Goal: Task Accomplishment & Management: Manage account settings

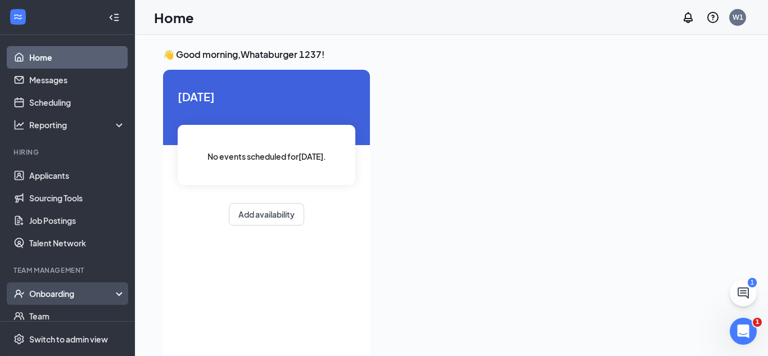
click at [110, 290] on div "Onboarding" at bounding box center [72, 293] width 87 height 11
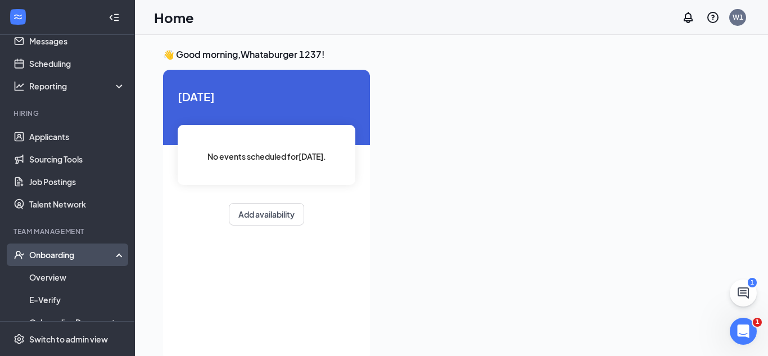
scroll to position [43, 0]
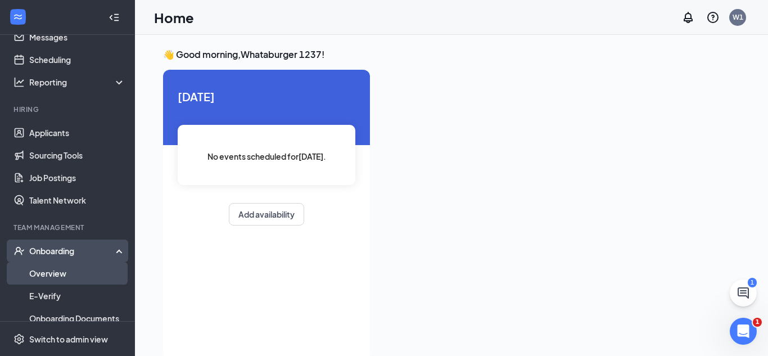
click at [87, 273] on link "Overview" at bounding box center [77, 273] width 96 height 22
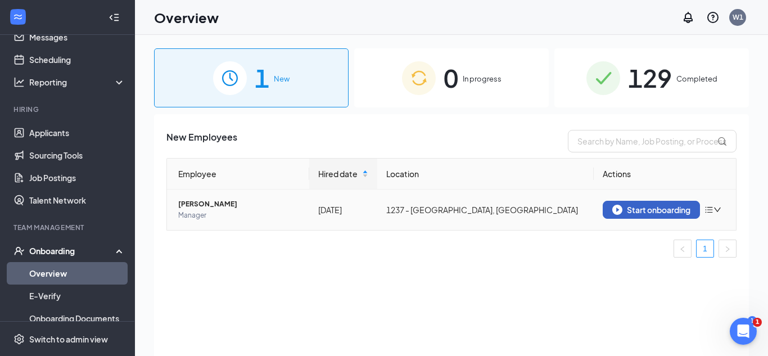
click at [657, 205] on div "Start onboarding" at bounding box center [651, 210] width 78 height 10
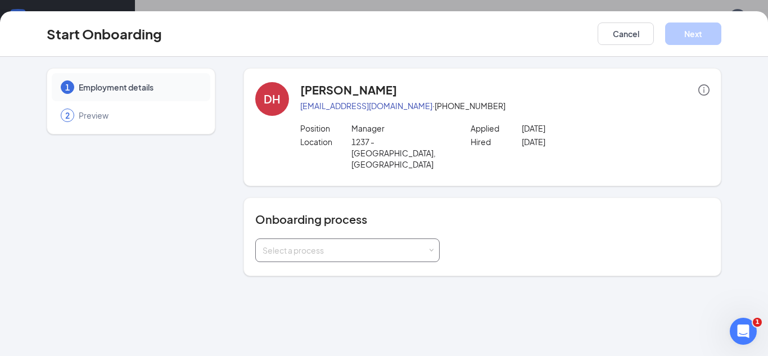
click at [364, 239] on div "Select a process" at bounding box center [348, 250] width 170 height 22
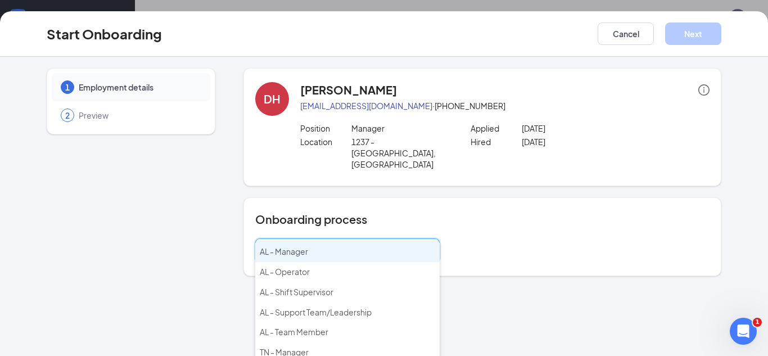
click at [329, 253] on li "AL - Manager" at bounding box center [347, 252] width 184 height 20
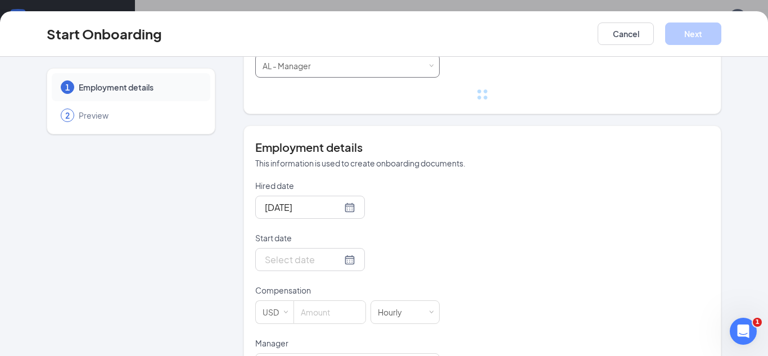
scroll to position [186, 0]
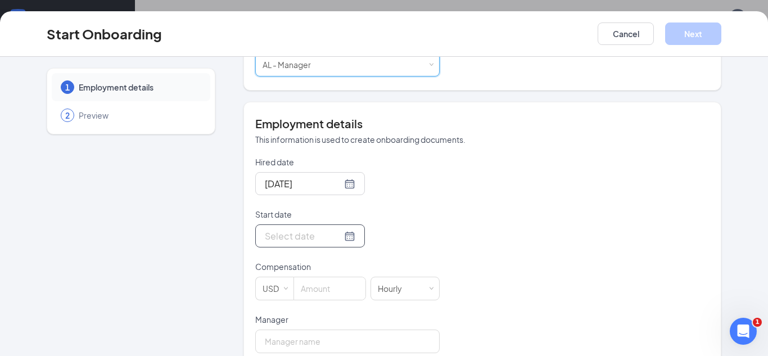
click at [349, 229] on div at bounding box center [310, 236] width 91 height 14
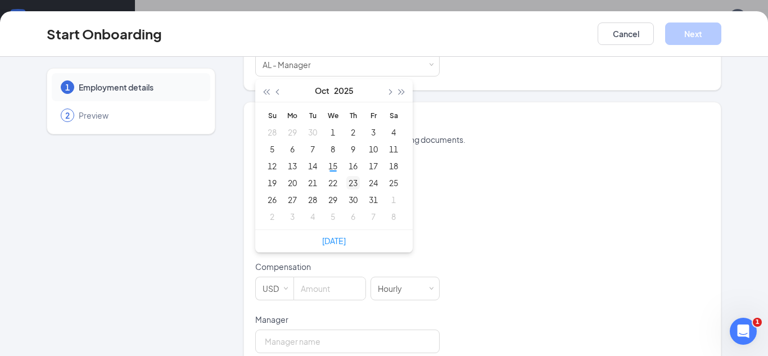
type input "Oct 23, 2025"
click at [349, 176] on div "23" at bounding box center [352, 182] width 13 height 13
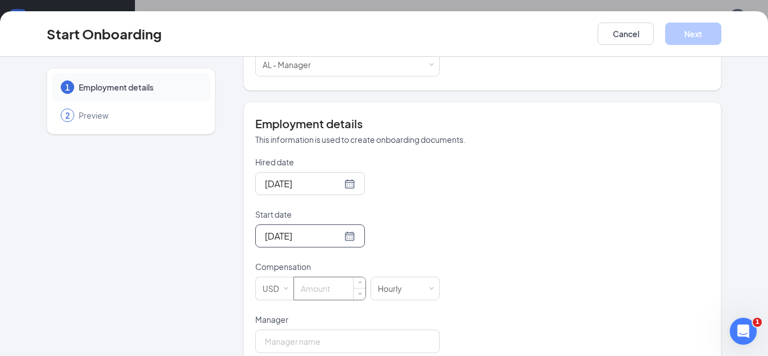
click at [313, 277] on input at bounding box center [329, 288] width 71 height 22
type input "23"
click at [532, 246] on div "Hired date Oct 13, 2025 Start date Oct 23, 2025 Oct 2025 Su Mo Tu We Th Fr Sa 2…" at bounding box center [482, 313] width 454 height 315
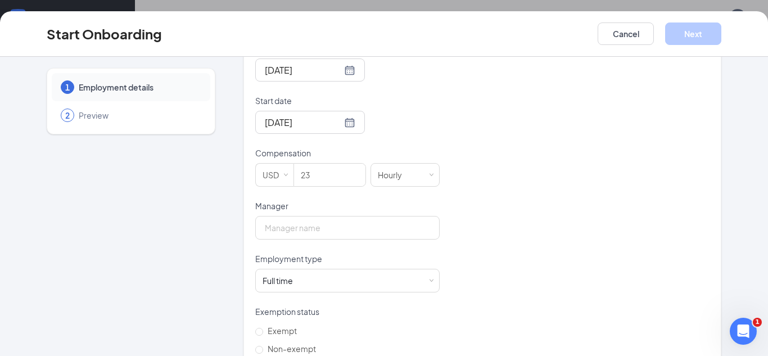
scroll to position [304, 0]
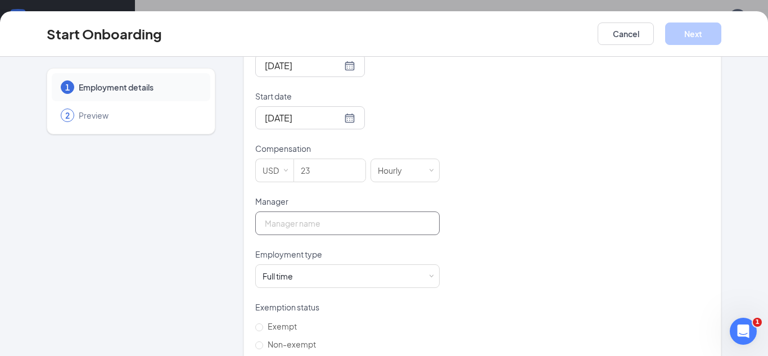
click at [359, 211] on input "Manager" at bounding box center [347, 223] width 184 height 24
type input "James Young"
click at [306, 265] on div "Full time Works 30+ hours per week and is reasonably expected to work" at bounding box center [348, 276] width 170 height 22
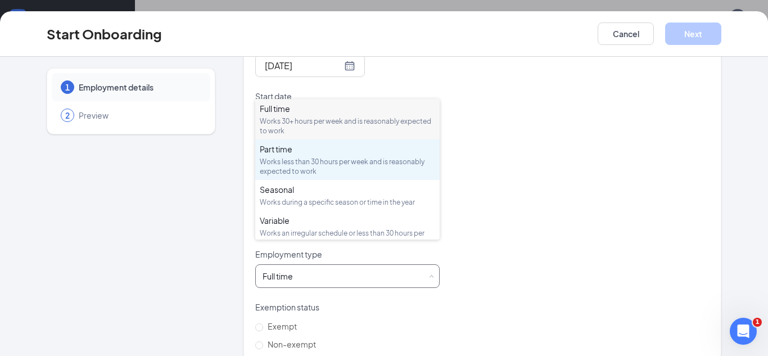
click at [293, 171] on div "Works less than 30 hours per week and is reasonably expected to work" at bounding box center [347, 166] width 175 height 19
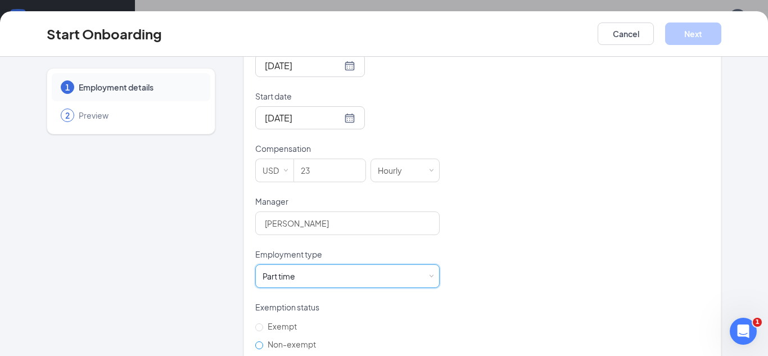
click at [258, 341] on input "Non-exempt" at bounding box center [259, 345] width 8 height 8
radio input "true"
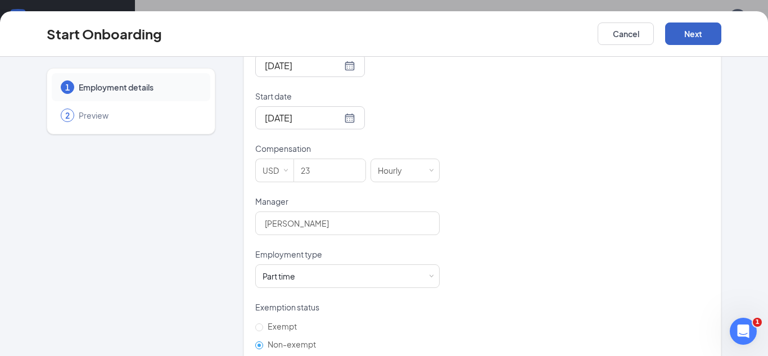
click at [688, 36] on button "Next" at bounding box center [693, 33] width 56 height 22
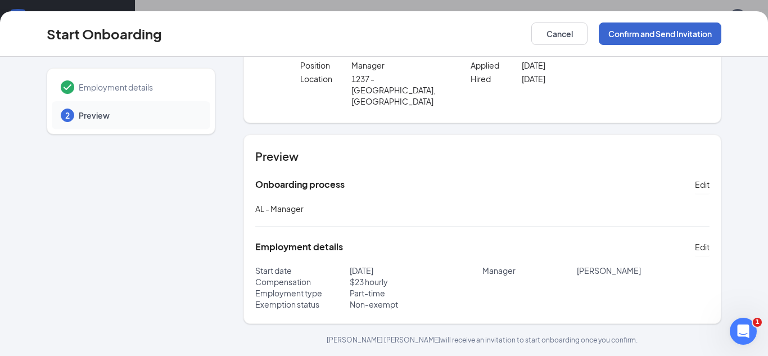
scroll to position [40, 0]
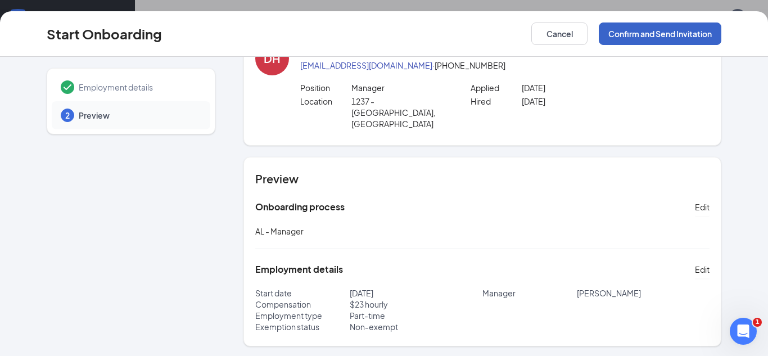
click at [688, 36] on button "Confirm and Send Invitation" at bounding box center [660, 33] width 123 height 22
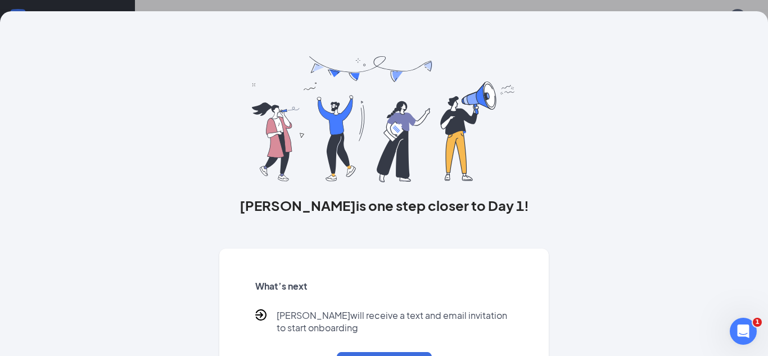
scroll to position [52, 0]
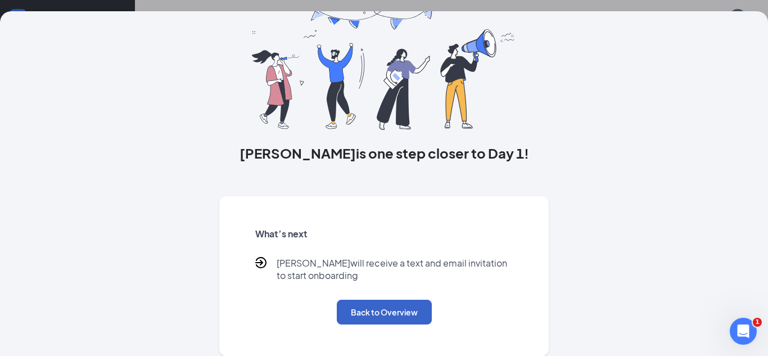
click at [392, 309] on button "Back to Overview" at bounding box center [384, 312] width 95 height 25
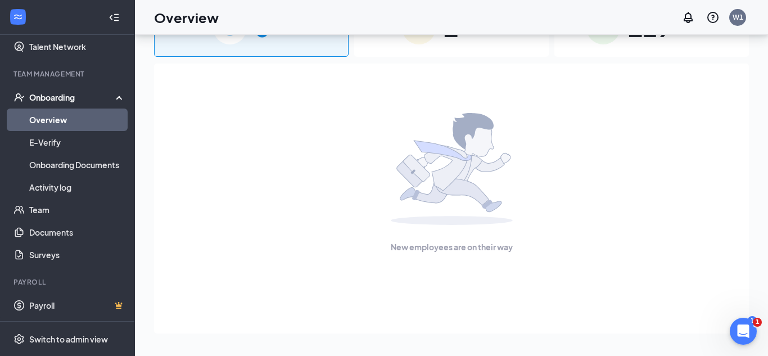
scroll to position [0, 0]
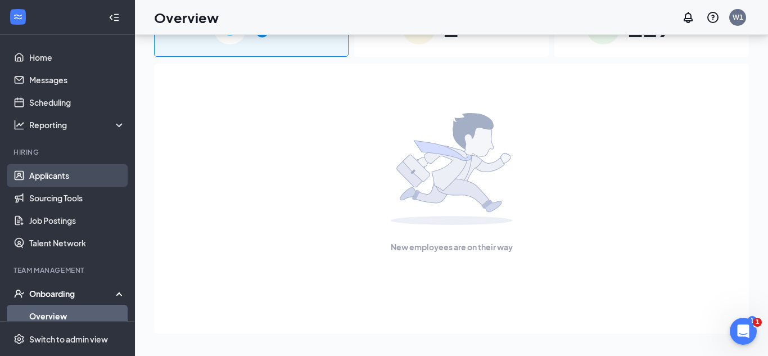
click at [66, 175] on link "Applicants" at bounding box center [77, 175] width 96 height 22
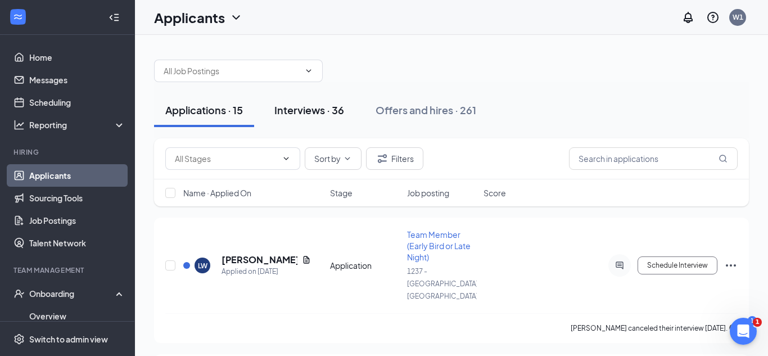
click at [312, 111] on div "Interviews · 36" at bounding box center [309, 110] width 70 height 14
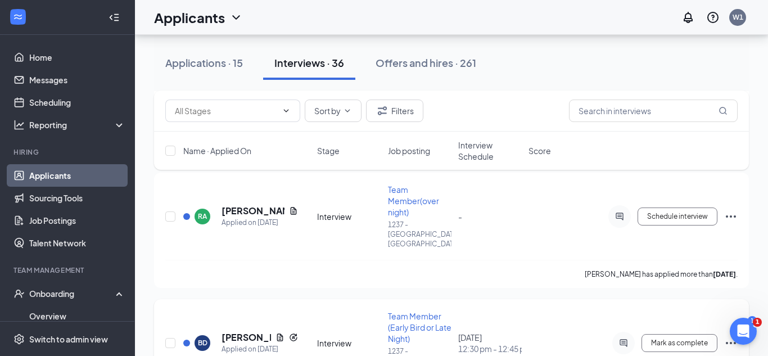
scroll to position [394, 0]
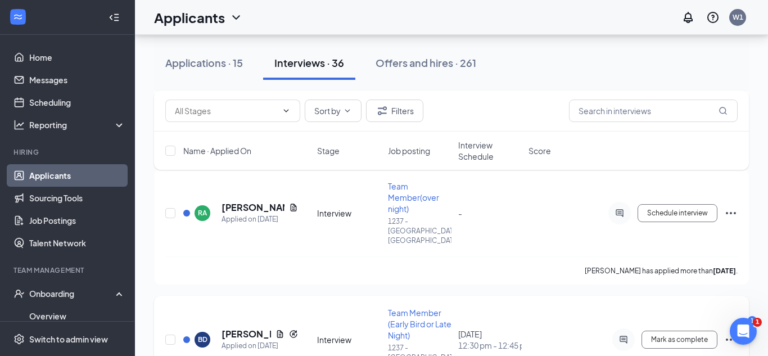
click at [726, 333] on icon "Ellipses" at bounding box center [730, 339] width 13 height 13
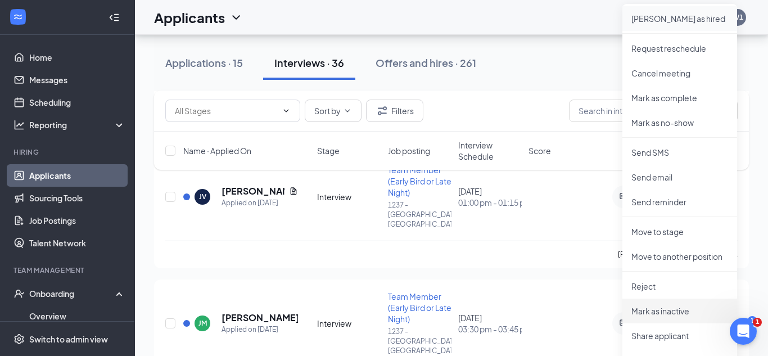
scroll to position [660, 0]
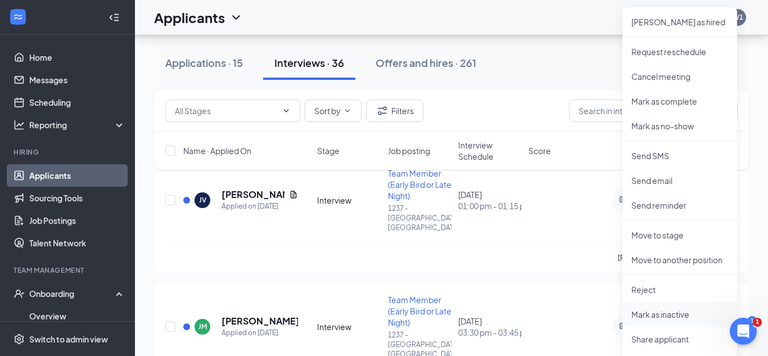
click at [658, 314] on p "Mark as inactive" at bounding box center [679, 314] width 97 height 11
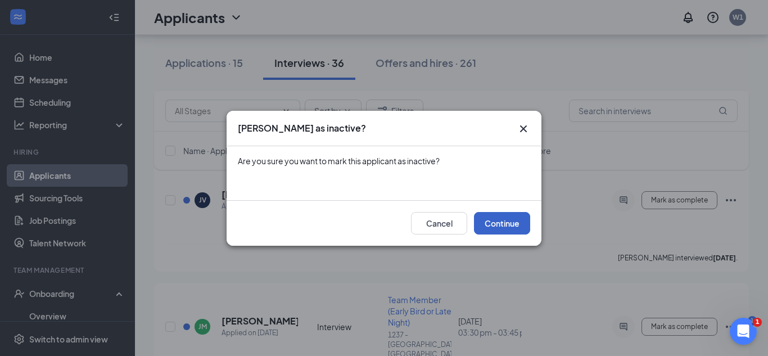
click at [513, 225] on button "Continue" at bounding box center [502, 223] width 56 height 22
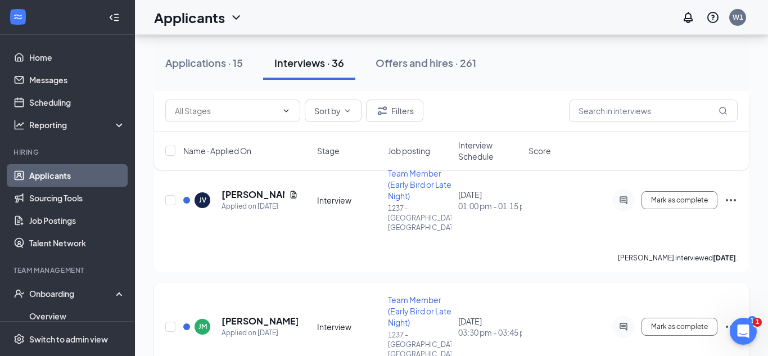
click at [728, 320] on icon "Ellipses" at bounding box center [730, 326] width 13 height 13
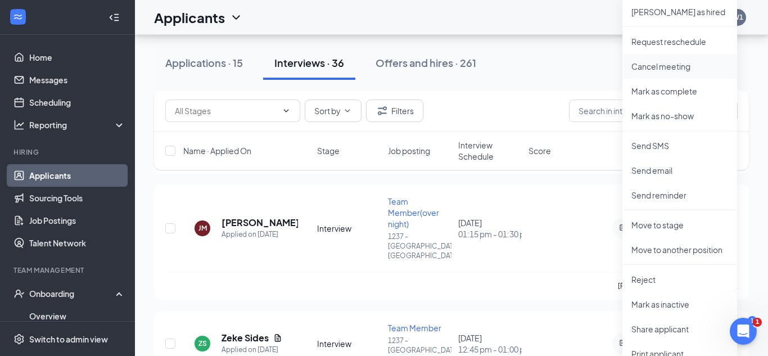
scroll to position [887, 0]
click at [652, 277] on p "Reject" at bounding box center [679, 277] width 97 height 11
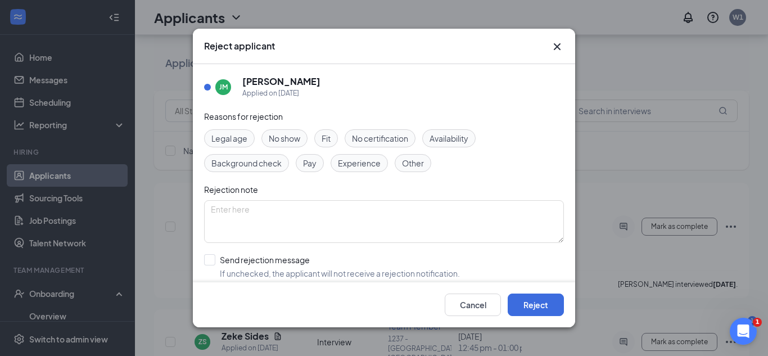
click at [428, 172] on div "Reasons for rejection Legal age No show Fit No certification Availability Backg…" at bounding box center [384, 223] width 360 height 226
click at [421, 166] on span "Other" at bounding box center [413, 163] width 22 height 12
click at [540, 304] on button "Reject" at bounding box center [536, 304] width 56 height 22
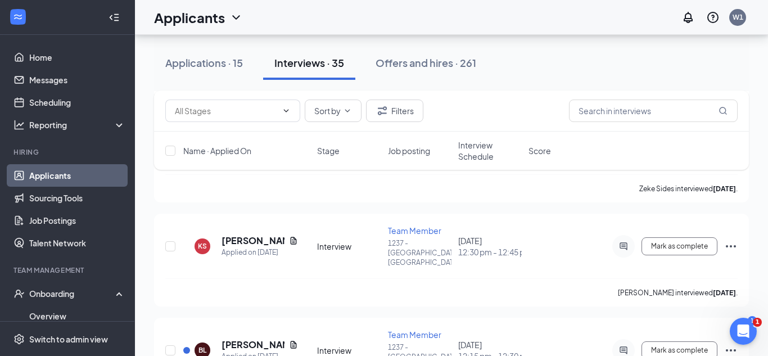
scroll to position [828, 0]
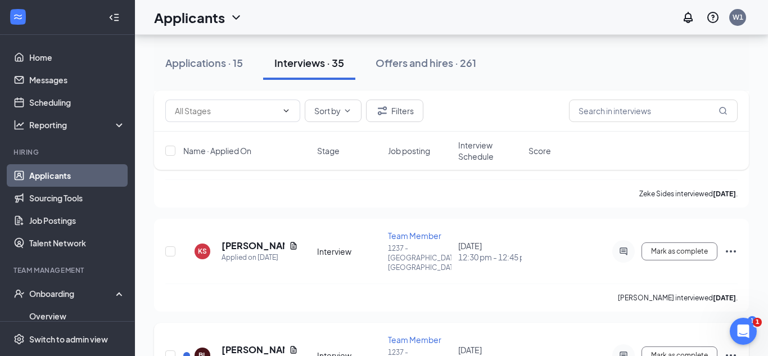
click at [731, 354] on icon "Ellipses" at bounding box center [731, 355] width 10 height 2
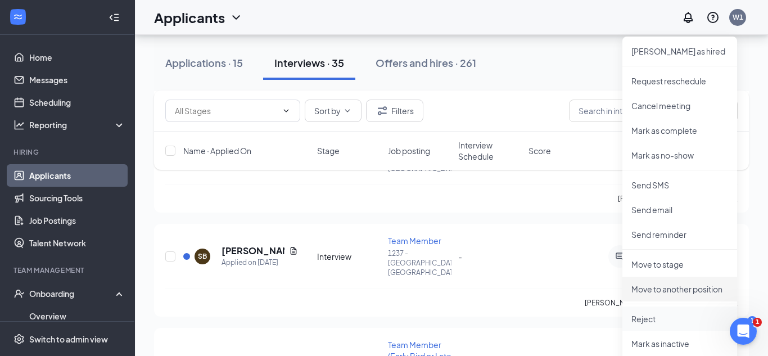
scroll to position [1059, 0]
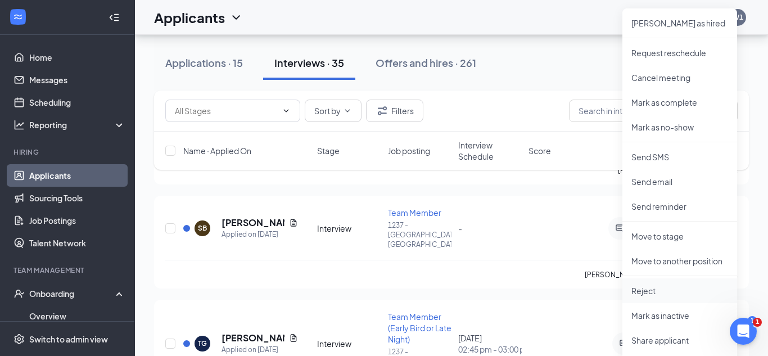
click at [655, 291] on p "Reject" at bounding box center [679, 290] width 97 height 11
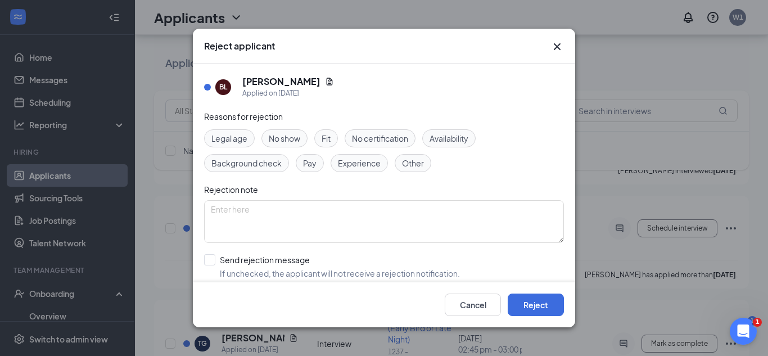
click at [414, 168] on span "Other" at bounding box center [413, 163] width 22 height 12
click at [537, 306] on button "Reject" at bounding box center [536, 304] width 56 height 22
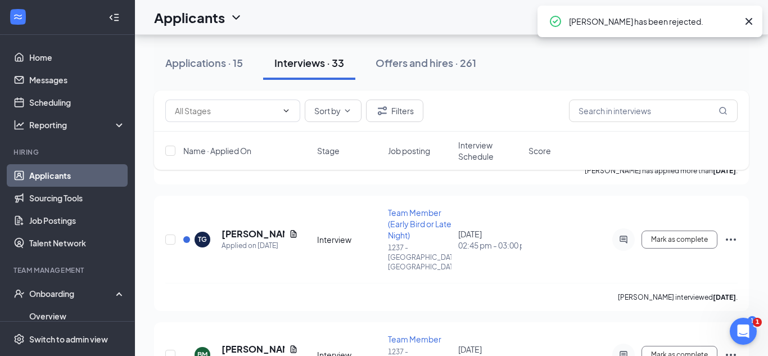
scroll to position [1054, 0]
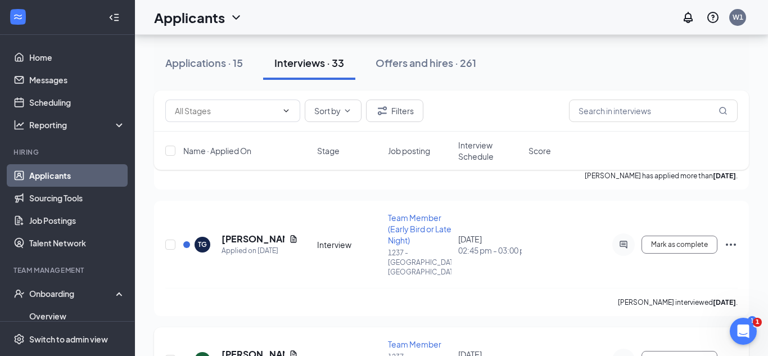
click at [732, 353] on icon "Ellipses" at bounding box center [730, 359] width 13 height 13
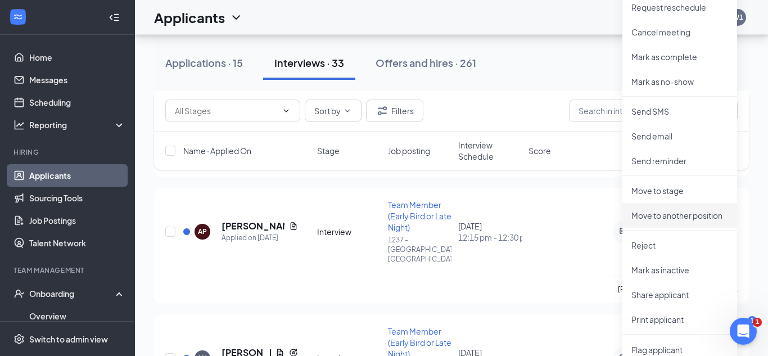
scroll to position [1299, 0]
click at [656, 242] on p "Reject" at bounding box center [679, 243] width 97 height 11
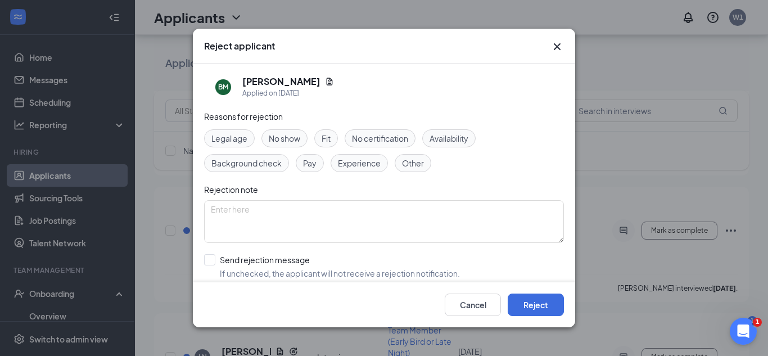
click at [403, 162] on span "Other" at bounding box center [413, 163] width 22 height 12
click at [536, 306] on button "Reject" at bounding box center [536, 304] width 56 height 22
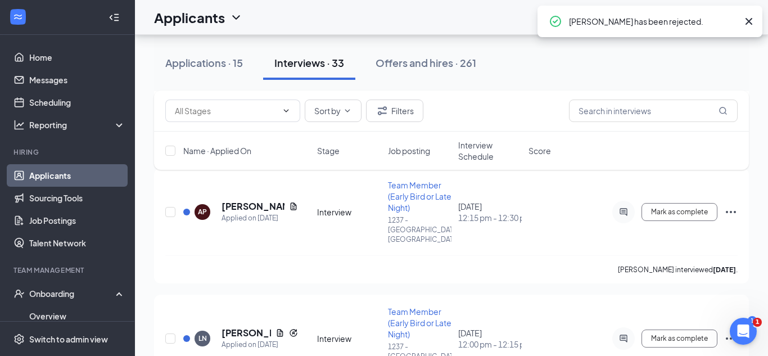
scroll to position [1319, 0]
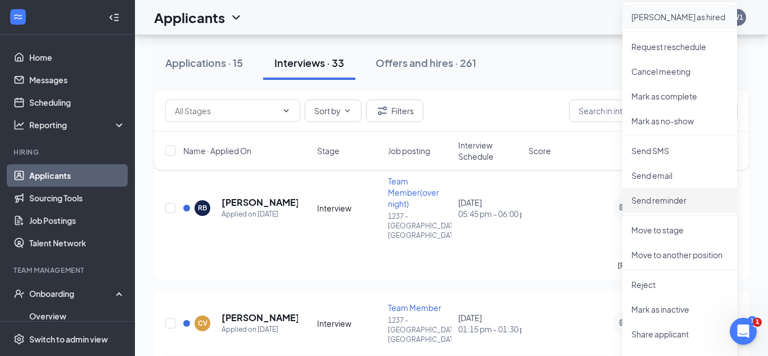
scroll to position [1576, 0]
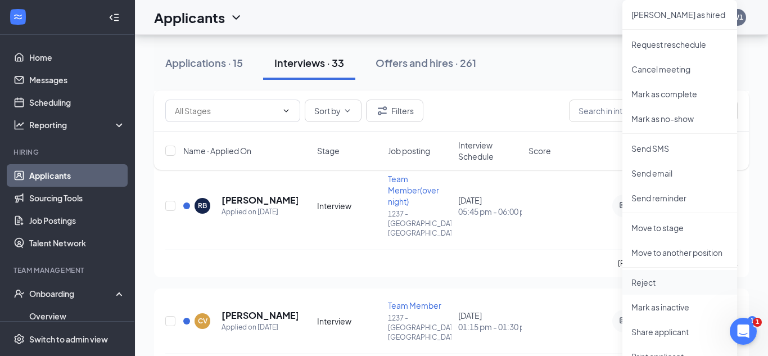
click at [662, 283] on p "Reject" at bounding box center [679, 282] width 97 height 11
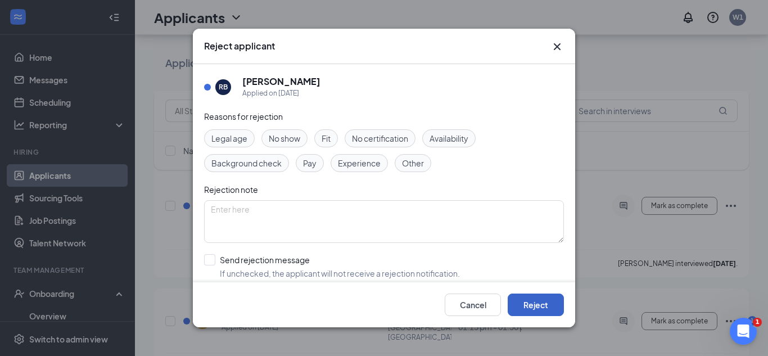
click at [542, 300] on button "Reject" at bounding box center [536, 304] width 56 height 22
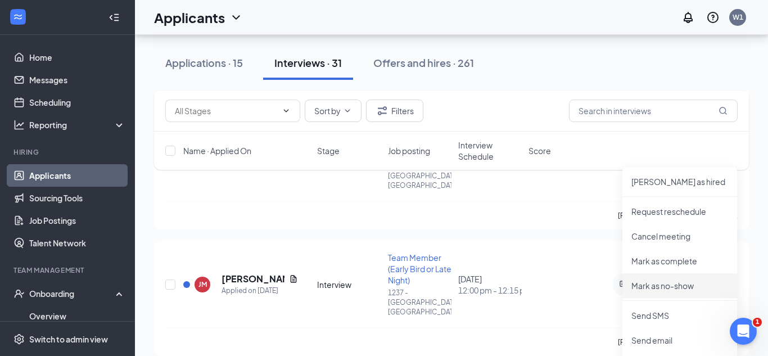
scroll to position [1810, 0]
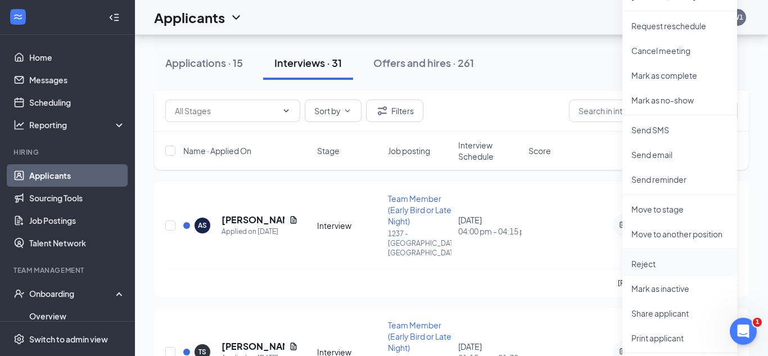
click at [660, 264] on p "Reject" at bounding box center [679, 263] width 97 height 11
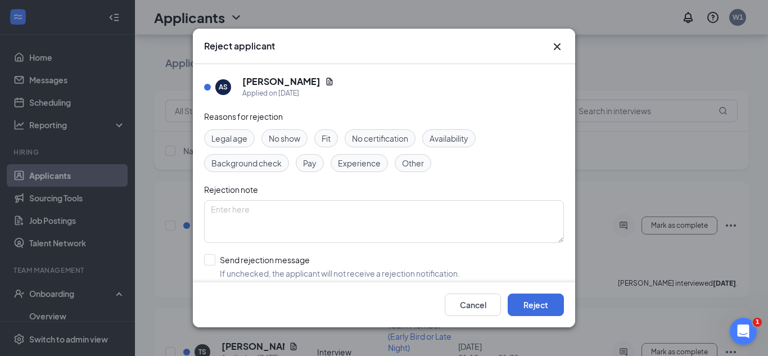
click at [419, 157] on span "Other" at bounding box center [413, 163] width 22 height 12
click at [535, 315] on button "Reject" at bounding box center [536, 304] width 56 height 22
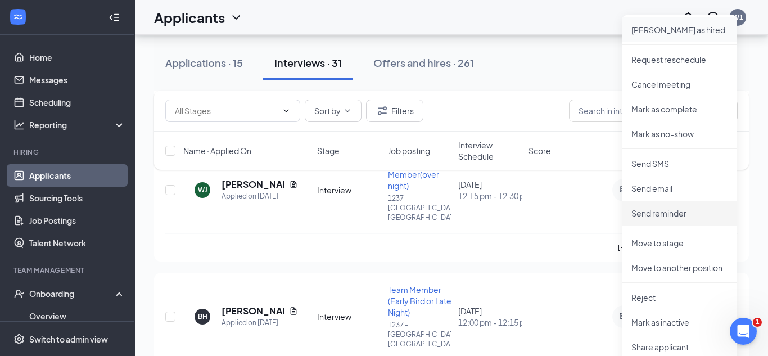
scroll to position [2102, 0]
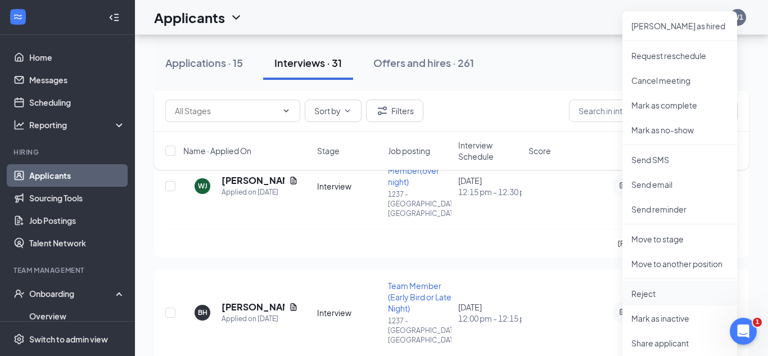
click at [657, 295] on p "Reject" at bounding box center [679, 293] width 97 height 11
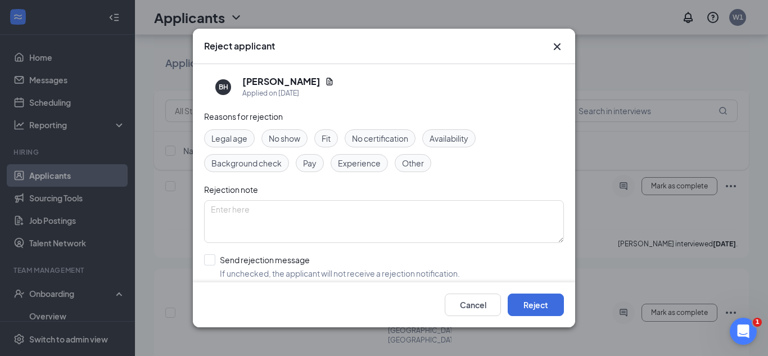
click at [401, 165] on div "Other" at bounding box center [413, 163] width 37 height 18
click at [537, 300] on button "Reject" at bounding box center [536, 304] width 56 height 22
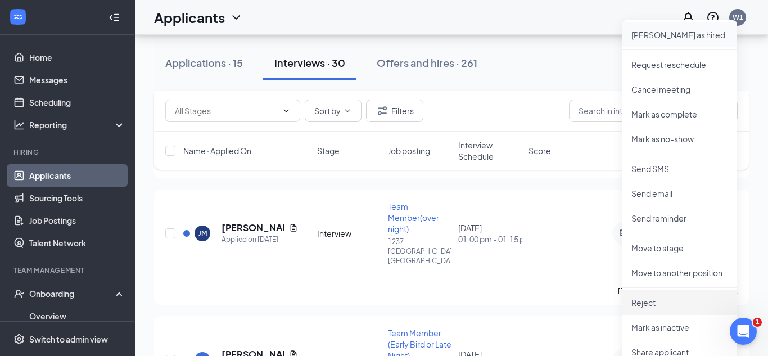
scroll to position [2384, 0]
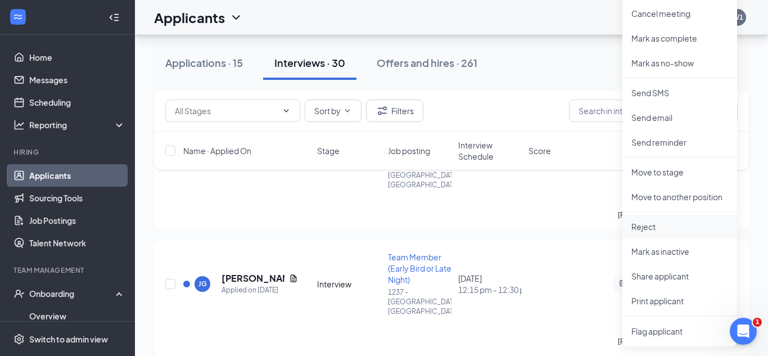
click at [648, 223] on p "Reject" at bounding box center [679, 226] width 97 height 11
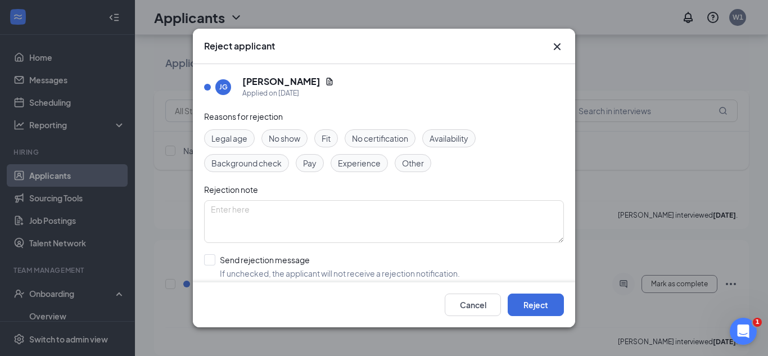
click at [422, 166] on span "Other" at bounding box center [413, 163] width 22 height 12
click at [540, 312] on button "Reject" at bounding box center [536, 304] width 56 height 22
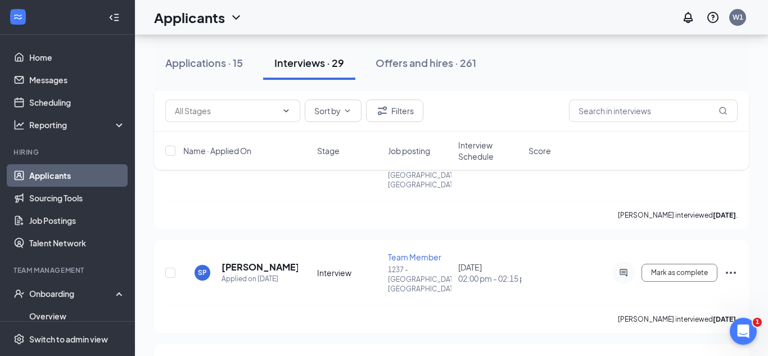
scroll to position [2372, 0]
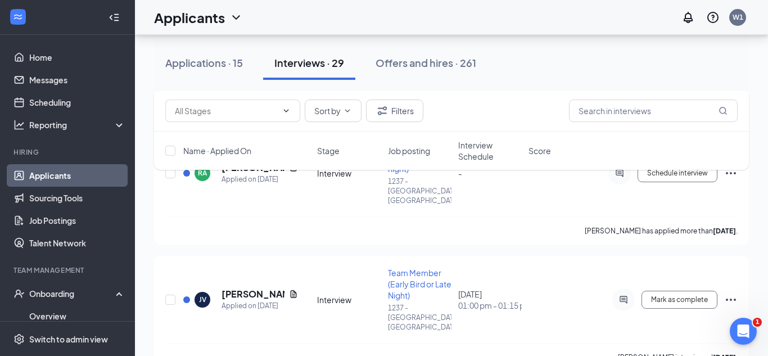
scroll to position [435, 0]
click at [730, 298] on icon "Ellipses" at bounding box center [731, 299] width 10 height 2
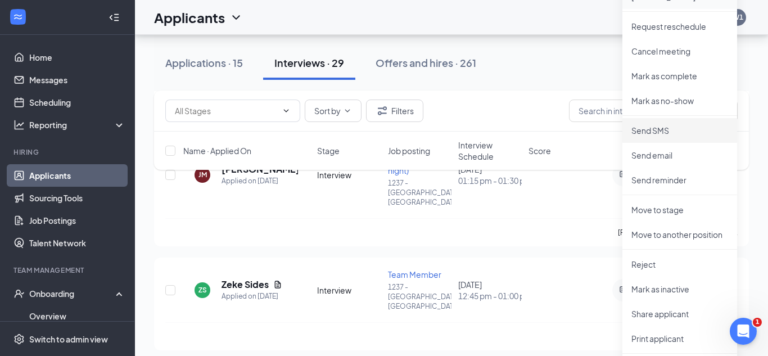
scroll to position [689, 0]
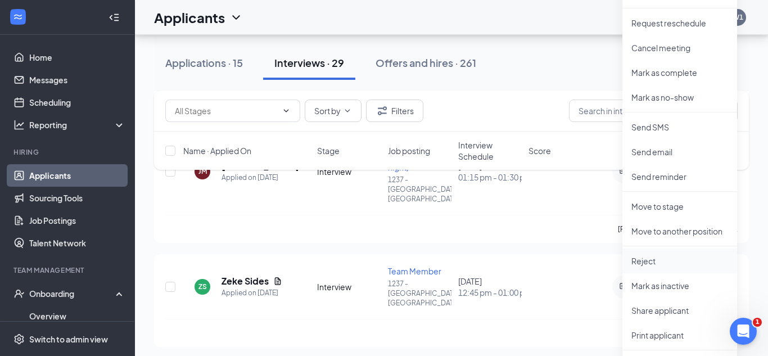
click at [669, 260] on p "Reject" at bounding box center [679, 260] width 97 height 11
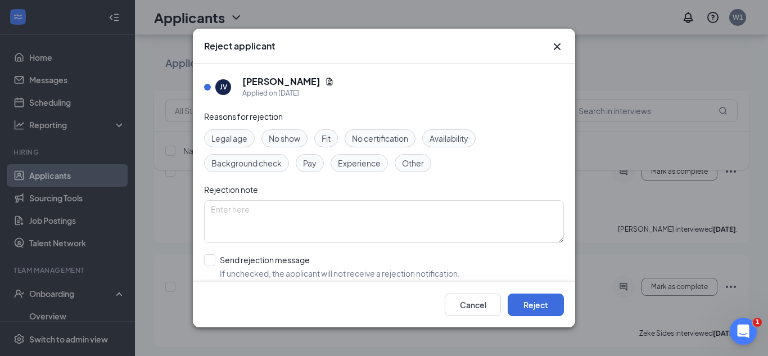
click at [408, 159] on span "Other" at bounding box center [413, 163] width 22 height 12
click at [544, 311] on button "Reject" at bounding box center [536, 304] width 56 height 22
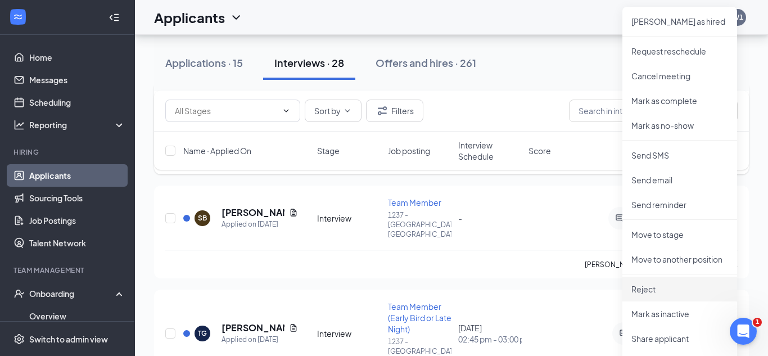
scroll to position [972, 0]
click at [658, 288] on p "Reject" at bounding box center [679, 287] width 97 height 11
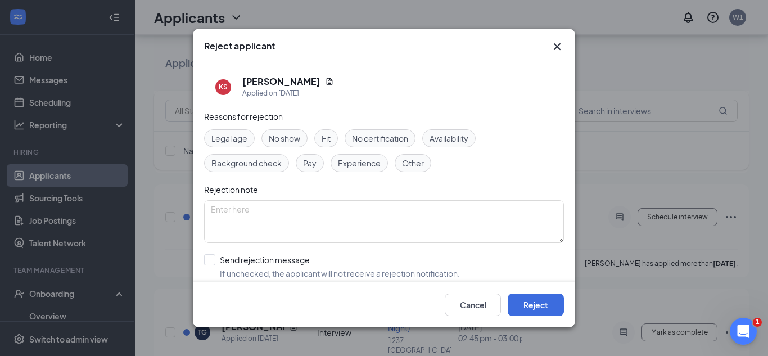
click at [417, 170] on div "Other" at bounding box center [413, 163] width 37 height 18
click at [550, 308] on button "Reject" at bounding box center [536, 304] width 56 height 22
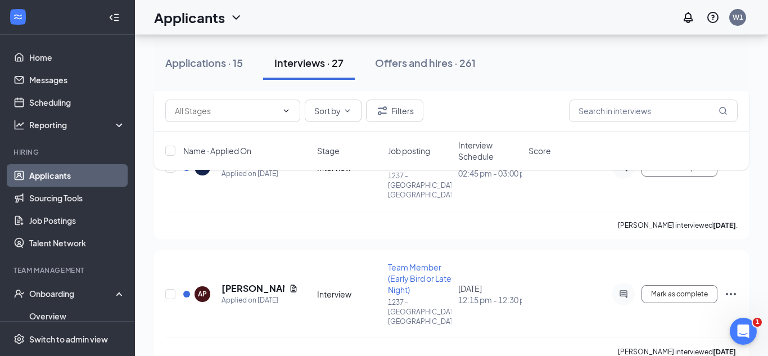
scroll to position [988, 0]
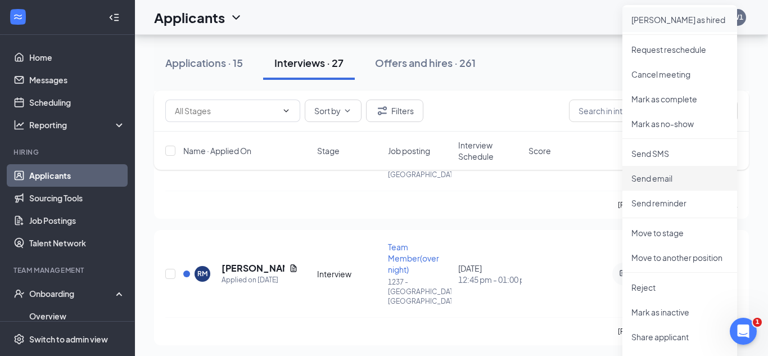
scroll to position [1263, 0]
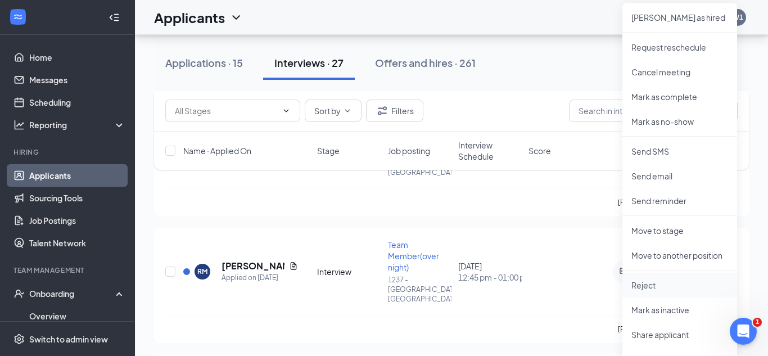
click at [676, 284] on p "Reject" at bounding box center [679, 284] width 97 height 11
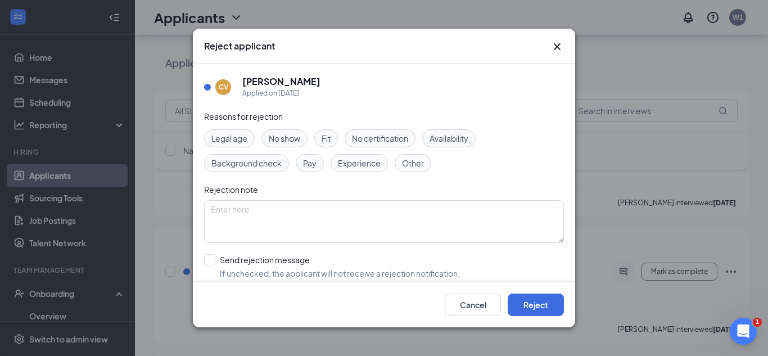
click at [404, 161] on span "Other" at bounding box center [413, 163] width 22 height 12
click at [535, 301] on button "Reject" at bounding box center [536, 304] width 56 height 22
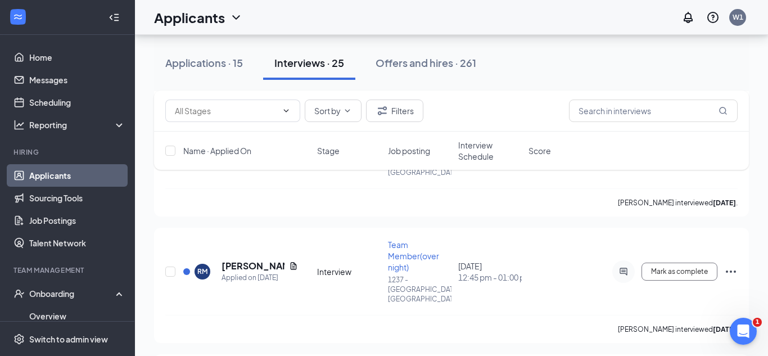
scroll to position [1269, 0]
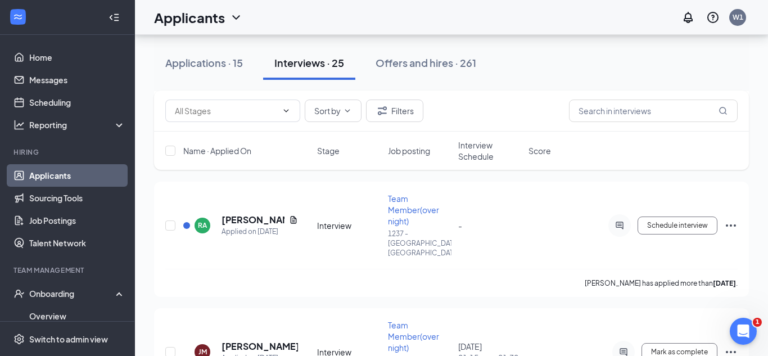
scroll to position [388, 0]
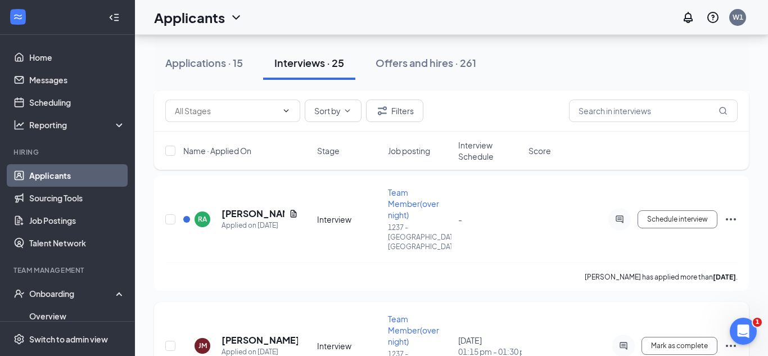
click at [730, 339] on icon "Ellipses" at bounding box center [730, 345] width 13 height 13
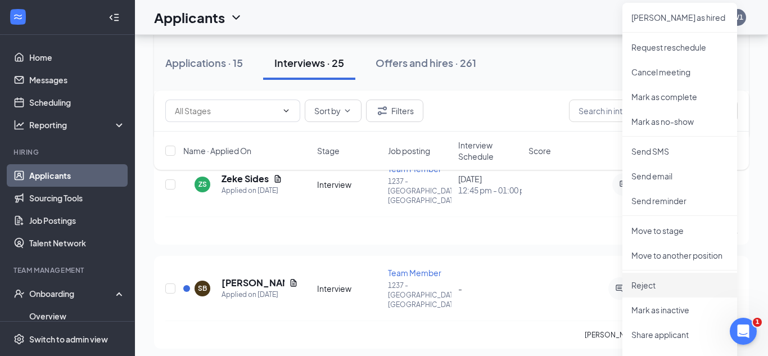
scroll to position [666, 0]
click at [667, 283] on p "Reject" at bounding box center [679, 283] width 97 height 11
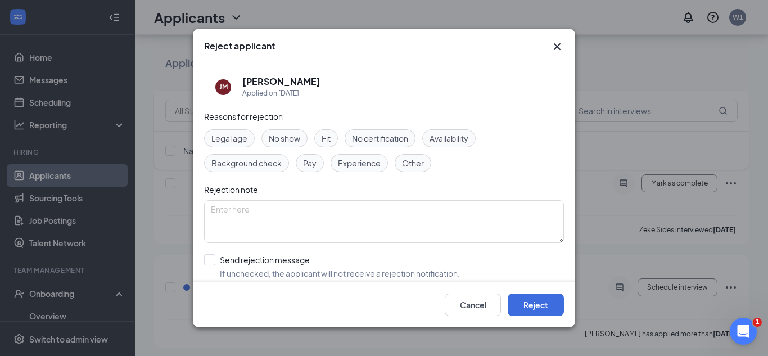
click at [418, 171] on div "Other" at bounding box center [413, 163] width 37 height 18
click at [544, 305] on button "Reject" at bounding box center [536, 304] width 56 height 22
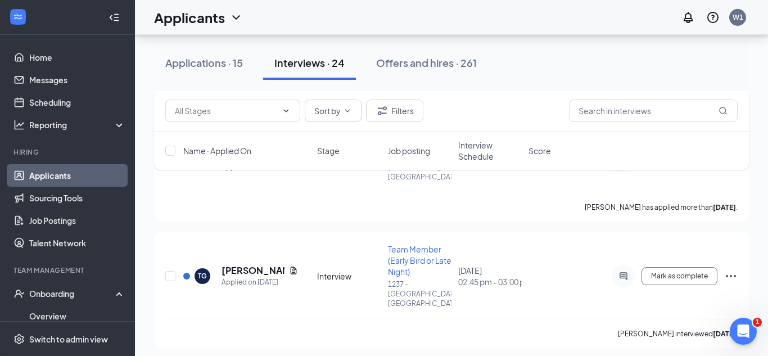
scroll to position [695, 0]
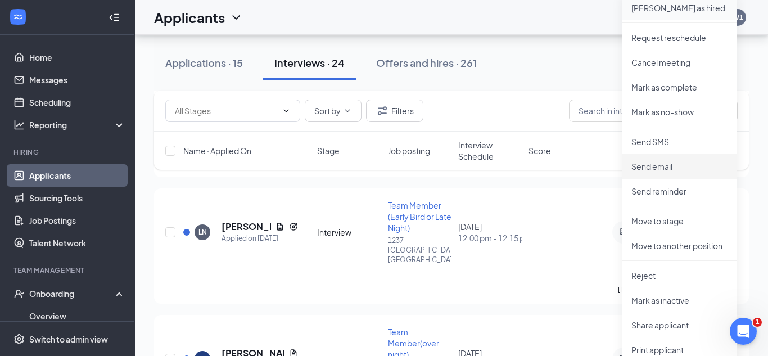
scroll to position [965, 0]
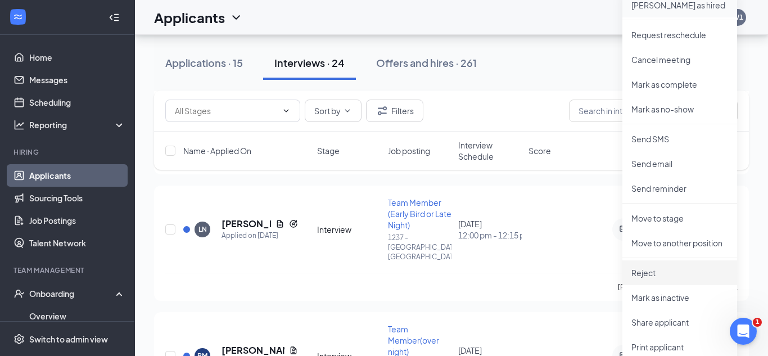
click at [677, 267] on p "Reject" at bounding box center [679, 272] width 97 height 11
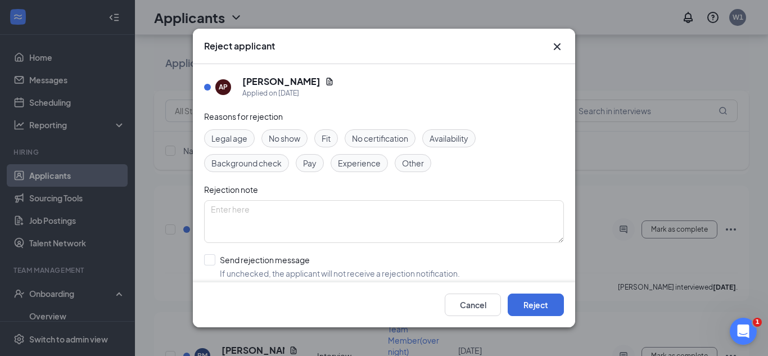
click at [411, 168] on span "Other" at bounding box center [413, 163] width 22 height 12
click at [543, 304] on button "Reject" at bounding box center [536, 304] width 56 height 22
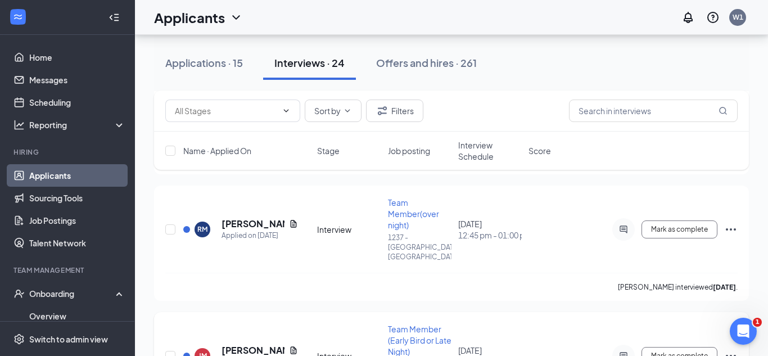
click at [728, 349] on icon "Ellipses" at bounding box center [730, 355] width 13 height 13
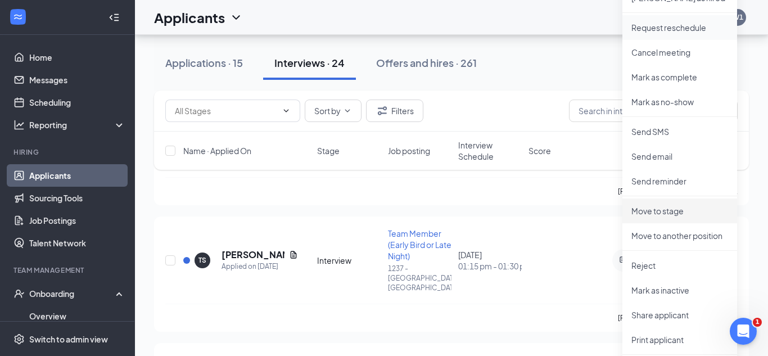
scroll to position [1199, 0]
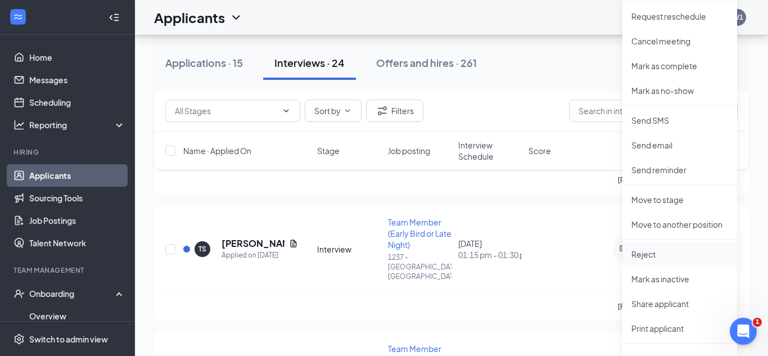
click at [659, 252] on p "Reject" at bounding box center [679, 253] width 97 height 11
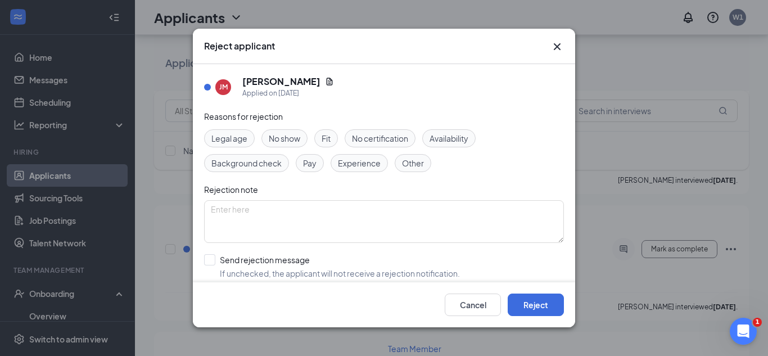
click at [409, 163] on span "Other" at bounding box center [413, 163] width 22 height 12
click at [550, 304] on button "Reject" at bounding box center [536, 304] width 56 height 22
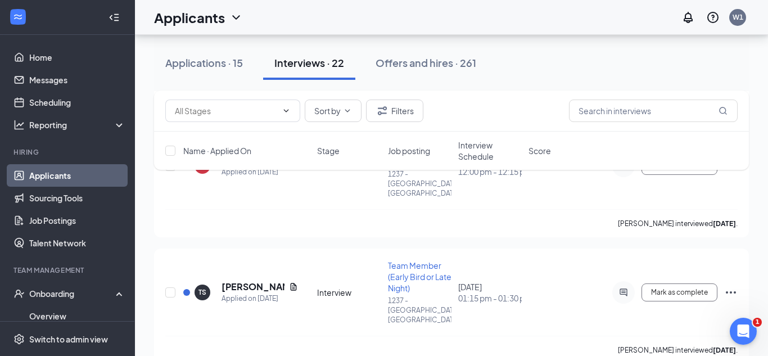
scroll to position [1154, 0]
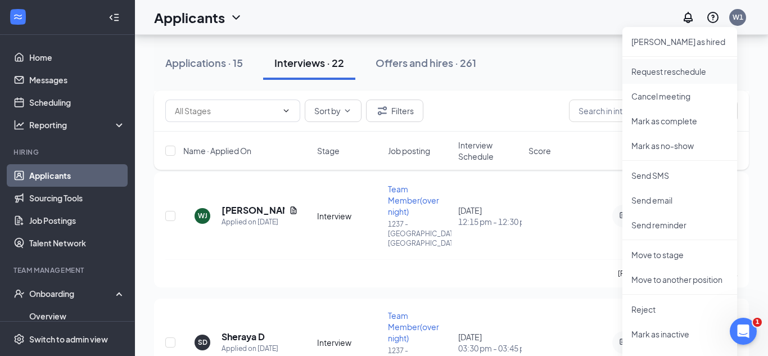
scroll to position [1359, 0]
click at [663, 306] on p "Reject" at bounding box center [679, 308] width 97 height 11
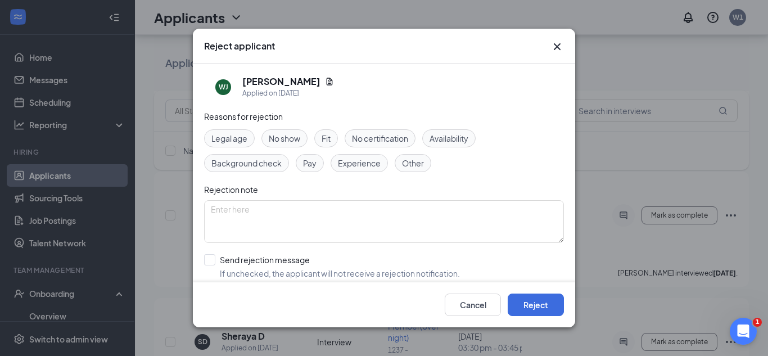
click at [409, 162] on span "Other" at bounding box center [413, 163] width 22 height 12
click at [539, 303] on button "Reject" at bounding box center [536, 304] width 56 height 22
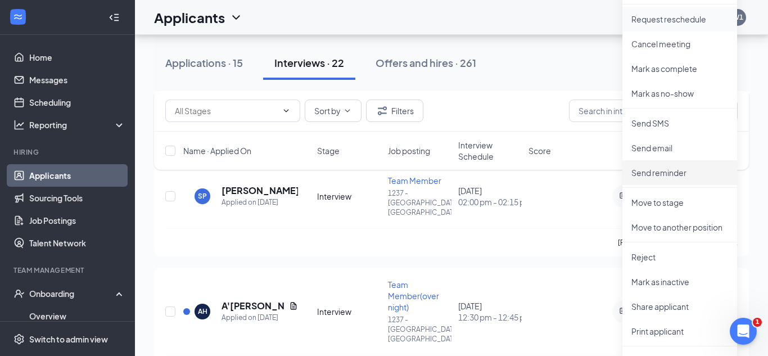
scroll to position [1617, 0]
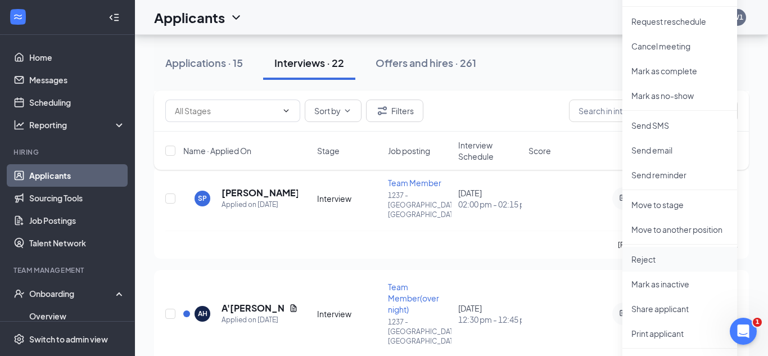
click at [645, 264] on p "Reject" at bounding box center [679, 259] width 97 height 11
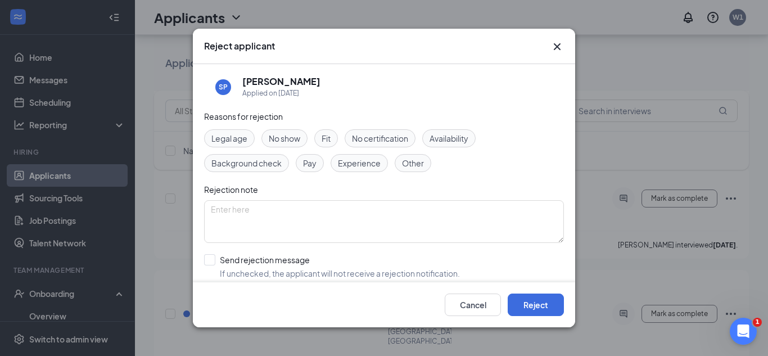
click at [420, 162] on span "Other" at bounding box center [413, 163] width 22 height 12
click at [548, 308] on button "Reject" at bounding box center [536, 304] width 56 height 22
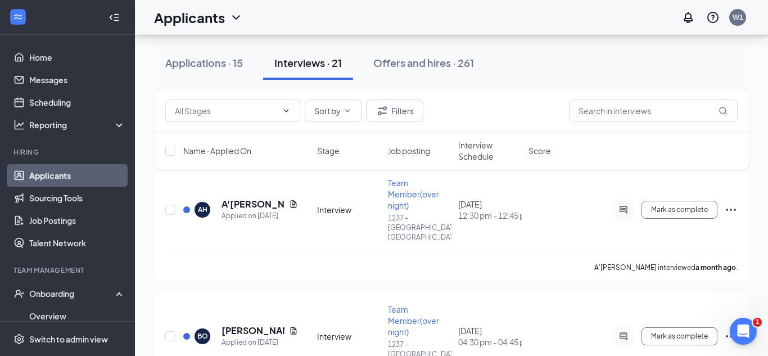
scroll to position [1629, 0]
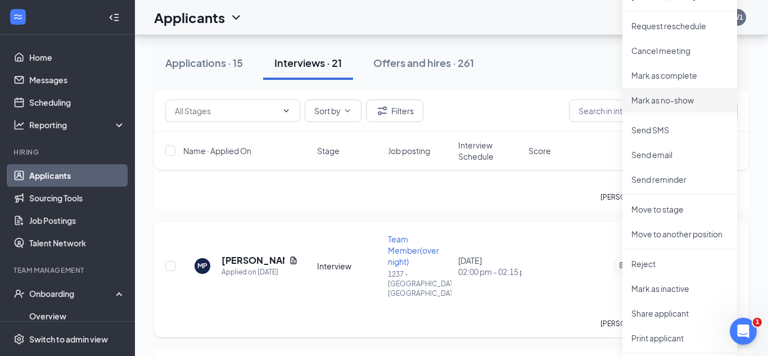
scroll to position [1944, 0]
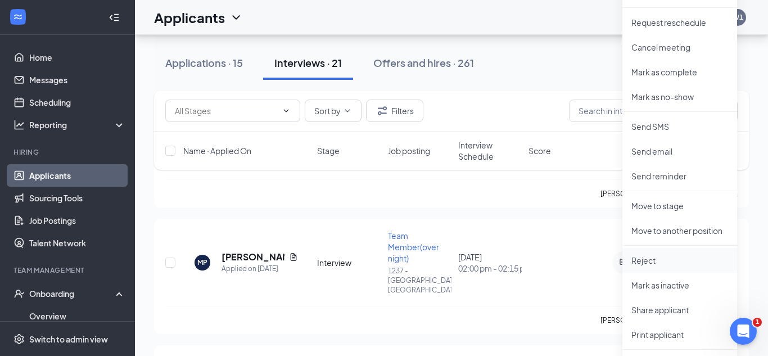
click at [663, 264] on p "Reject" at bounding box center [679, 260] width 97 height 11
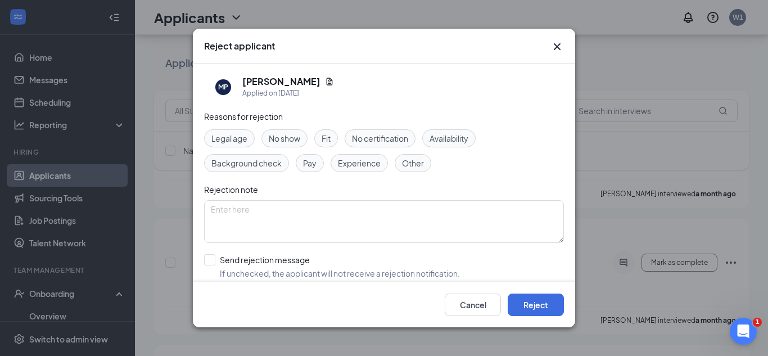
click at [400, 163] on div "Other" at bounding box center [413, 163] width 37 height 18
click at [544, 306] on button "Reject" at bounding box center [536, 304] width 56 height 22
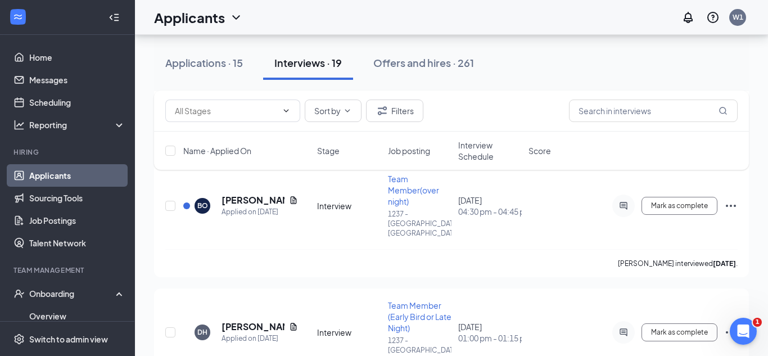
scroll to position [1743, 0]
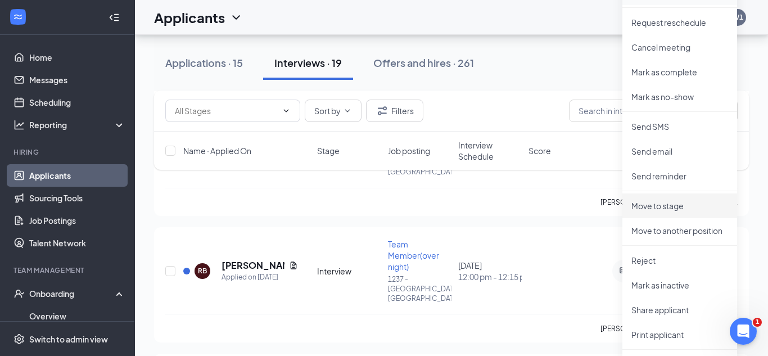
scroll to position [2041, 0]
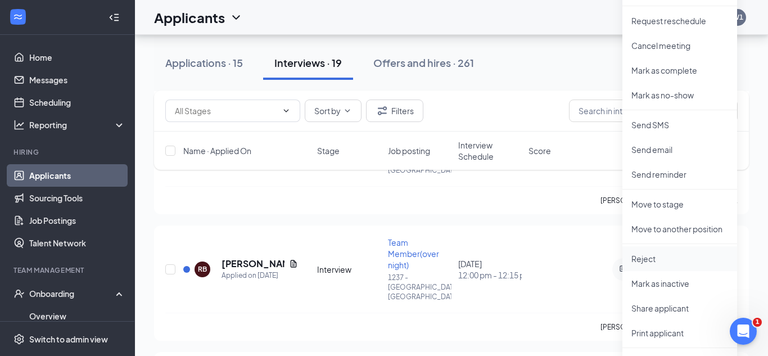
click at [657, 261] on p "Reject" at bounding box center [679, 258] width 97 height 11
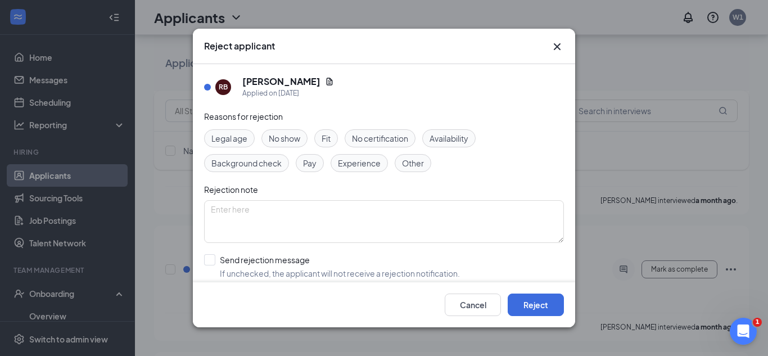
click at [421, 165] on span "Other" at bounding box center [413, 163] width 22 height 12
click at [552, 308] on button "Reject" at bounding box center [536, 304] width 56 height 22
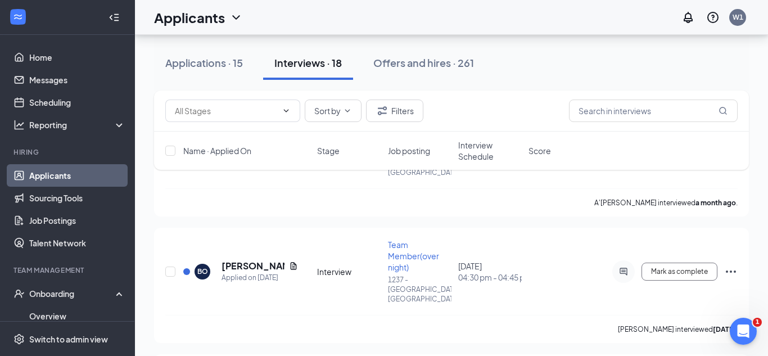
scroll to position [1673, 0]
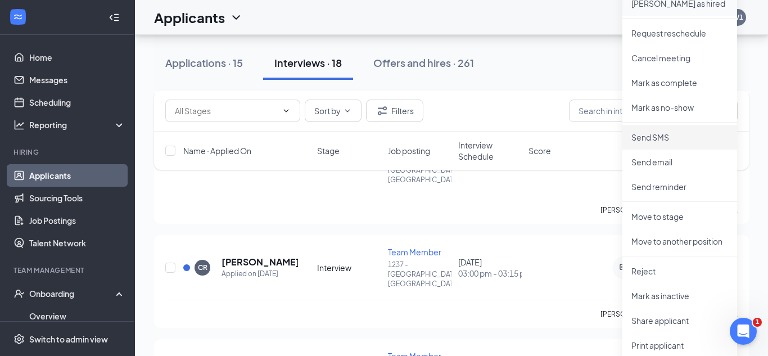
scroll to position [1929, 0]
click at [661, 268] on p "Reject" at bounding box center [679, 269] width 97 height 11
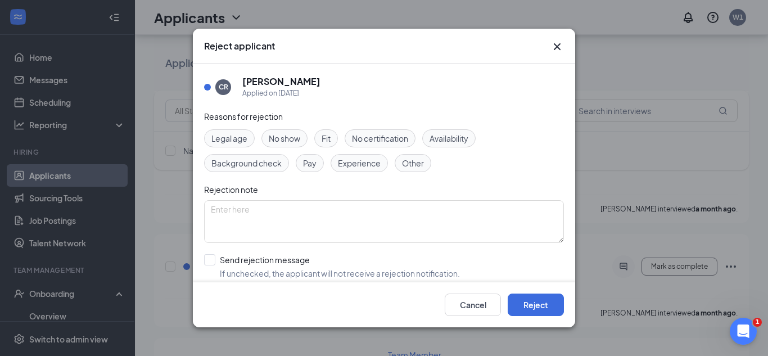
click at [421, 167] on span "Other" at bounding box center [413, 163] width 22 height 12
click at [546, 306] on button "Reject" at bounding box center [536, 304] width 56 height 22
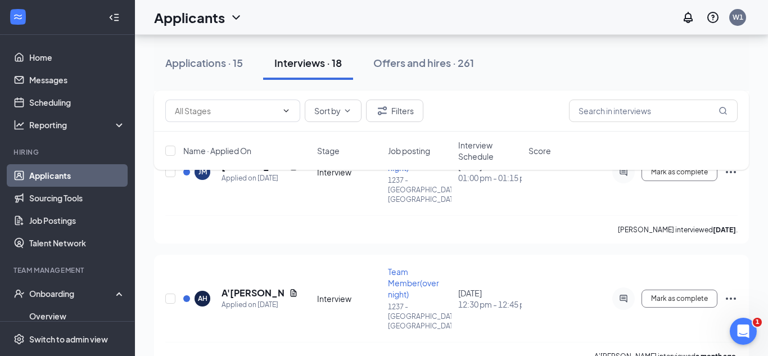
scroll to position [1524, 0]
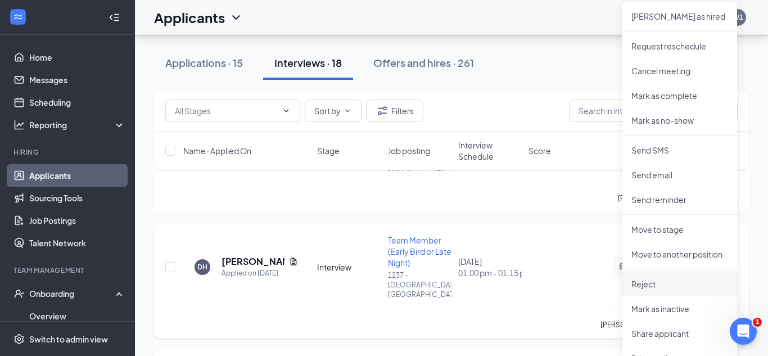
scroll to position [1814, 0]
click at [659, 283] on p "Reject" at bounding box center [679, 282] width 97 height 11
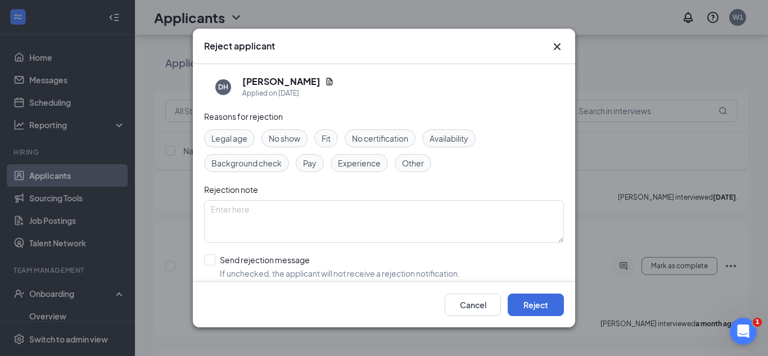
click at [413, 166] on span "Other" at bounding box center [413, 163] width 22 height 12
click at [546, 301] on button "Reject" at bounding box center [536, 304] width 56 height 22
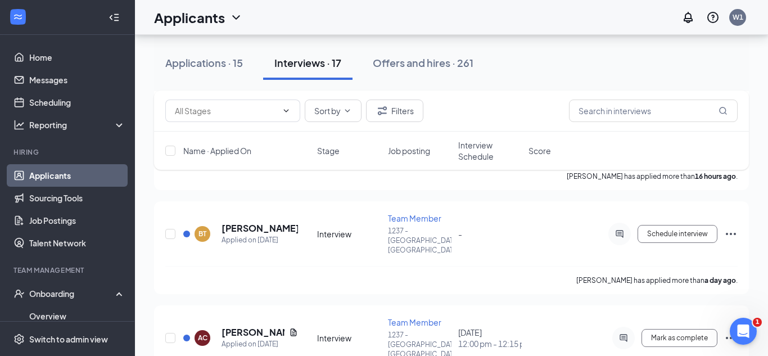
scroll to position [2086, 0]
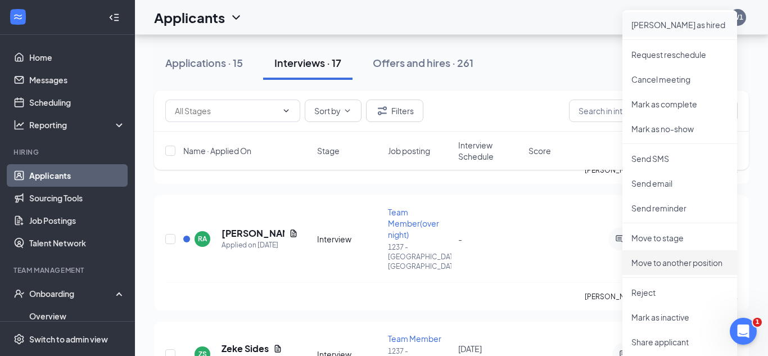
scroll to position [2334, 0]
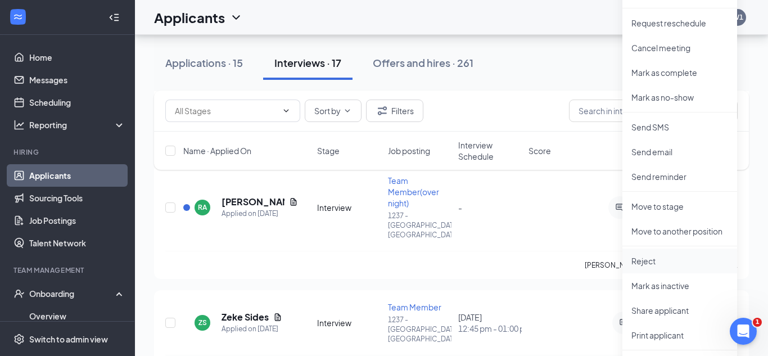
click at [665, 255] on p "Reject" at bounding box center [679, 260] width 97 height 11
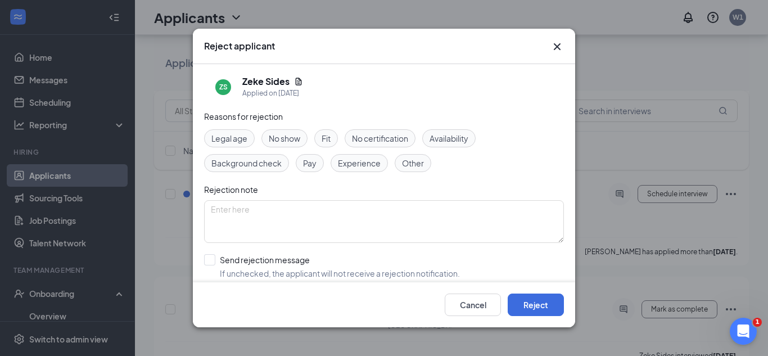
click at [418, 165] on span "Other" at bounding box center [413, 163] width 22 height 12
click at [535, 302] on button "Reject" at bounding box center [536, 304] width 56 height 22
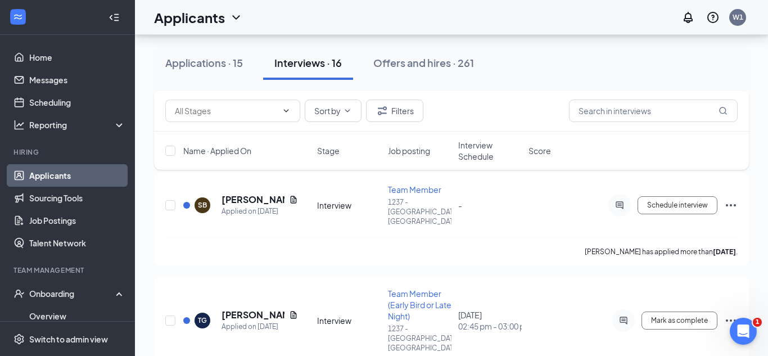
scroll to position [2349, 0]
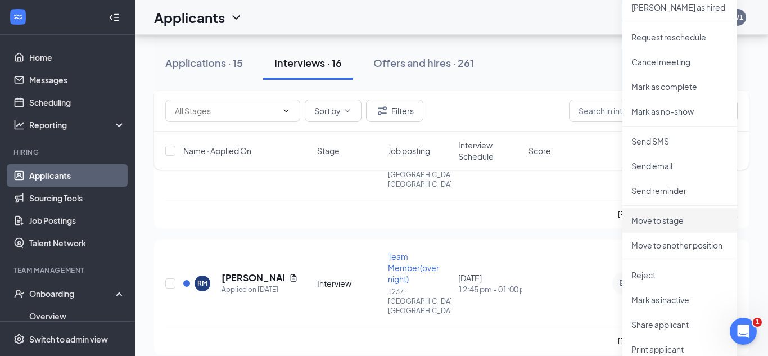
scroll to position [2642, 0]
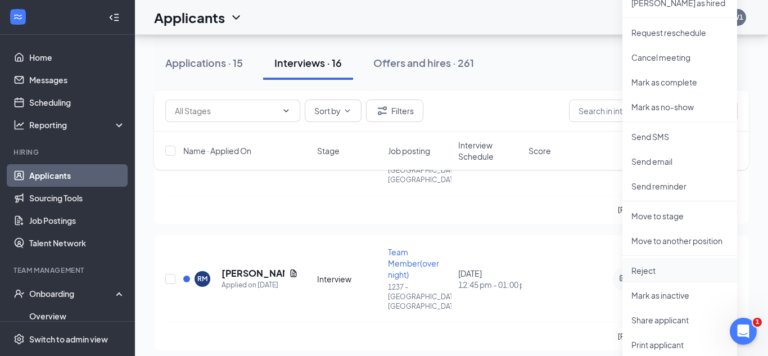
click at [657, 272] on p "Reject" at bounding box center [679, 270] width 97 height 11
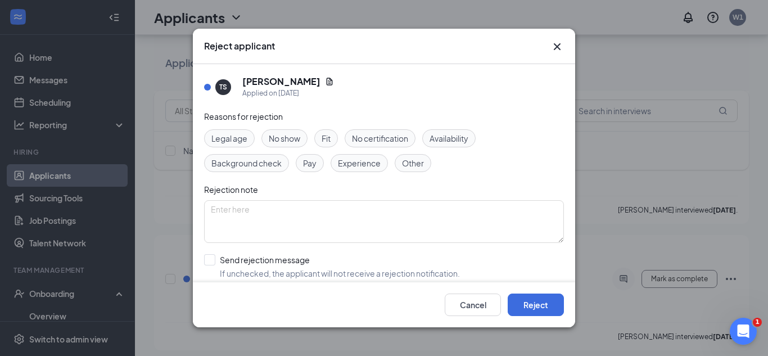
click at [406, 160] on span "Other" at bounding box center [413, 163] width 22 height 12
click at [521, 309] on button "Reject" at bounding box center [536, 304] width 56 height 22
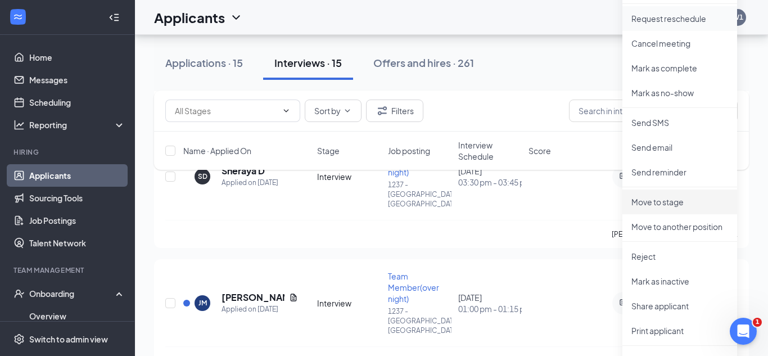
scroll to position [2872, 0]
click at [663, 251] on p "Reject" at bounding box center [679, 254] width 97 height 11
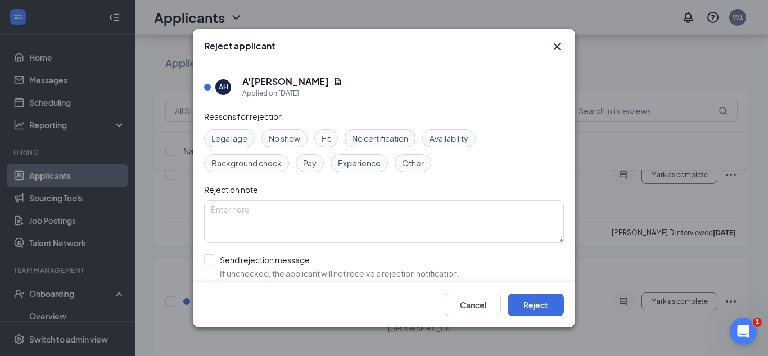
click at [403, 163] on span "Other" at bounding box center [413, 163] width 22 height 12
click at [553, 310] on button "Reject" at bounding box center [536, 304] width 56 height 22
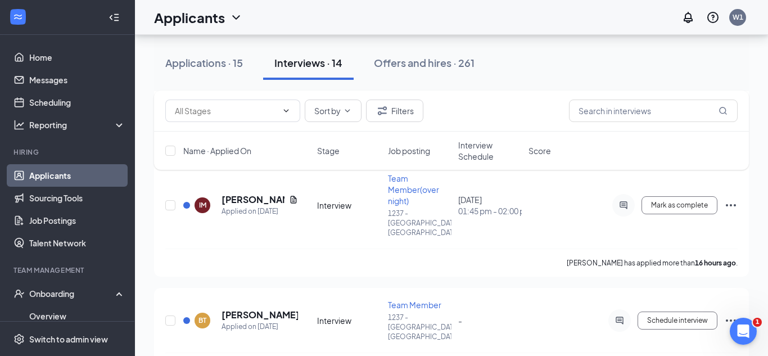
scroll to position [3248, 0]
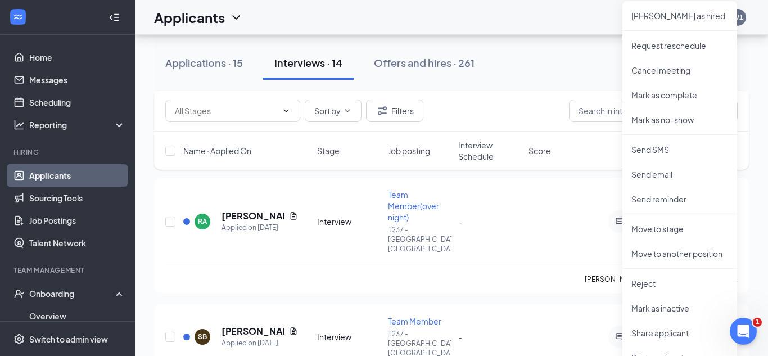
scroll to position [3543, 0]
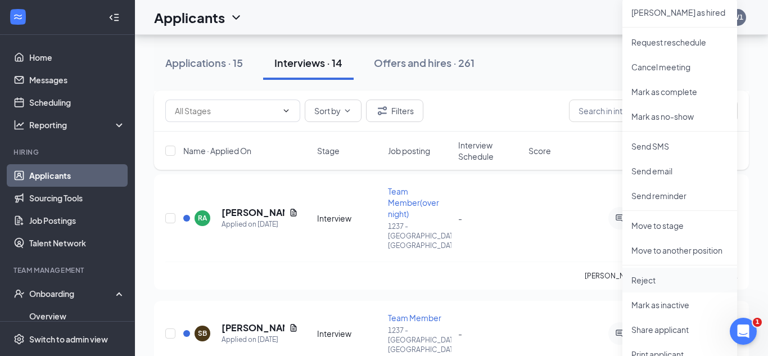
click at [650, 281] on p "Reject" at bounding box center [679, 279] width 97 height 11
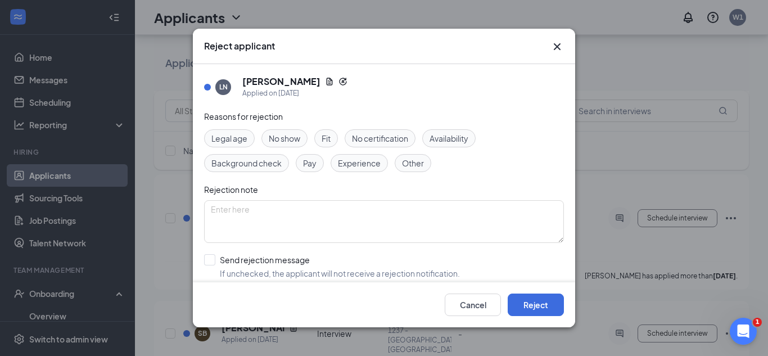
click at [415, 163] on span "Other" at bounding box center [413, 163] width 22 height 12
click at [549, 297] on button "Reject" at bounding box center [536, 304] width 56 height 22
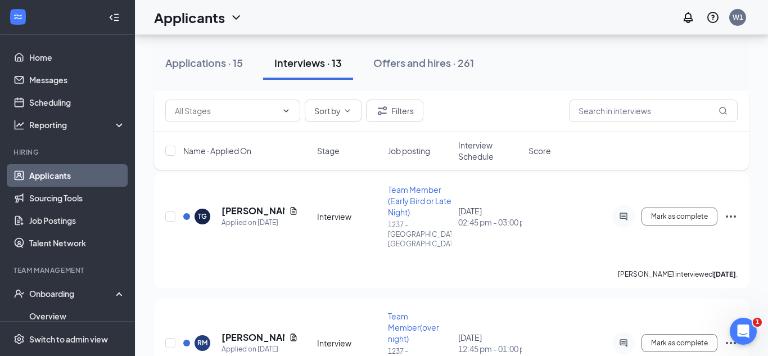
scroll to position [3514, 0]
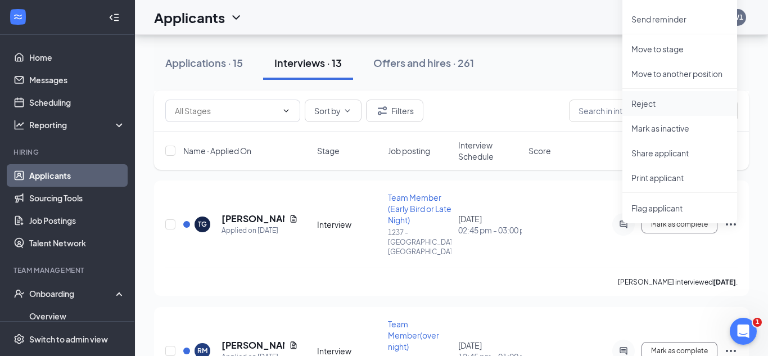
click at [645, 105] on p "Reject" at bounding box center [679, 103] width 97 height 11
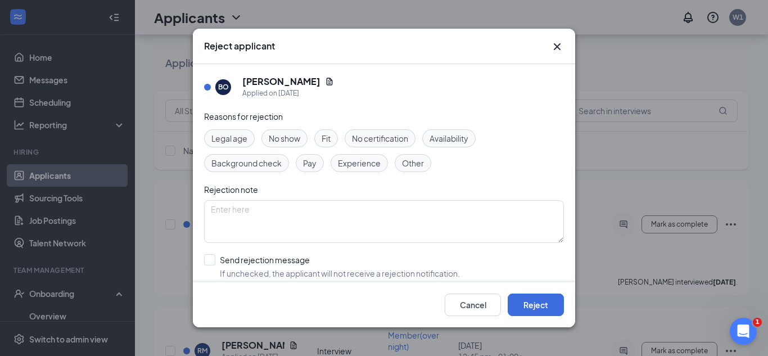
click at [412, 165] on span "Other" at bounding box center [413, 163] width 22 height 12
click at [535, 304] on button "Reject" at bounding box center [536, 304] width 56 height 22
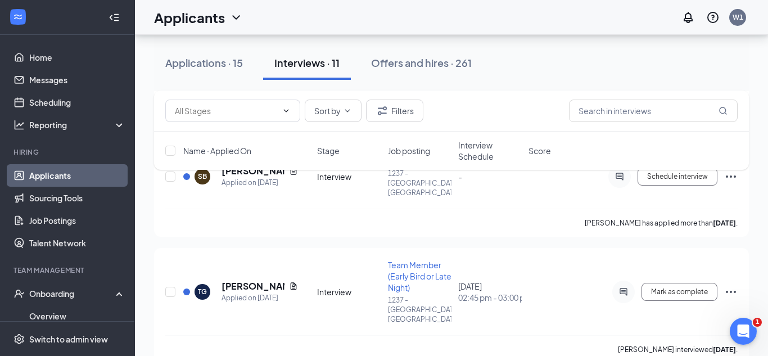
scroll to position [3193, 0]
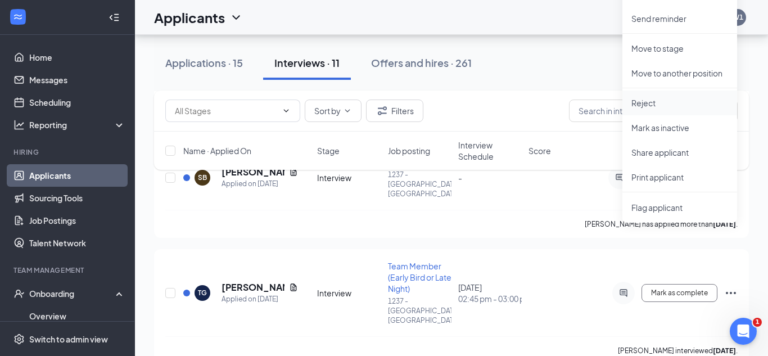
click at [651, 104] on p "Reject" at bounding box center [679, 102] width 97 height 11
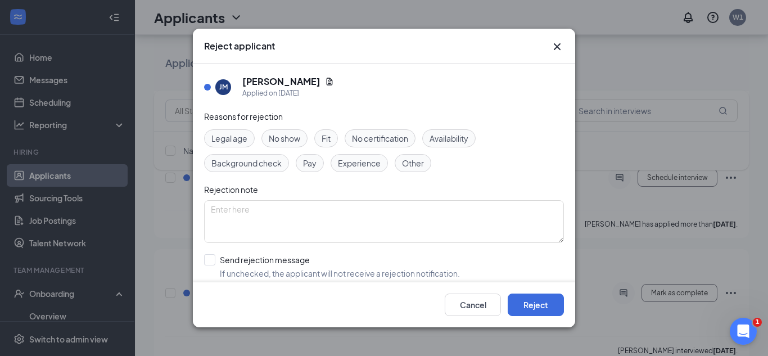
click at [408, 166] on span "Other" at bounding box center [413, 163] width 22 height 12
click at [543, 311] on button "Reject" at bounding box center [536, 304] width 56 height 22
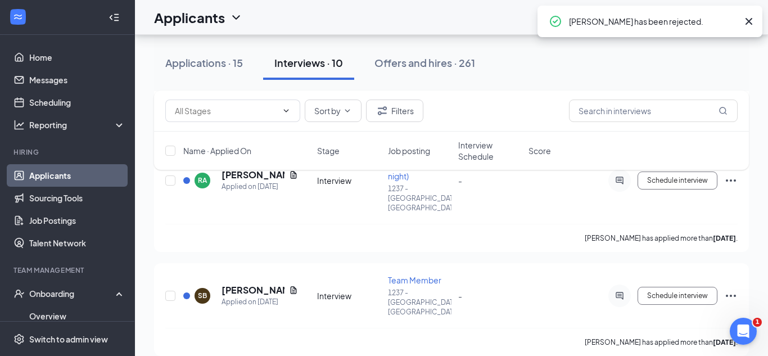
scroll to position [3072, 0]
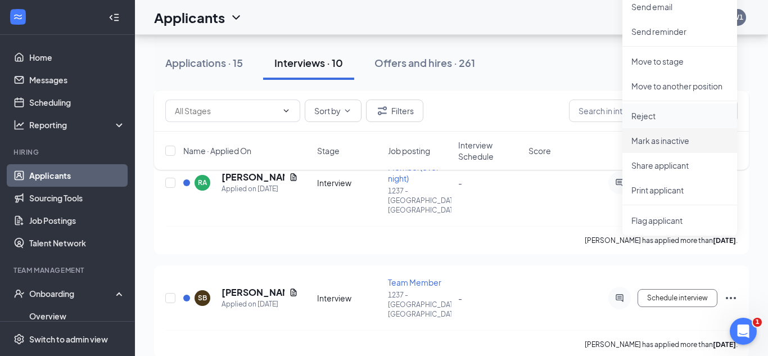
click at [658, 111] on p "Reject" at bounding box center [679, 115] width 97 height 11
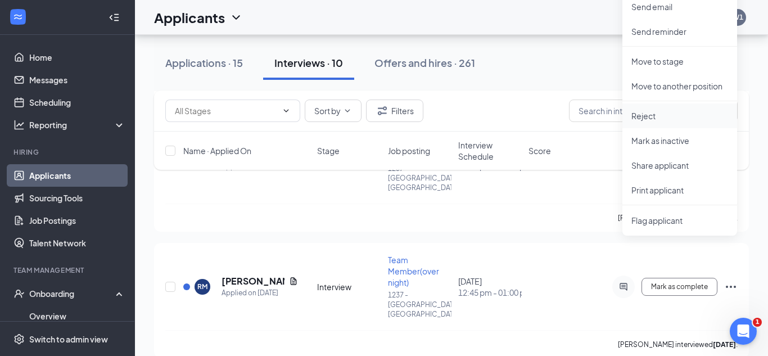
click at [641, 115] on p "Reject" at bounding box center [679, 115] width 97 height 11
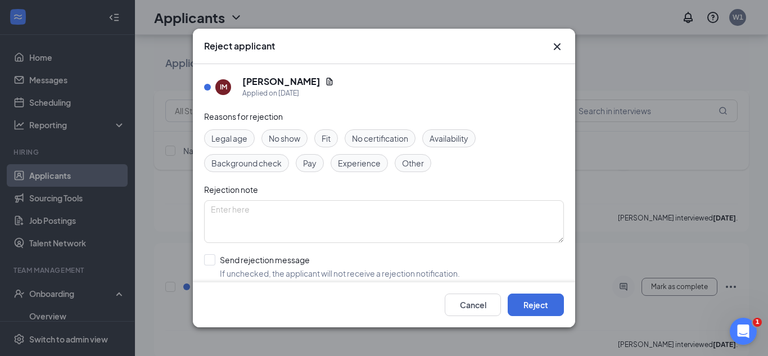
click at [552, 46] on icon "Cross" at bounding box center [556, 46] width 13 height 13
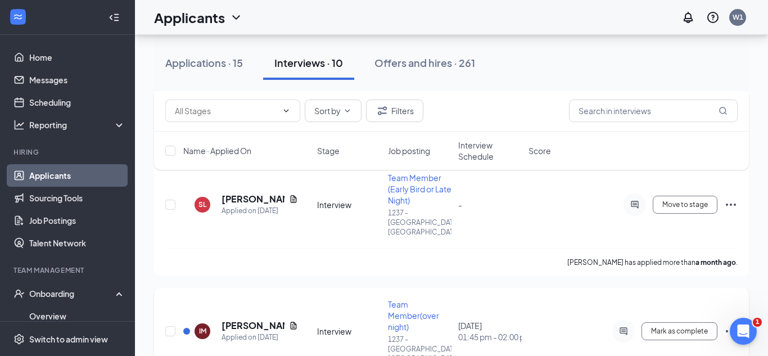
scroll to position [3548, 0]
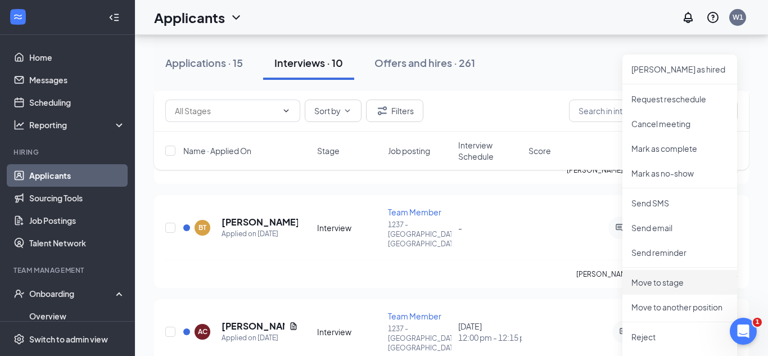
scroll to position [3780, 0]
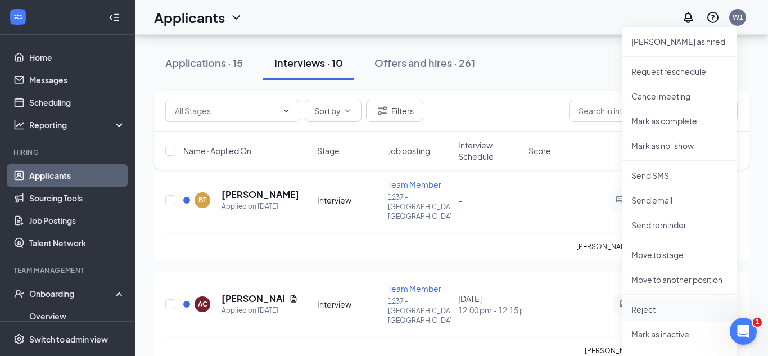
click at [657, 314] on p "Reject" at bounding box center [679, 309] width 97 height 11
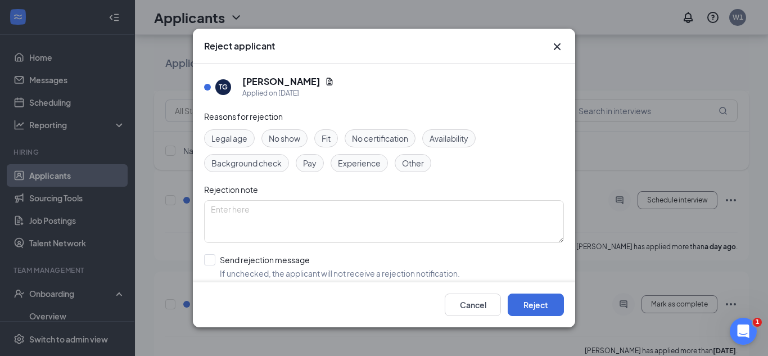
click at [417, 164] on span "Other" at bounding box center [413, 163] width 22 height 12
click at [544, 297] on button "Reject" at bounding box center [536, 304] width 56 height 22
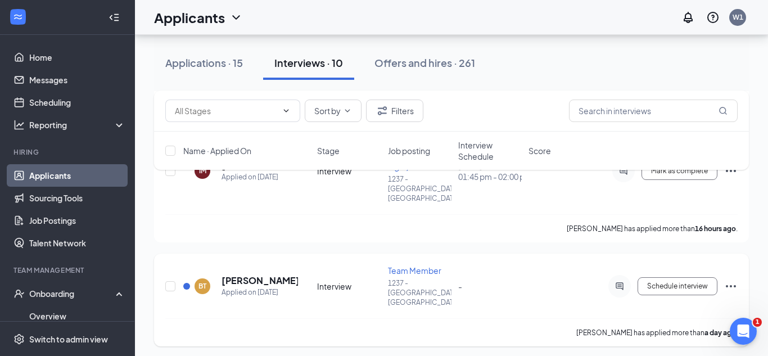
scroll to position [4384, 0]
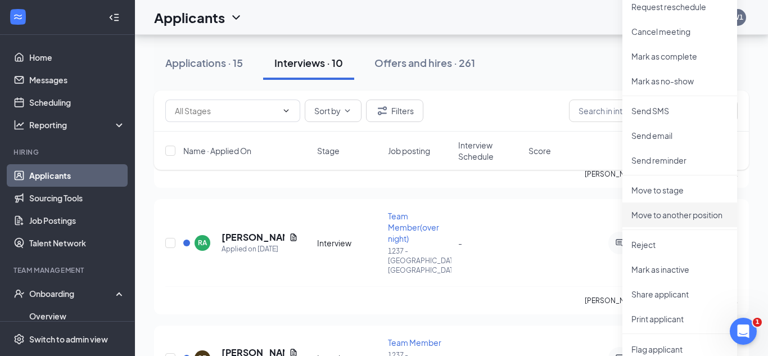
scroll to position [4651, 0]
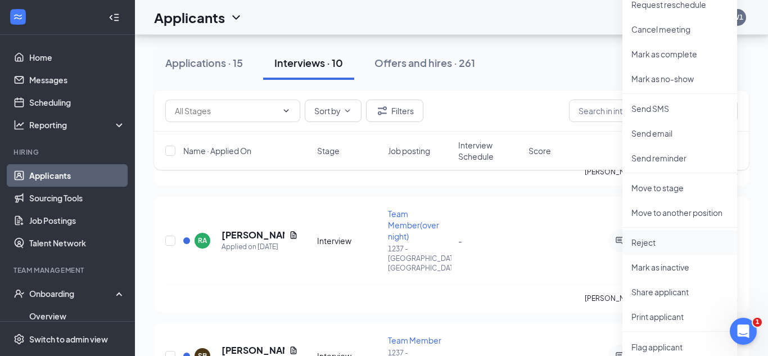
click at [663, 244] on p "Reject" at bounding box center [679, 242] width 97 height 11
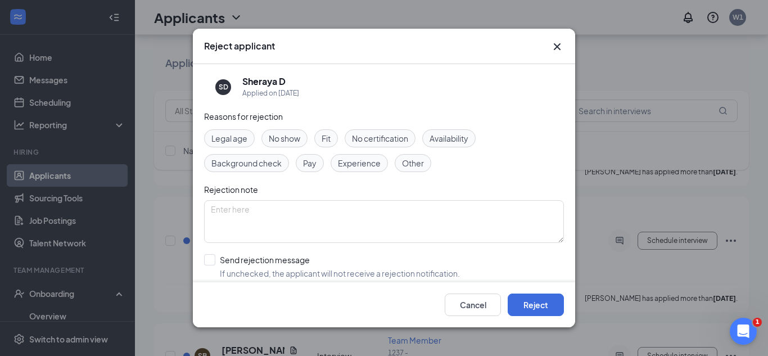
click at [423, 168] on div "Other" at bounding box center [413, 163] width 37 height 18
click at [549, 302] on button "Reject" at bounding box center [536, 304] width 56 height 22
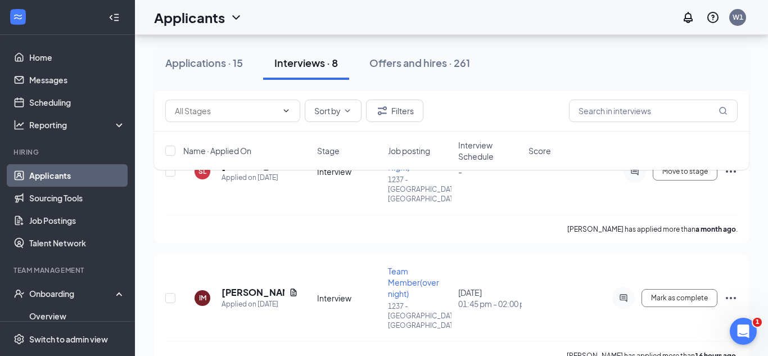
scroll to position [3761, 0]
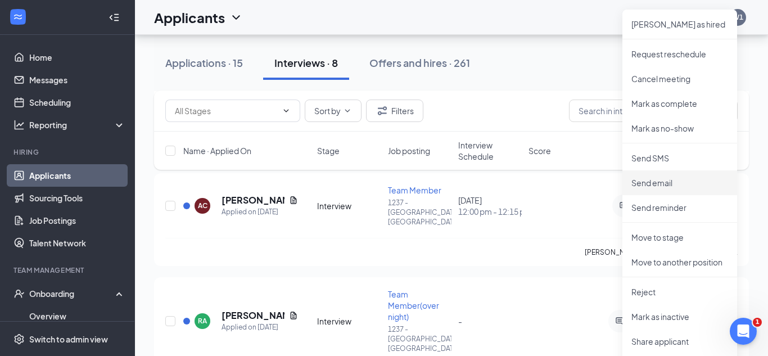
scroll to position [4067, 0]
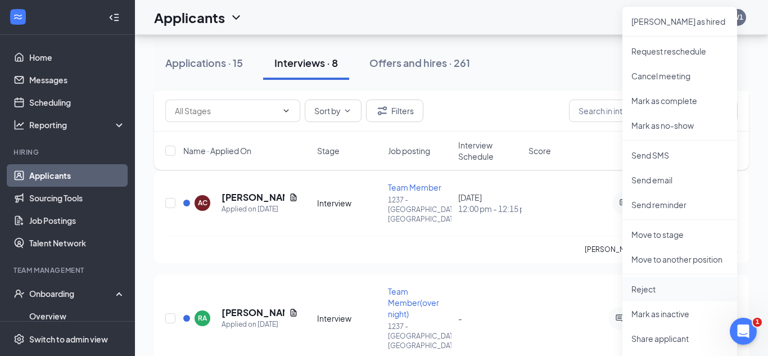
click at [650, 287] on p "Reject" at bounding box center [679, 288] width 97 height 11
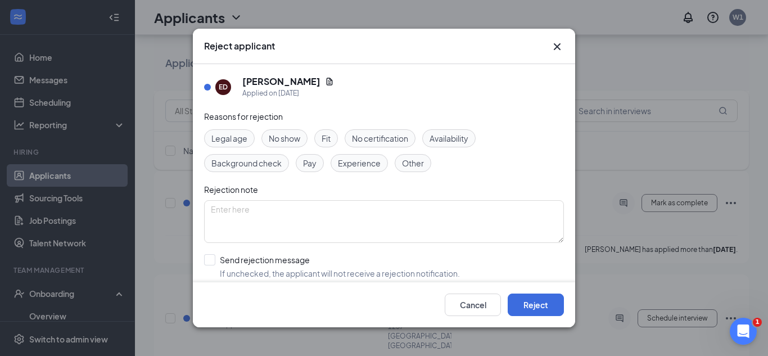
click at [404, 160] on span "Other" at bounding box center [413, 163] width 22 height 12
click at [538, 298] on button "Reject" at bounding box center [536, 304] width 56 height 22
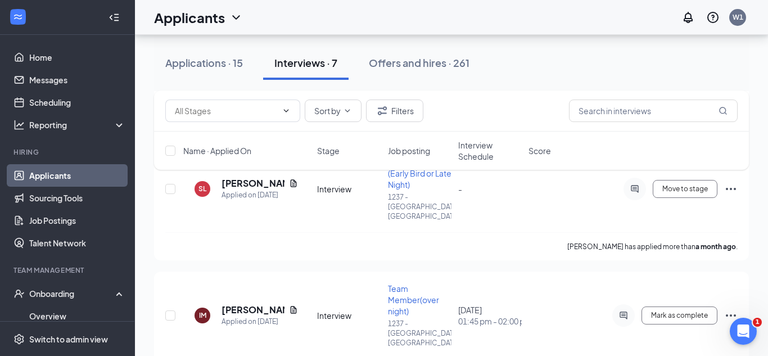
scroll to position [3232, 0]
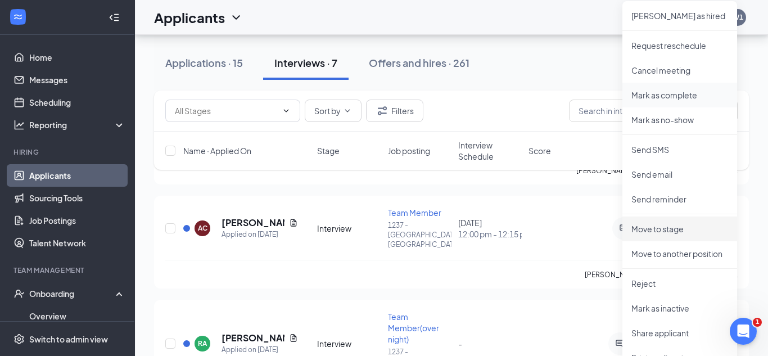
scroll to position [3537, 0]
click at [661, 284] on p "Reject" at bounding box center [679, 282] width 97 height 11
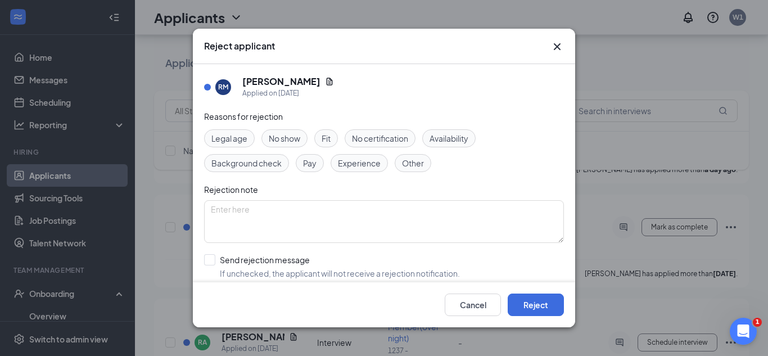
click at [415, 167] on span "Other" at bounding box center [413, 163] width 22 height 12
click at [536, 313] on button "Reject" at bounding box center [536, 304] width 56 height 22
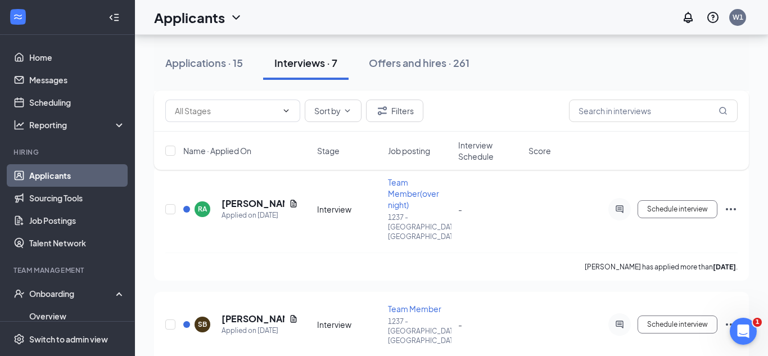
scroll to position [401, 0]
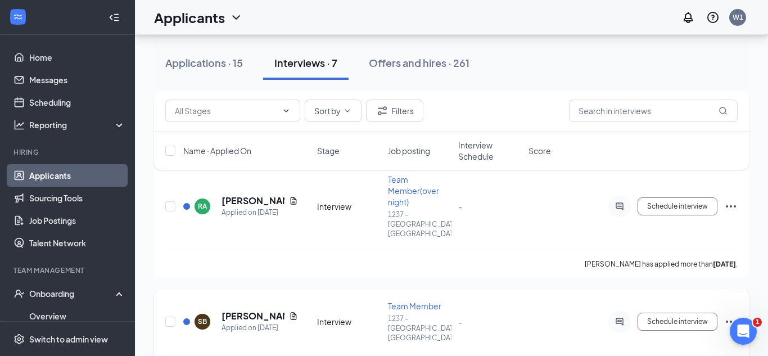
click at [728, 315] on icon "Ellipses" at bounding box center [730, 321] width 13 height 13
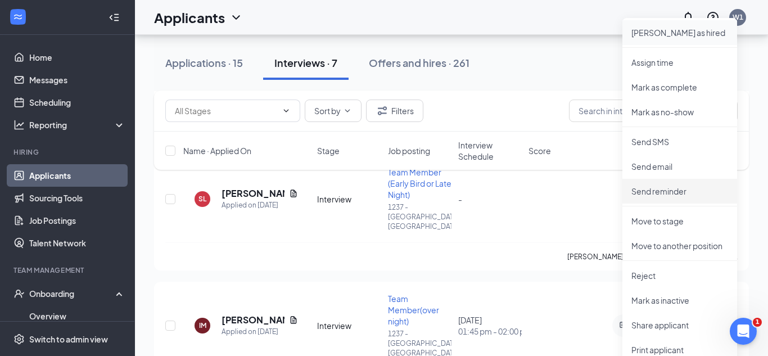
scroll to position [664, 0]
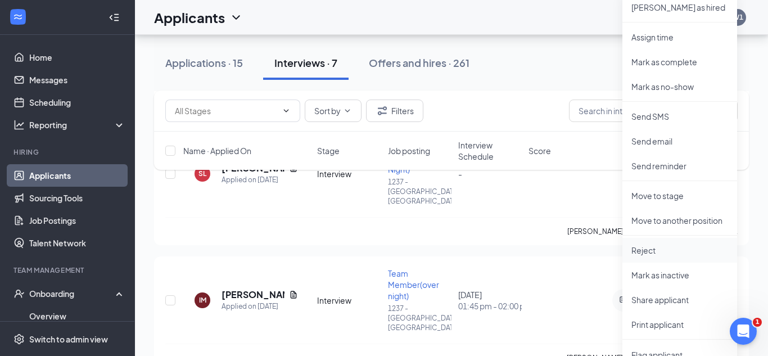
click at [664, 252] on p "Reject" at bounding box center [679, 250] width 97 height 11
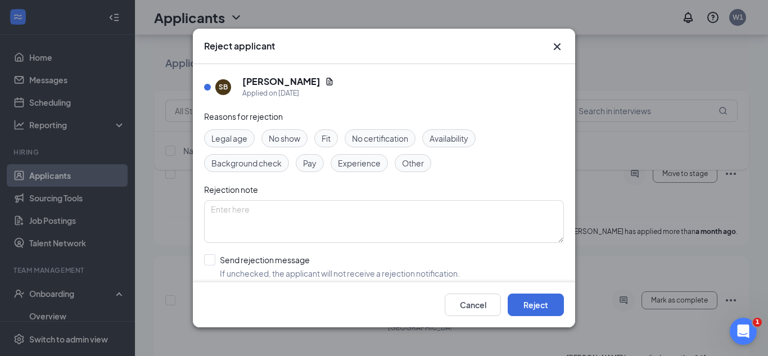
click at [423, 170] on div "Other" at bounding box center [413, 163] width 37 height 18
click at [535, 296] on button "Reject" at bounding box center [536, 304] width 56 height 22
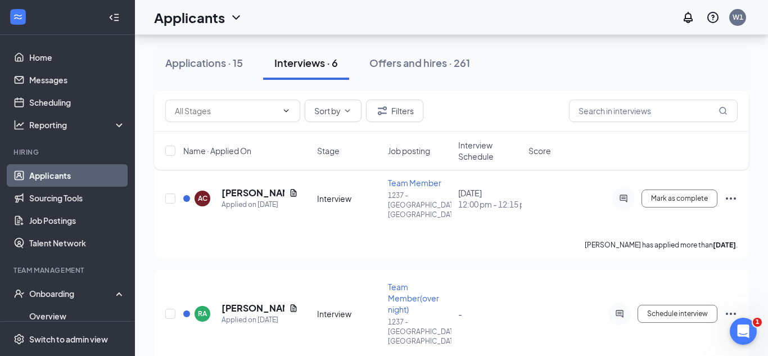
scroll to position [1033, 0]
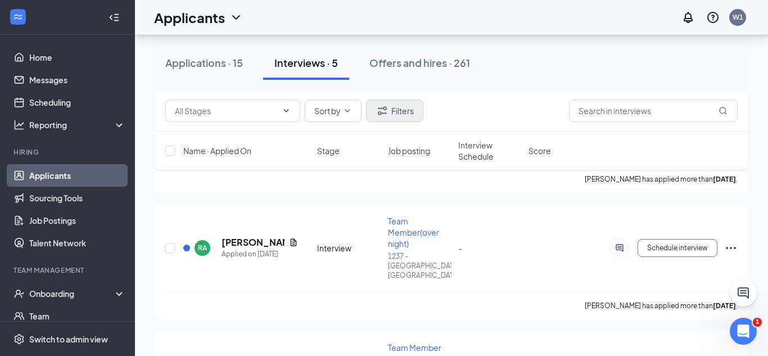
scroll to position [378, 0]
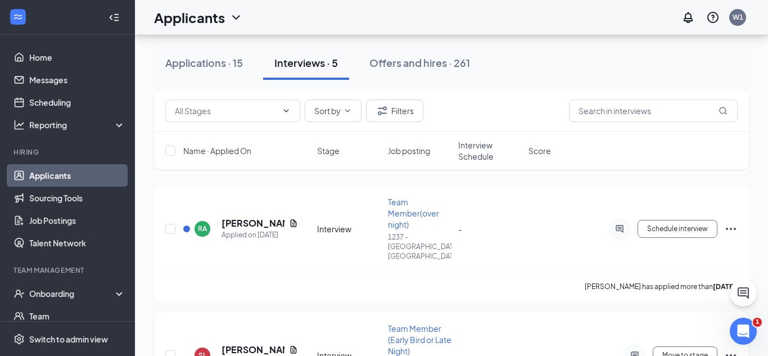
click at [724, 349] on icon "Ellipses" at bounding box center [730, 355] width 13 height 13
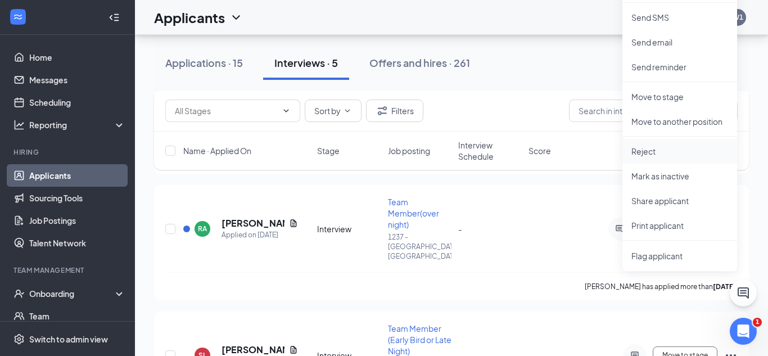
click at [653, 151] on p "Reject" at bounding box center [679, 151] width 97 height 11
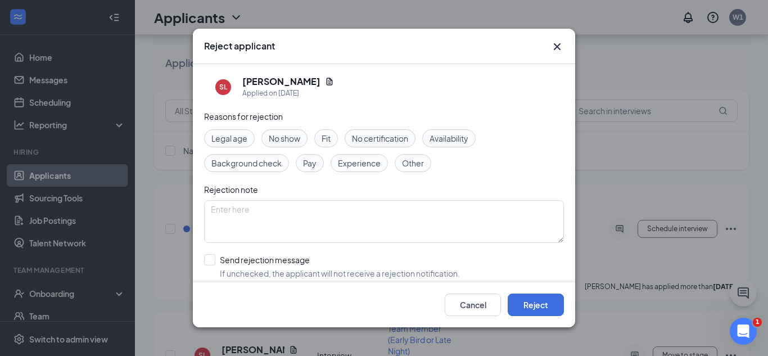
click at [416, 162] on span "Other" at bounding box center [413, 163] width 22 height 12
click at [531, 308] on button "Reject" at bounding box center [536, 304] width 56 height 22
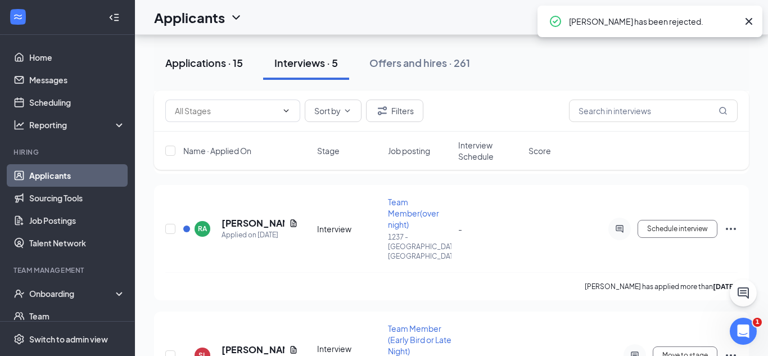
click at [201, 57] on div "Applications · 15" at bounding box center [204, 63] width 78 height 14
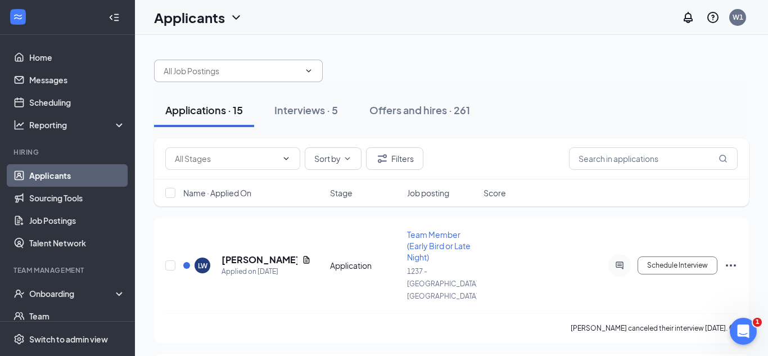
click at [294, 65] on input "text" at bounding box center [232, 71] width 136 height 12
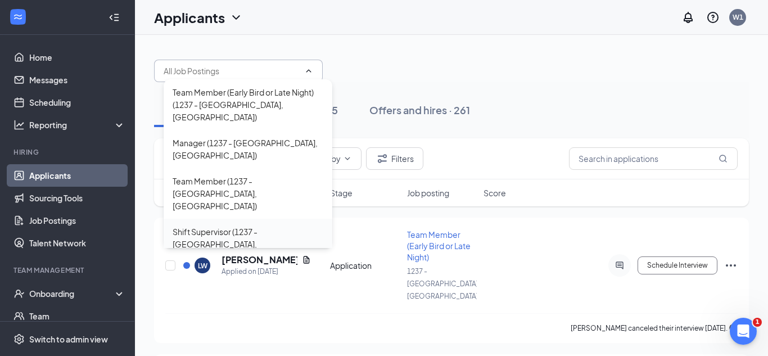
click at [243, 225] on div "Shift Supervisor (1237 - [GEOGRAPHIC_DATA], [GEOGRAPHIC_DATA])" at bounding box center [248, 243] width 151 height 37
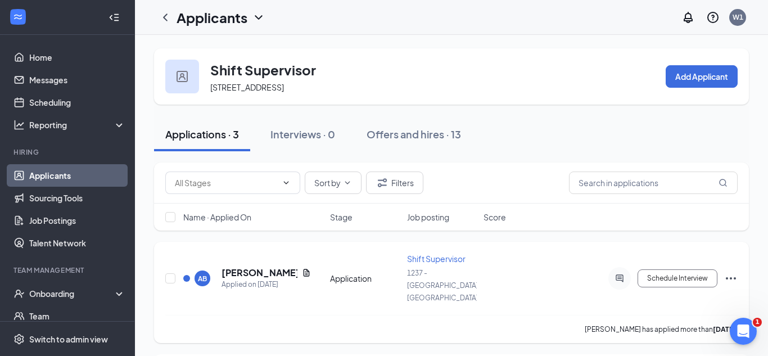
scroll to position [151, 0]
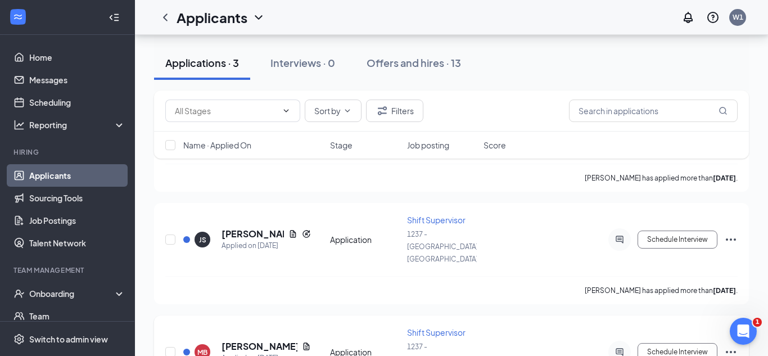
click at [729, 345] on icon "Ellipses" at bounding box center [730, 351] width 13 height 13
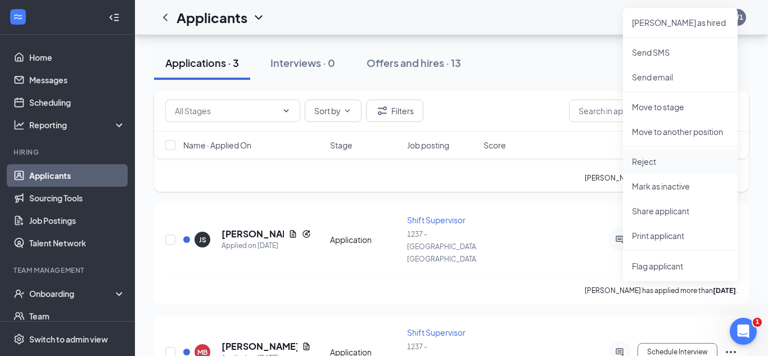
click at [643, 164] on p "Reject" at bounding box center [680, 161] width 97 height 11
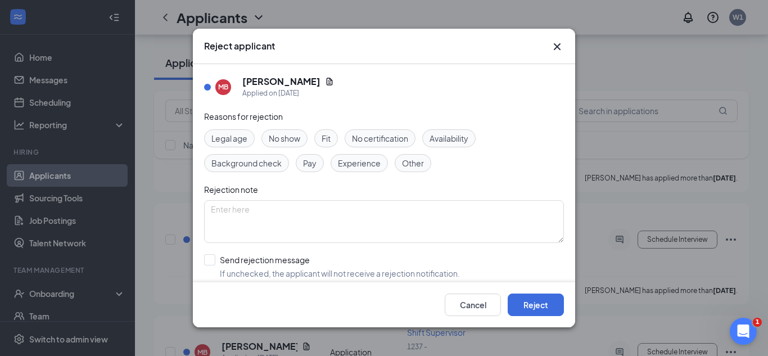
click at [408, 165] on span "Other" at bounding box center [413, 163] width 22 height 12
click at [544, 309] on button "Reject" at bounding box center [536, 304] width 56 height 22
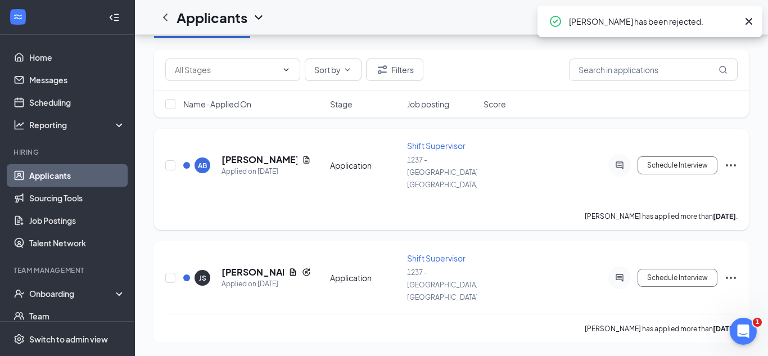
scroll to position [64, 0]
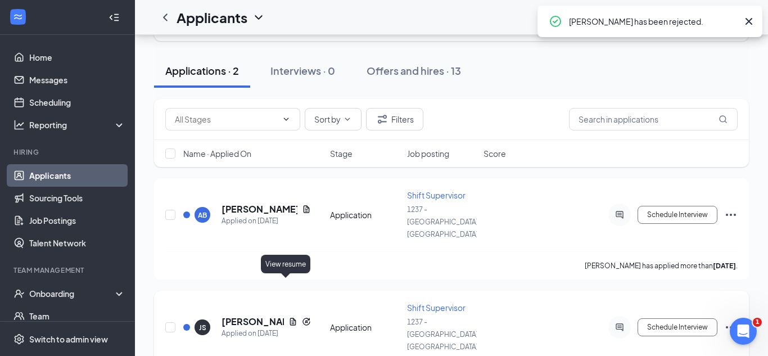
click at [290, 318] on icon "Document" at bounding box center [293, 321] width 6 height 7
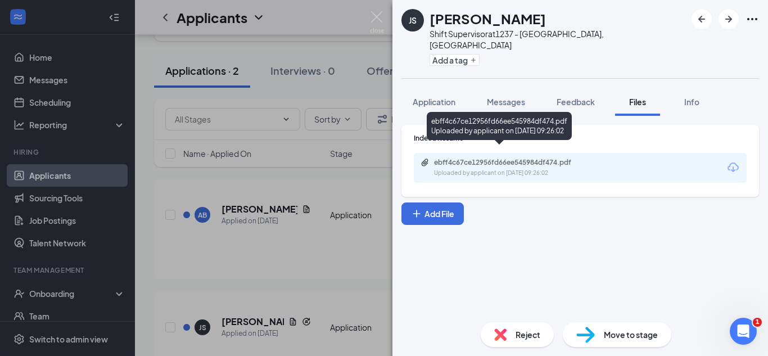
click at [536, 169] on div "Uploaded by applicant on [DATE] 09:26:02" at bounding box center [518, 173] width 169 height 9
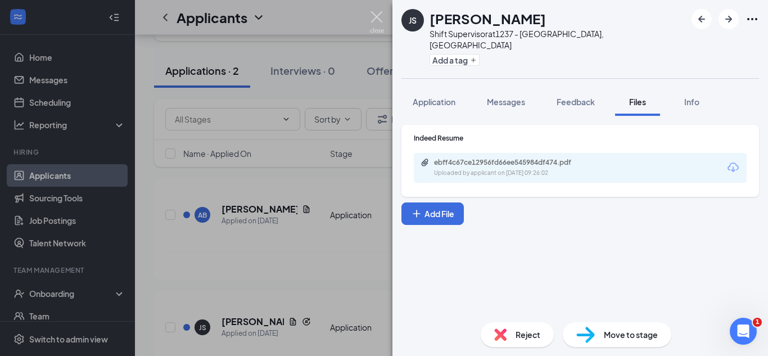
click at [378, 18] on img at bounding box center [377, 22] width 14 height 22
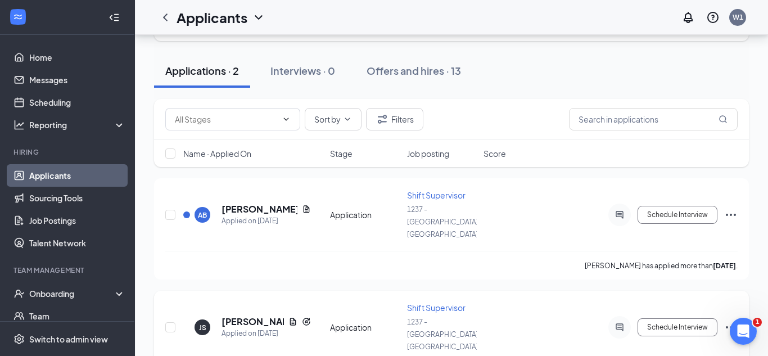
click at [731, 320] on icon "Ellipses" at bounding box center [730, 326] width 13 height 13
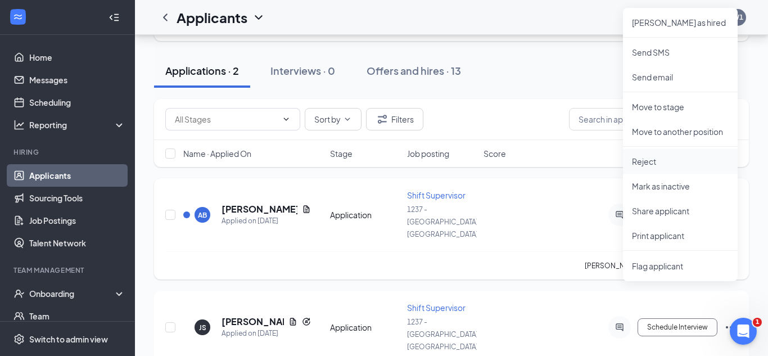
click at [652, 162] on p "Reject" at bounding box center [680, 161] width 97 height 11
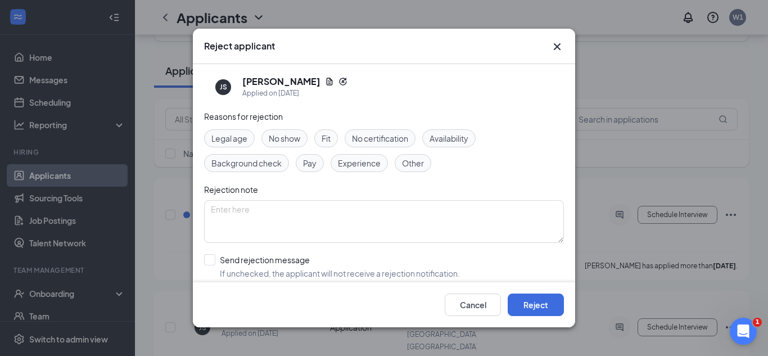
click at [405, 167] on span "Other" at bounding box center [413, 163] width 22 height 12
click at [537, 301] on button "Reject" at bounding box center [536, 304] width 56 height 22
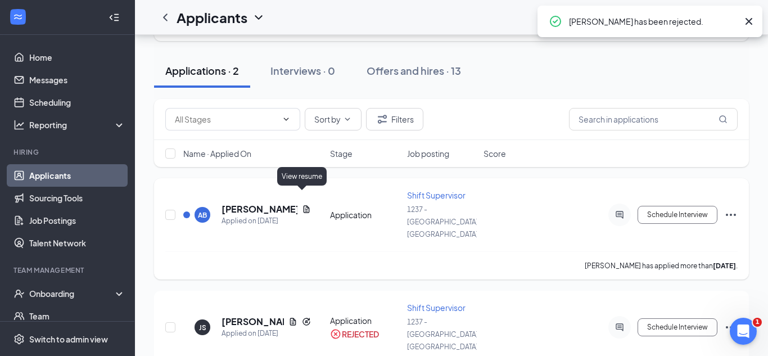
click at [302, 205] on icon "Document" at bounding box center [306, 209] width 9 height 9
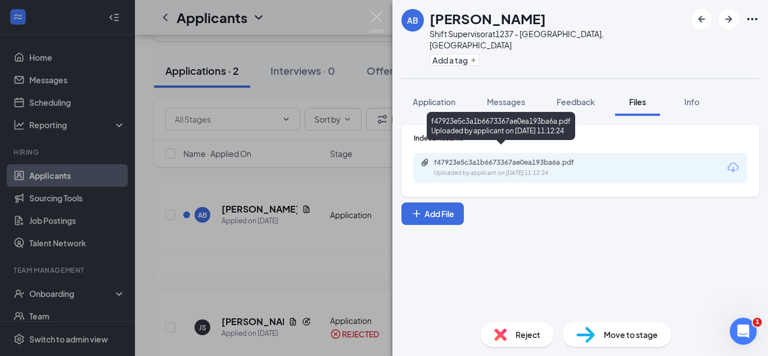
click at [464, 169] on div "Uploaded by applicant on [DATE] 11:12:24" at bounding box center [518, 173] width 169 height 9
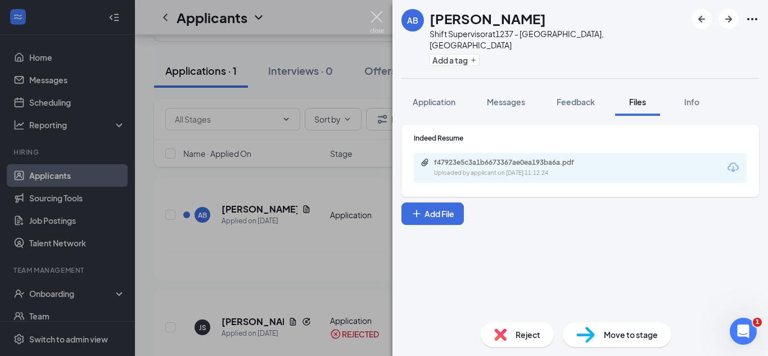
click at [373, 14] on img at bounding box center [377, 22] width 14 height 22
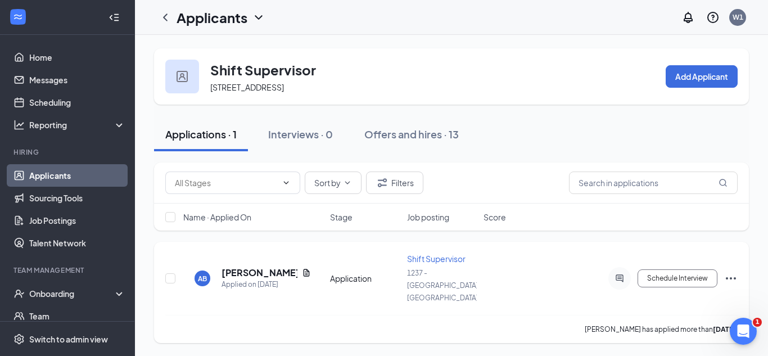
click at [729, 272] on icon "Ellipses" at bounding box center [730, 278] width 13 height 13
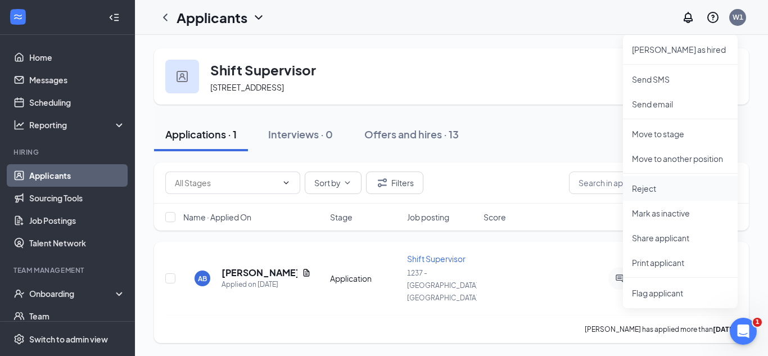
click at [674, 193] on p "Reject" at bounding box center [680, 188] width 97 height 11
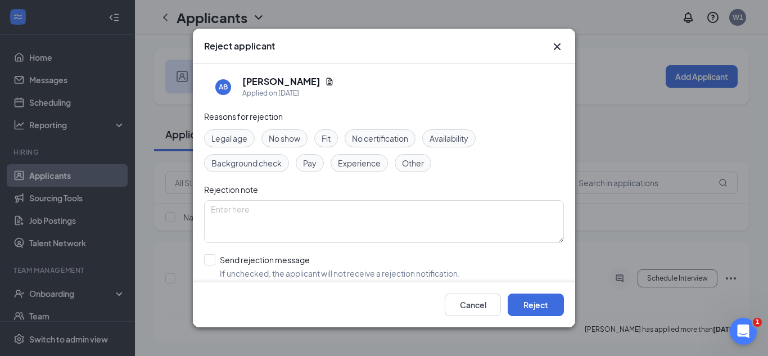
click at [408, 159] on span "Other" at bounding box center [413, 163] width 22 height 12
click at [538, 296] on button "Reject" at bounding box center [536, 304] width 56 height 22
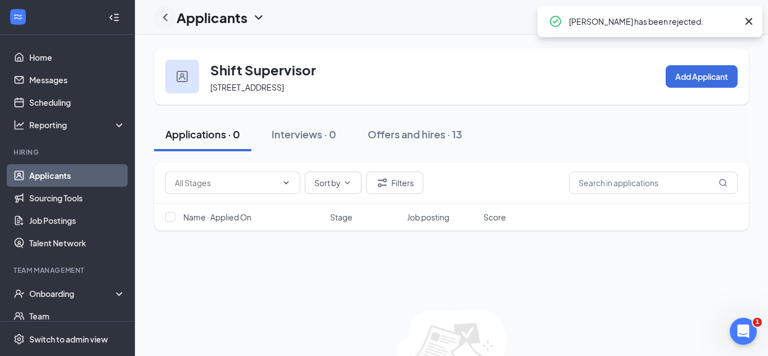
click at [164, 20] on icon "ChevronLeft" at bounding box center [165, 17] width 13 height 13
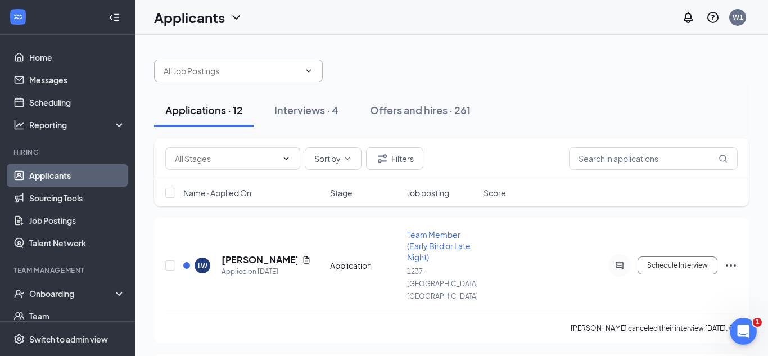
click at [261, 78] on span at bounding box center [238, 71] width 169 height 22
click at [263, 70] on input "text" at bounding box center [232, 71] width 136 height 12
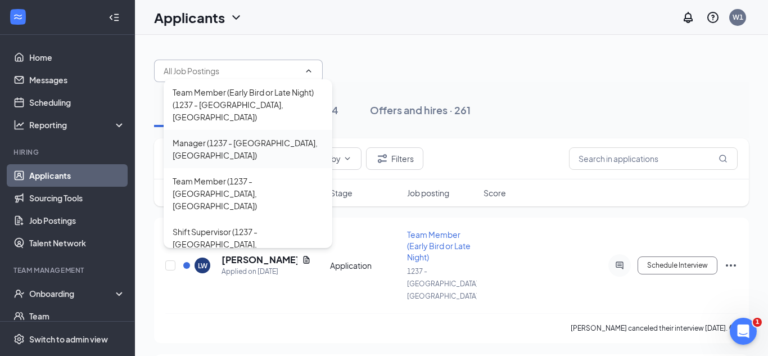
click at [222, 137] on div "Manager (1237 - [GEOGRAPHIC_DATA], [GEOGRAPHIC_DATA])" at bounding box center [248, 149] width 169 height 38
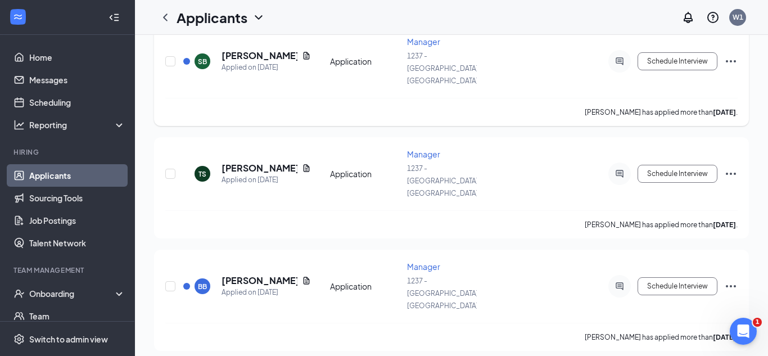
scroll to position [239, 0]
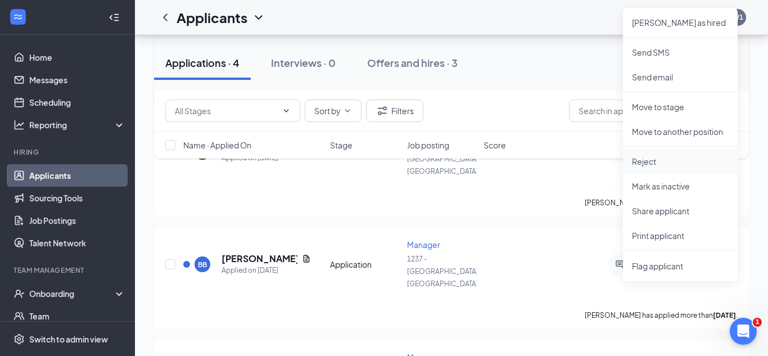
click at [657, 163] on p "Reject" at bounding box center [680, 161] width 97 height 11
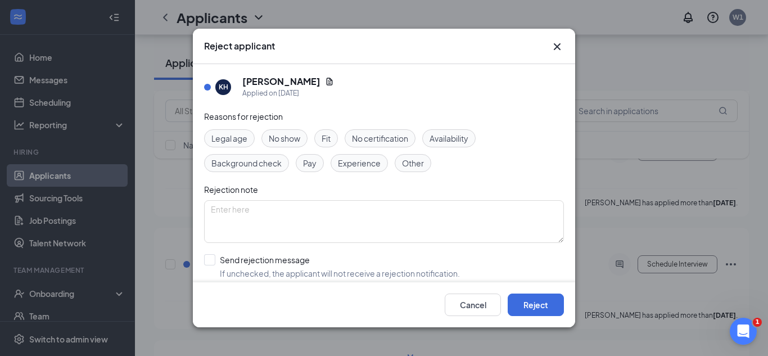
click at [402, 161] on span "Other" at bounding box center [413, 163] width 22 height 12
click at [532, 302] on button "Reject" at bounding box center [536, 304] width 56 height 22
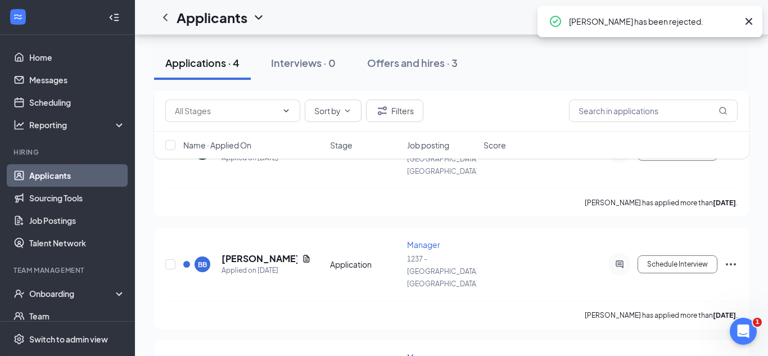
scroll to position [151, 0]
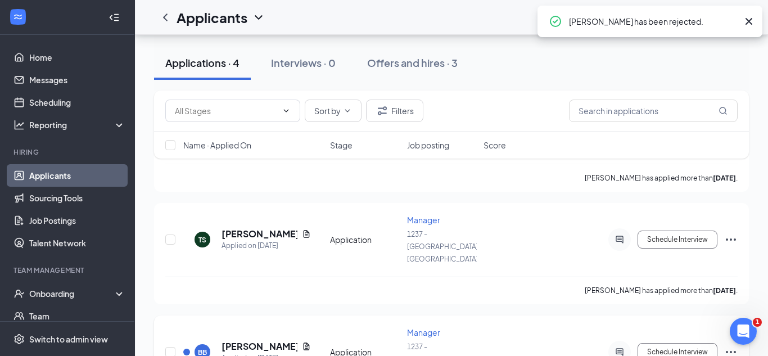
click at [731, 351] on icon "Ellipses" at bounding box center [731, 352] width 10 height 2
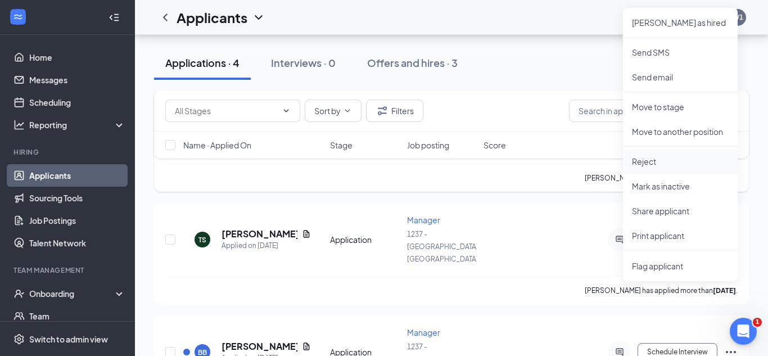
click at [648, 163] on p "Reject" at bounding box center [680, 161] width 97 height 11
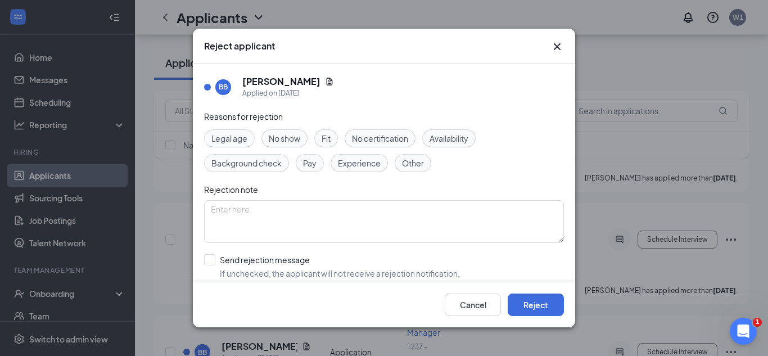
click at [395, 160] on div "Other" at bounding box center [413, 163] width 37 height 18
click at [557, 302] on button "Reject" at bounding box center [536, 304] width 56 height 22
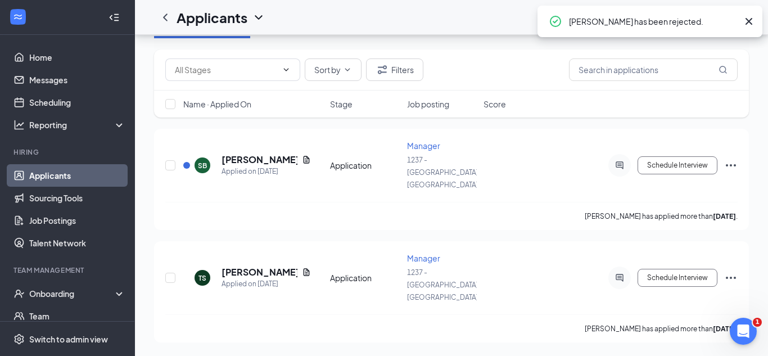
scroll to position [64, 0]
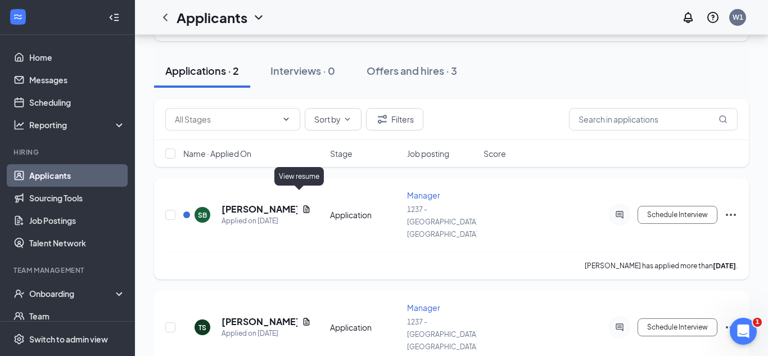
click at [302, 205] on icon "Document" at bounding box center [306, 209] width 9 height 9
click at [295, 198] on div at bounding box center [384, 178] width 768 height 356
click at [304, 205] on icon "Document" at bounding box center [307, 208] width 6 height 7
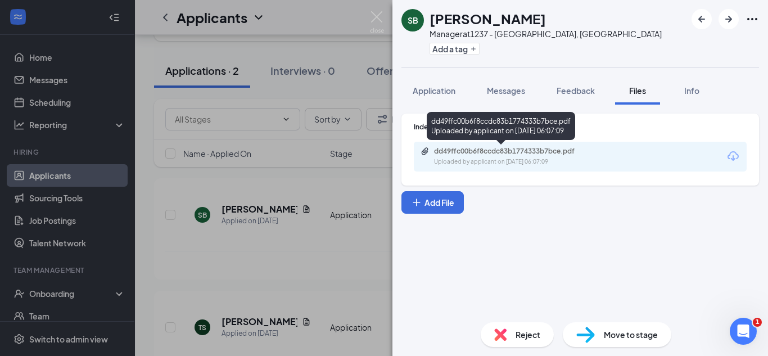
click at [457, 158] on div "Uploaded by applicant on [DATE] 06:07:09" at bounding box center [518, 161] width 169 height 9
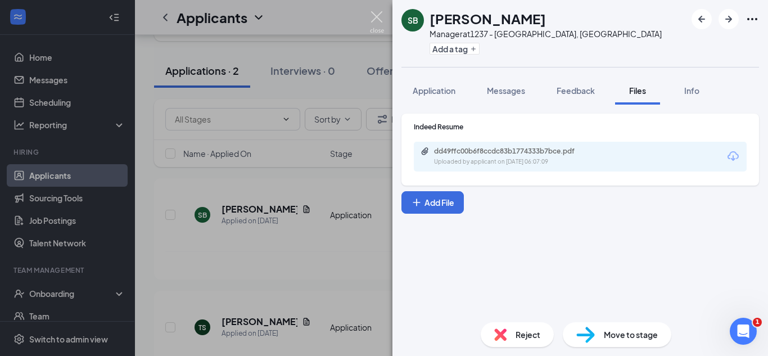
click at [378, 12] on img at bounding box center [377, 22] width 14 height 22
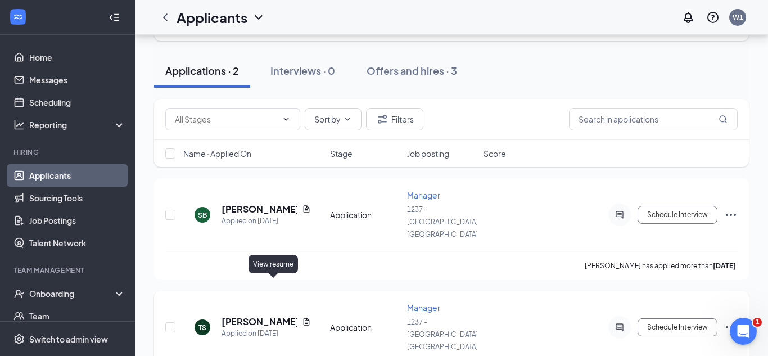
click at [302, 317] on icon "Document" at bounding box center [306, 321] width 9 height 9
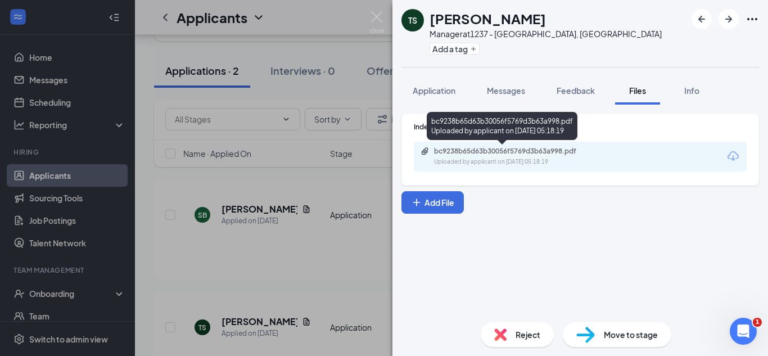
click at [466, 157] on div "Uploaded by applicant on [DATE] 05:18:19" at bounding box center [518, 161] width 169 height 9
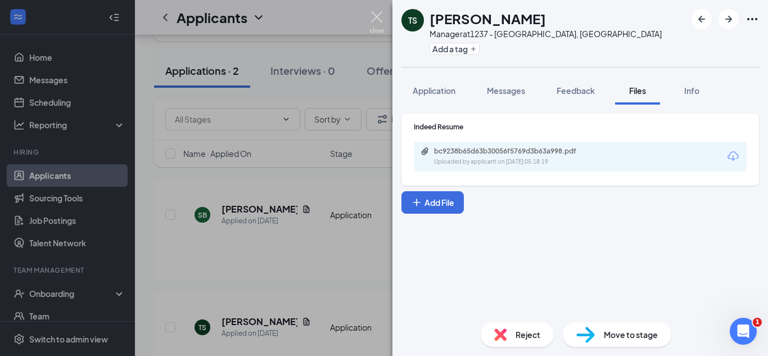
click at [379, 19] on img at bounding box center [377, 22] width 14 height 22
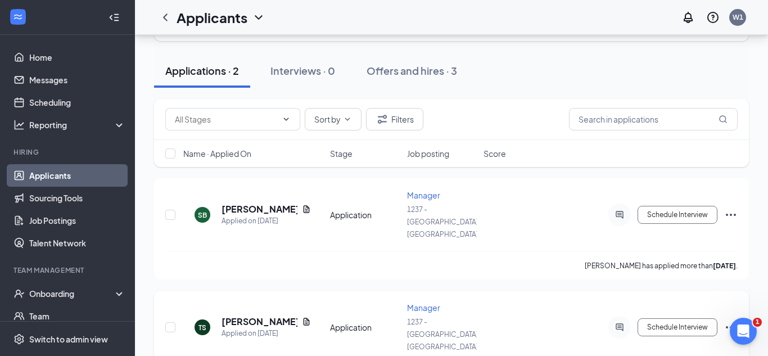
click at [730, 320] on icon "Ellipses" at bounding box center [730, 326] width 13 height 13
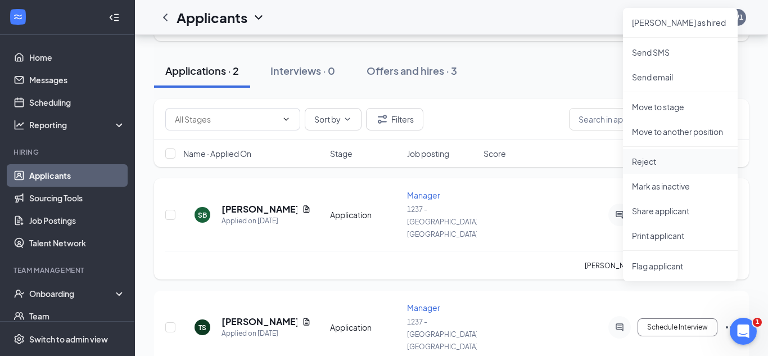
click at [645, 160] on p "Reject" at bounding box center [680, 161] width 97 height 11
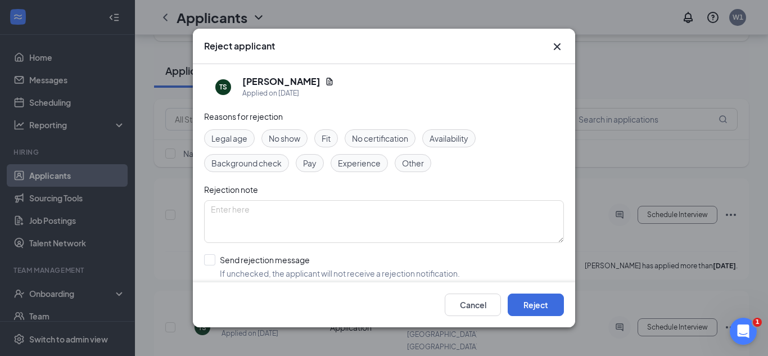
click at [410, 165] on span "Other" at bounding box center [413, 163] width 22 height 12
click at [546, 306] on button "Reject" at bounding box center [536, 304] width 56 height 22
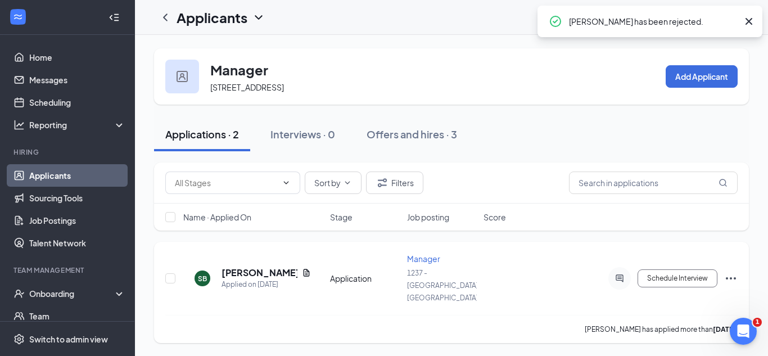
click at [731, 277] on icon "Ellipses" at bounding box center [731, 278] width 10 height 2
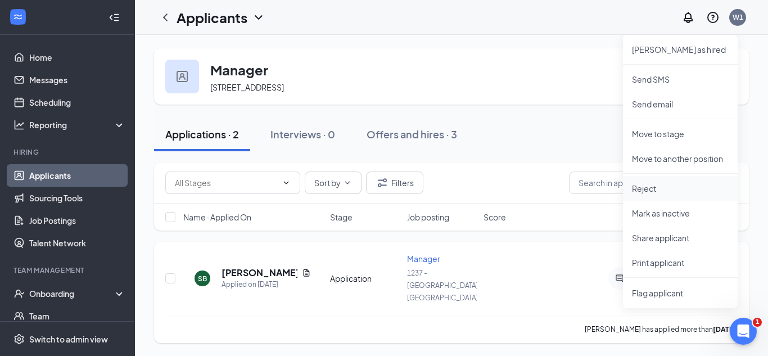
click at [643, 190] on p "Reject" at bounding box center [680, 188] width 97 height 11
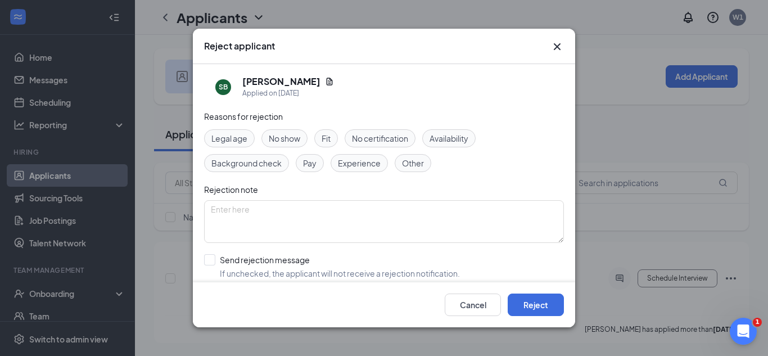
click at [419, 157] on span "Other" at bounding box center [413, 163] width 22 height 12
click at [536, 308] on button "Reject" at bounding box center [536, 304] width 56 height 22
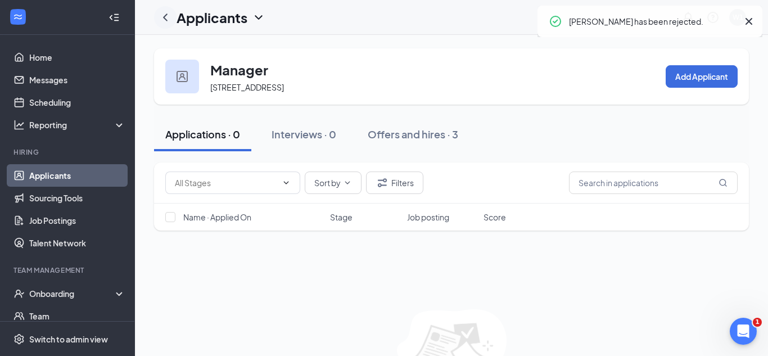
click at [164, 11] on icon "ChevronLeft" at bounding box center [165, 17] width 13 height 13
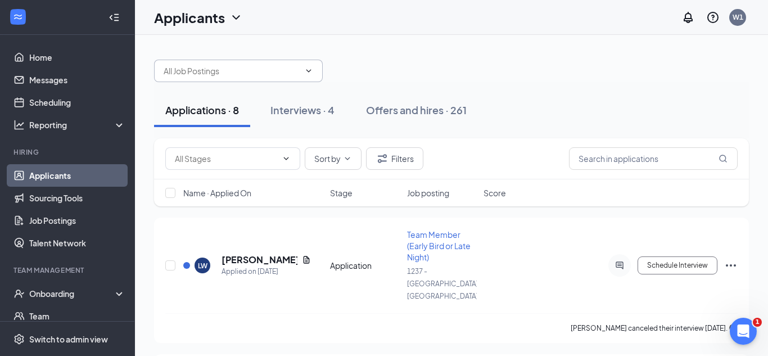
click at [234, 77] on span at bounding box center [238, 71] width 169 height 22
click at [243, 71] on input "text" at bounding box center [232, 71] width 136 height 12
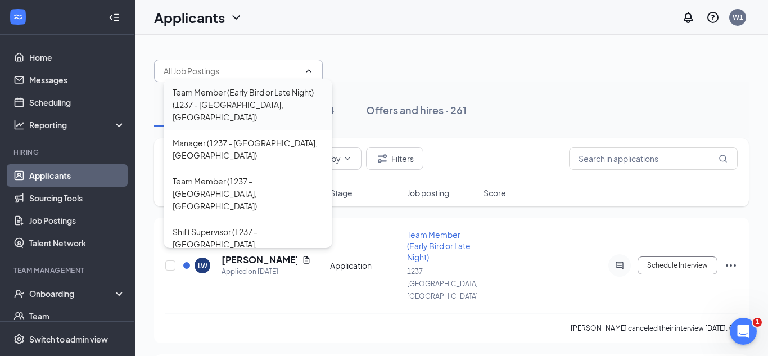
click at [244, 102] on div "Team Member (Early Bird or Late Night) (1237 - [GEOGRAPHIC_DATA], [GEOGRAPHIC_D…" at bounding box center [248, 104] width 151 height 37
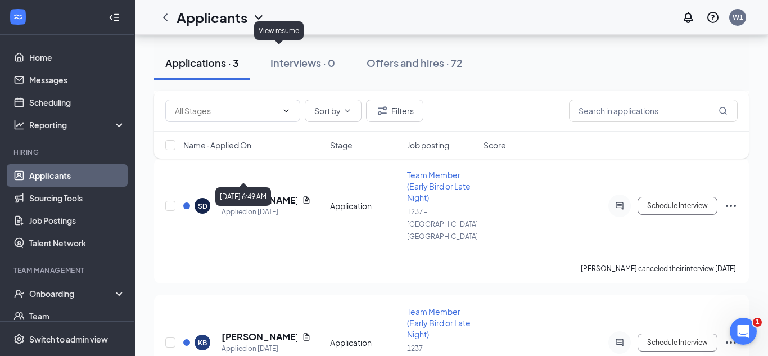
scroll to position [242, 0]
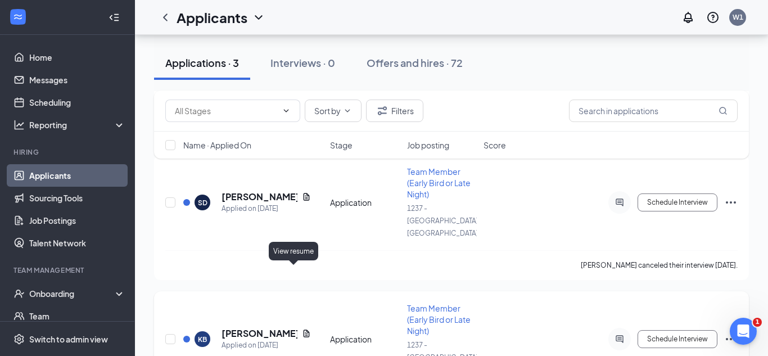
click at [302, 329] on icon "Document" at bounding box center [306, 333] width 9 height 9
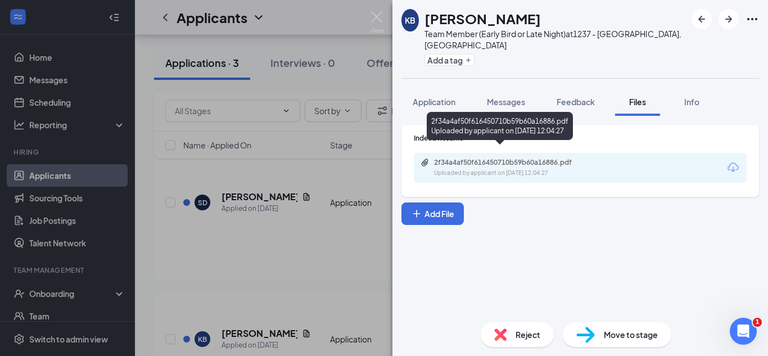
click at [486, 158] on div "2f34a4af50f616450710b59b60a16886.pdf" at bounding box center [512, 162] width 157 height 9
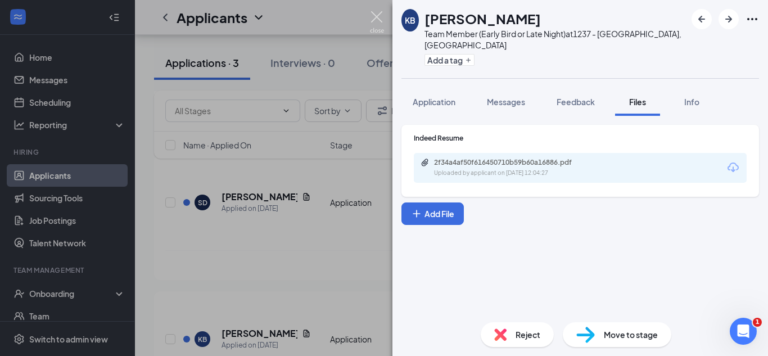
click at [376, 17] on img at bounding box center [377, 22] width 14 height 22
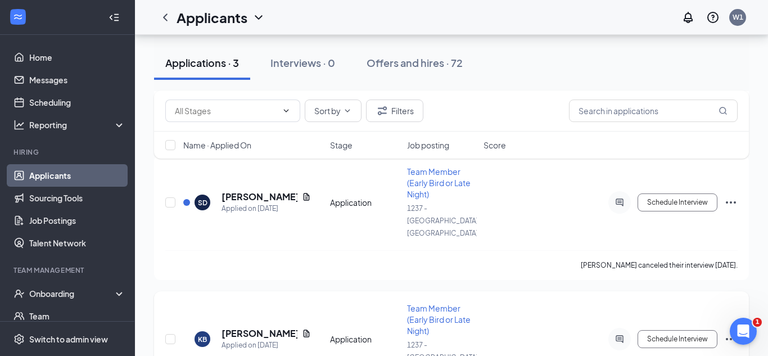
click at [734, 338] on icon "Ellipses" at bounding box center [731, 339] width 10 height 2
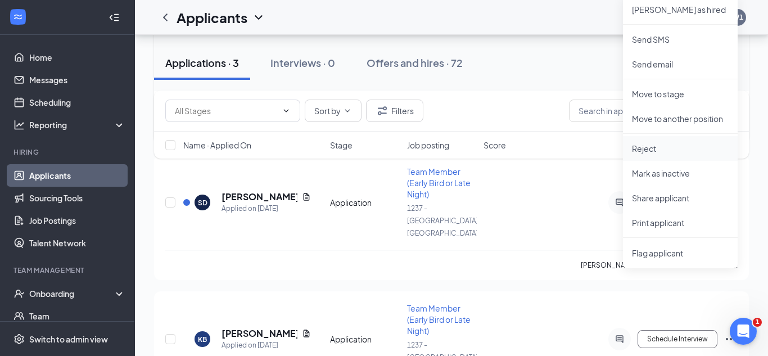
click at [663, 148] on p "Reject" at bounding box center [680, 148] width 97 height 11
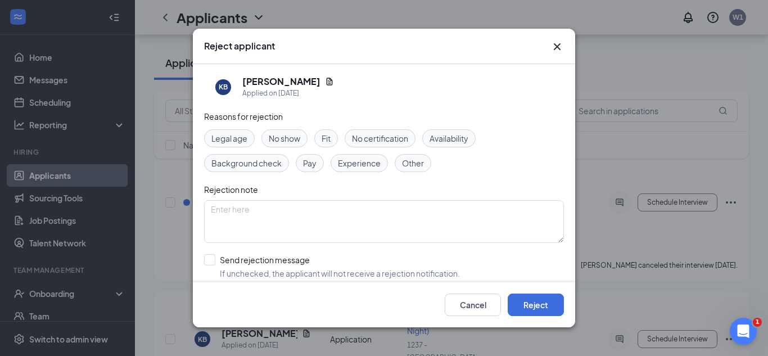
click at [416, 155] on div "Other" at bounding box center [413, 163] width 37 height 18
click at [549, 309] on button "Reject" at bounding box center [536, 304] width 56 height 22
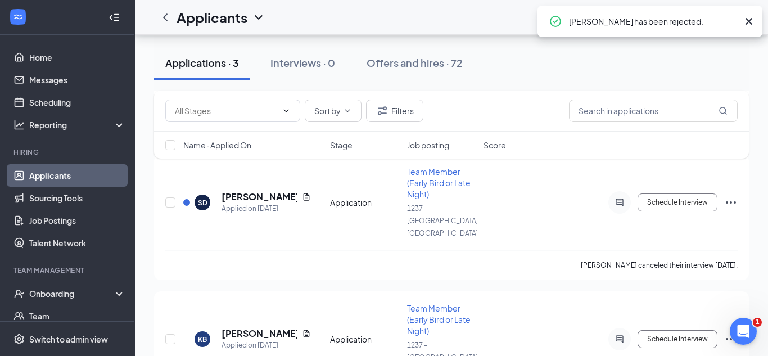
scroll to position [130, 0]
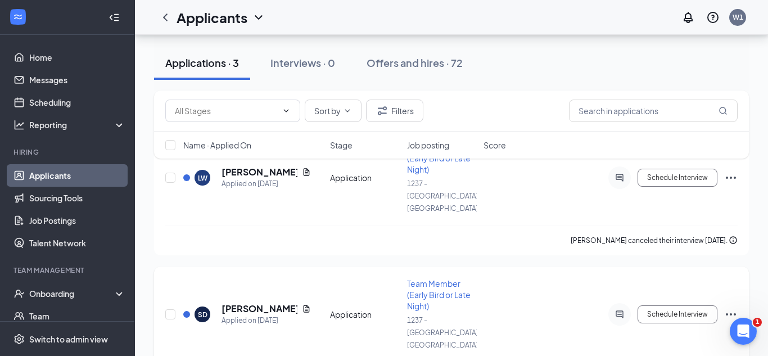
click at [727, 313] on icon "Ellipses" at bounding box center [731, 314] width 10 height 2
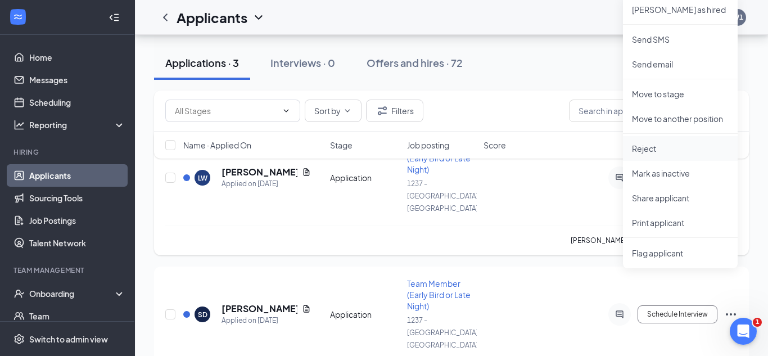
click at [655, 154] on li "Reject" at bounding box center [680, 148] width 115 height 25
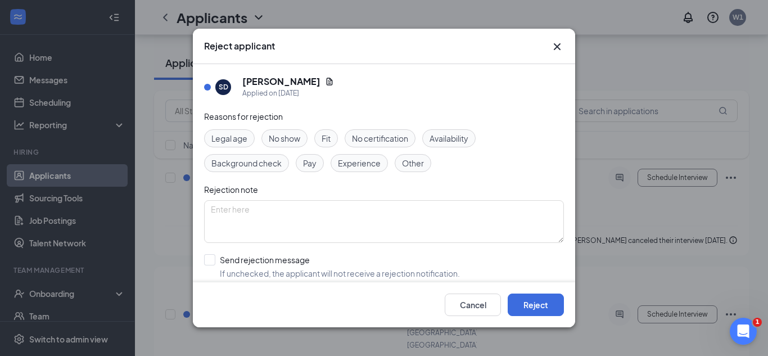
click at [416, 164] on span "Other" at bounding box center [413, 163] width 22 height 12
click at [535, 298] on button "Reject" at bounding box center [536, 304] width 56 height 22
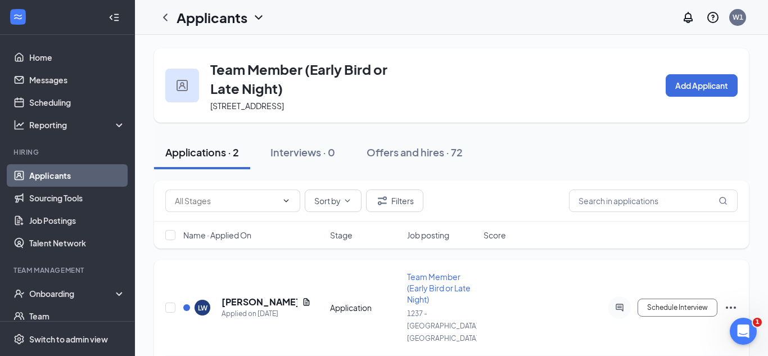
scroll to position [18, 0]
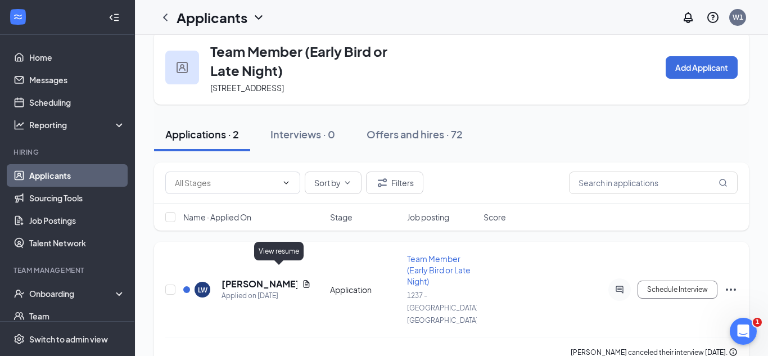
click at [304, 280] on icon "Document" at bounding box center [307, 283] width 6 height 7
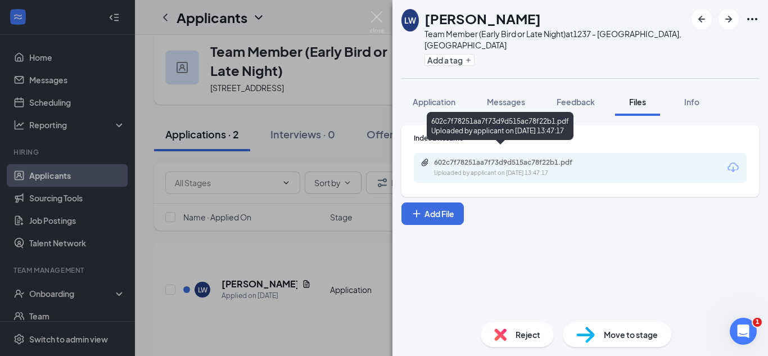
click at [534, 158] on div "602c7f78251aa7f73d9d515ac78f22b1.pdf Uploaded by applicant on [DATE] 13:47:17" at bounding box center [512, 168] width 182 height 20
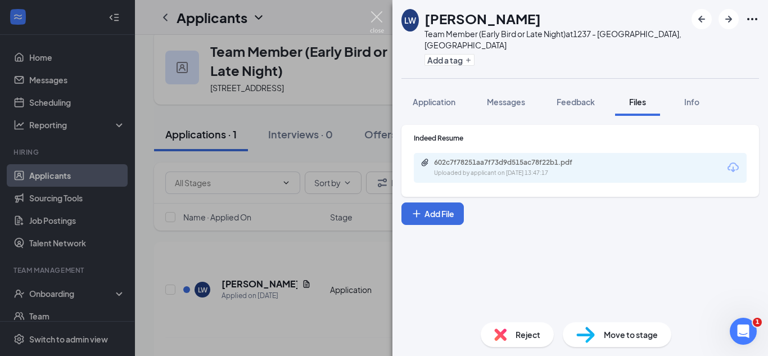
click at [373, 13] on img at bounding box center [377, 22] width 14 height 22
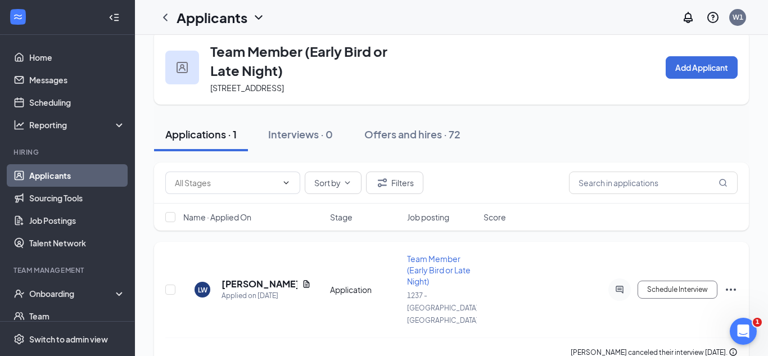
click at [735, 283] on icon "Ellipses" at bounding box center [730, 289] width 13 height 13
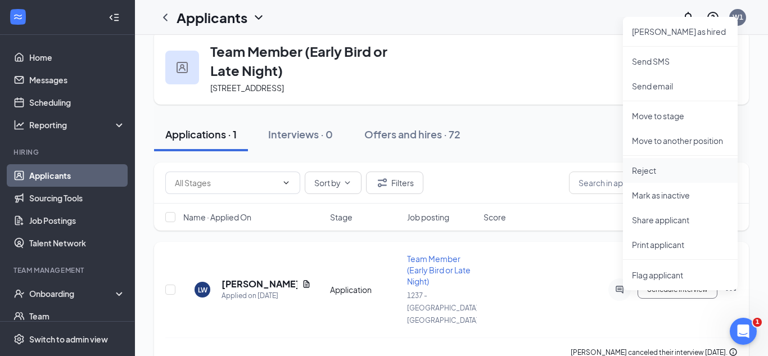
click at [644, 171] on p "Reject" at bounding box center [680, 170] width 97 height 11
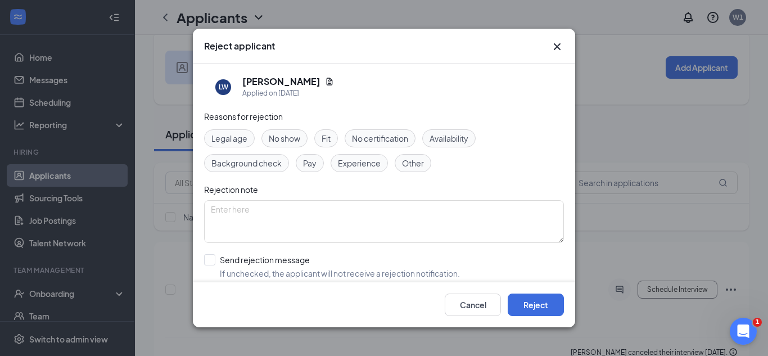
click at [417, 159] on span "Other" at bounding box center [413, 163] width 22 height 12
click at [547, 298] on button "Reject" at bounding box center [536, 304] width 56 height 22
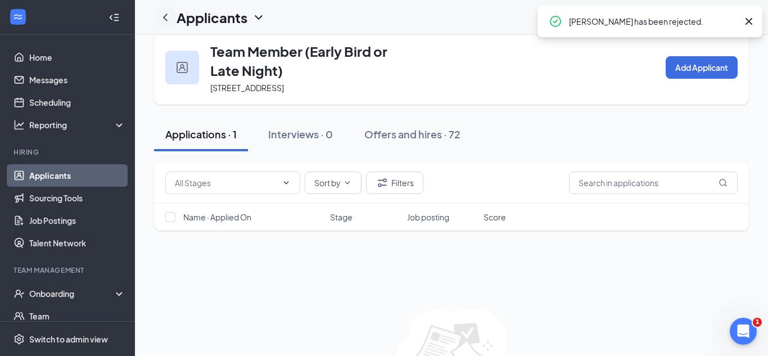
click at [167, 24] on div at bounding box center [165, 17] width 22 height 22
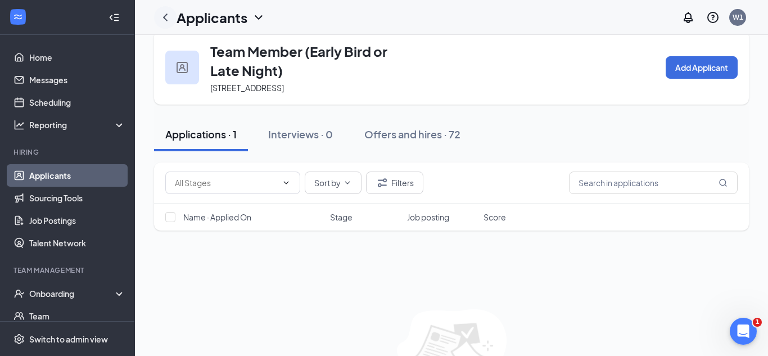
click at [166, 23] on icon "ChevronLeft" at bounding box center [165, 17] width 13 height 13
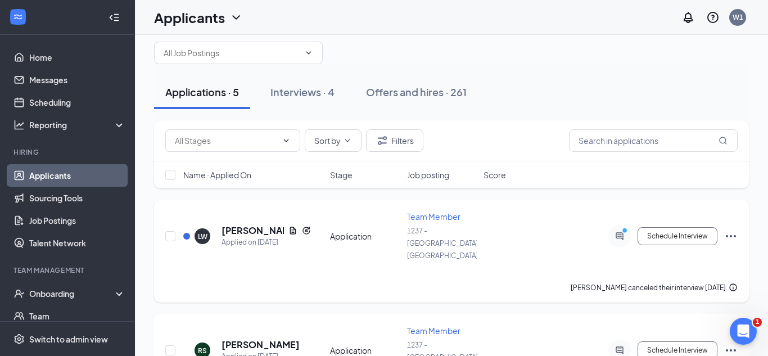
click at [731, 235] on icon "Ellipses" at bounding box center [731, 236] width 10 height 2
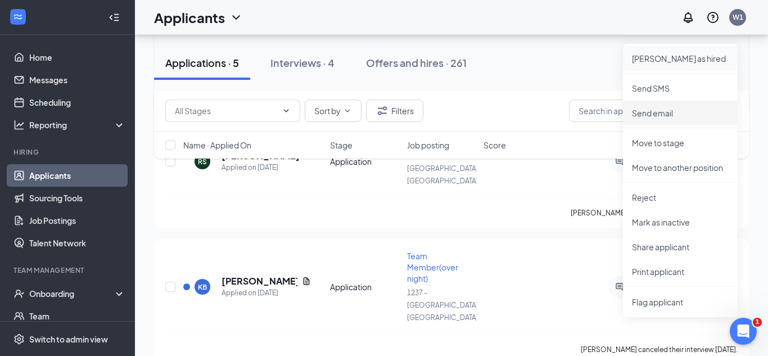
scroll to position [209, 0]
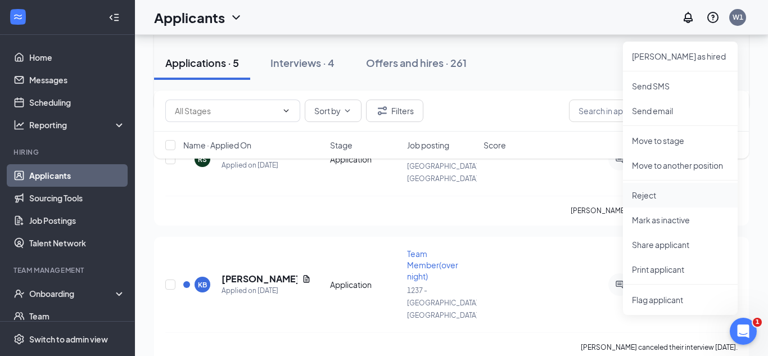
click at [650, 191] on p "Reject" at bounding box center [680, 194] width 97 height 11
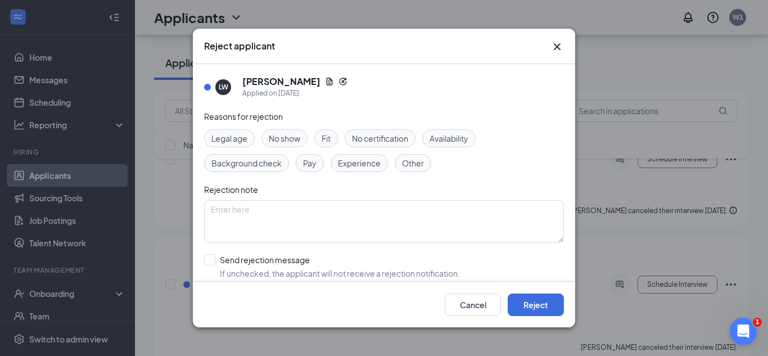
click at [421, 164] on span "Other" at bounding box center [413, 163] width 22 height 12
click at [535, 308] on button "Reject" at bounding box center [536, 304] width 56 height 22
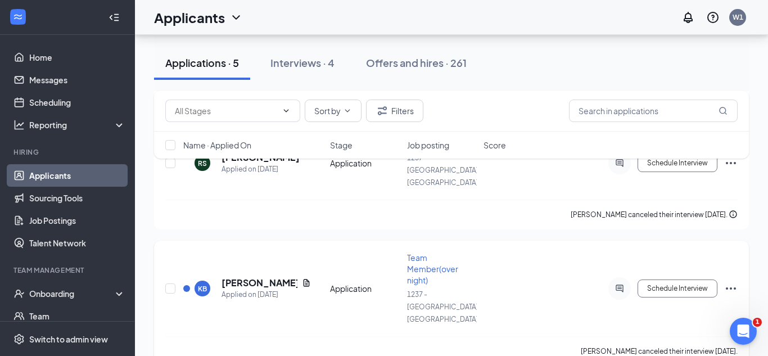
click at [725, 282] on icon "Ellipses" at bounding box center [730, 288] width 13 height 13
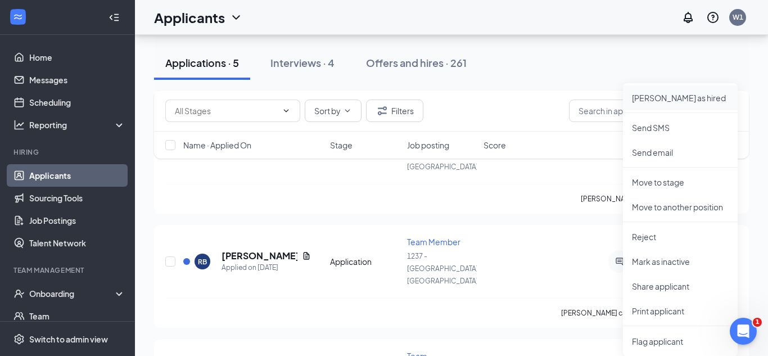
scroll to position [362, 0]
click at [656, 234] on p "Reject" at bounding box center [680, 236] width 97 height 11
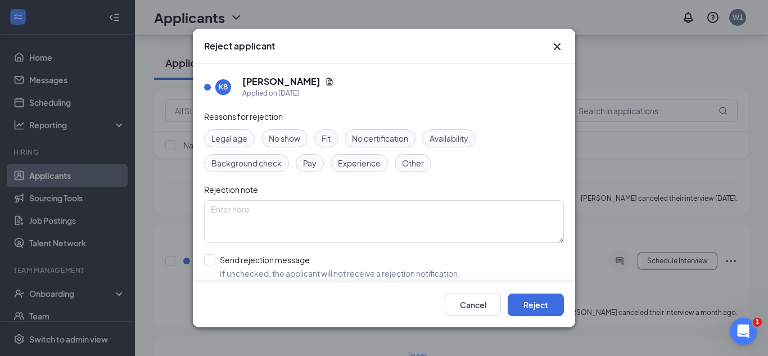
click at [418, 161] on span "Other" at bounding box center [413, 163] width 22 height 12
click at [549, 310] on button "Reject" at bounding box center [536, 304] width 56 height 22
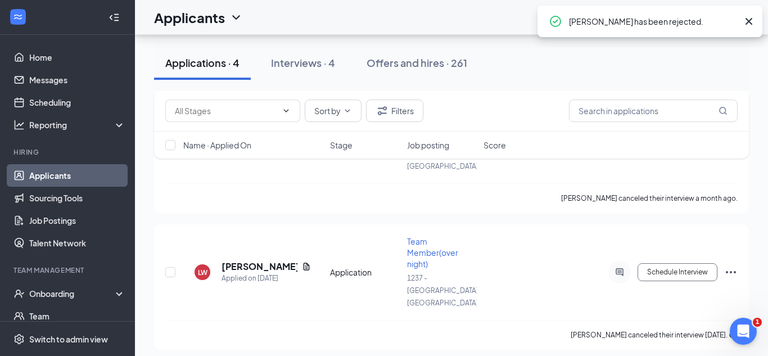
scroll to position [381, 0]
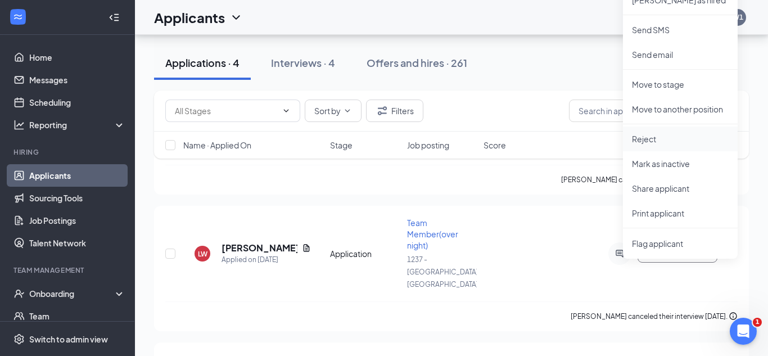
click at [652, 142] on p "Reject" at bounding box center [680, 138] width 97 height 11
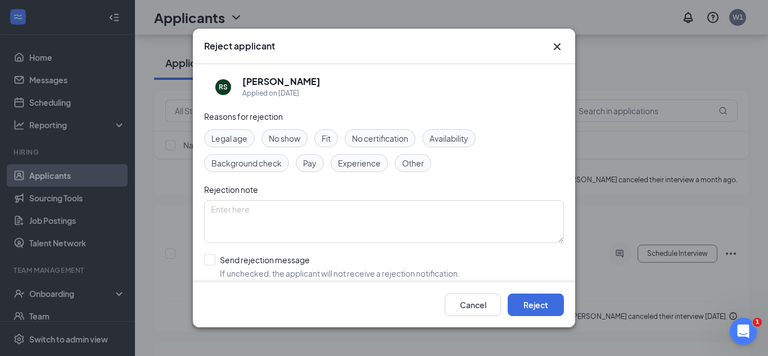
click at [416, 164] on span "Other" at bounding box center [413, 163] width 22 height 12
click at [544, 306] on button "Reject" at bounding box center [536, 304] width 56 height 22
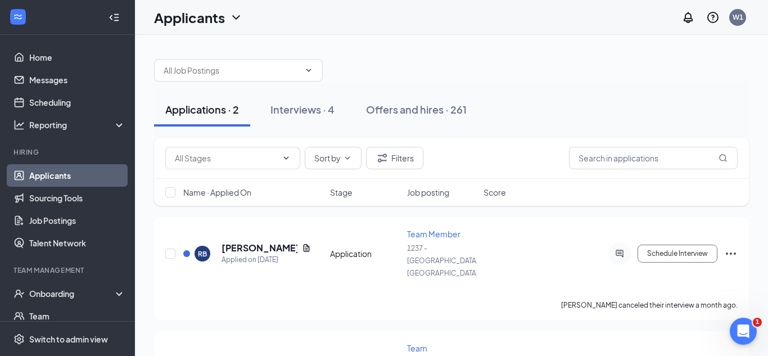
scroll to position [0, 0]
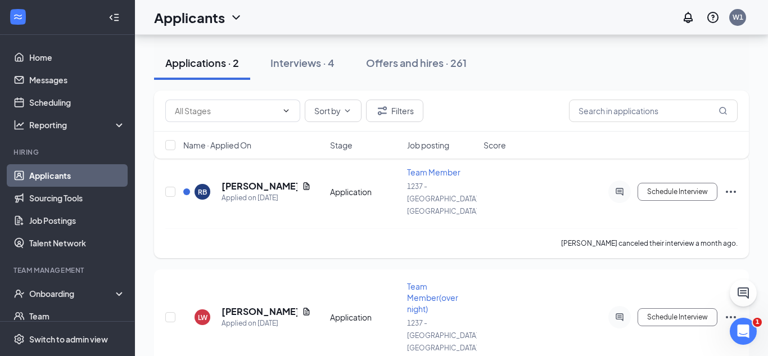
scroll to position [65, 0]
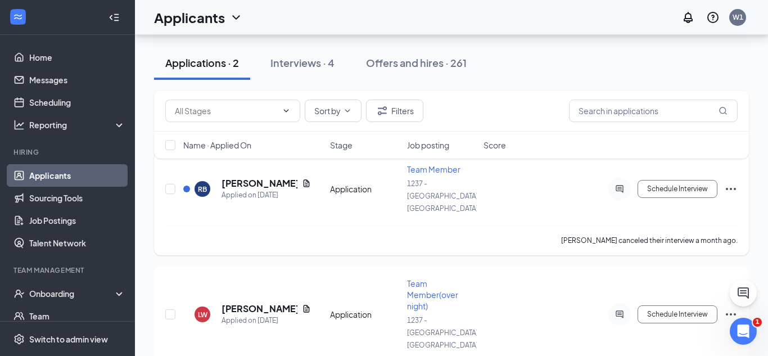
click at [734, 182] on icon "Ellipses" at bounding box center [730, 188] width 13 height 13
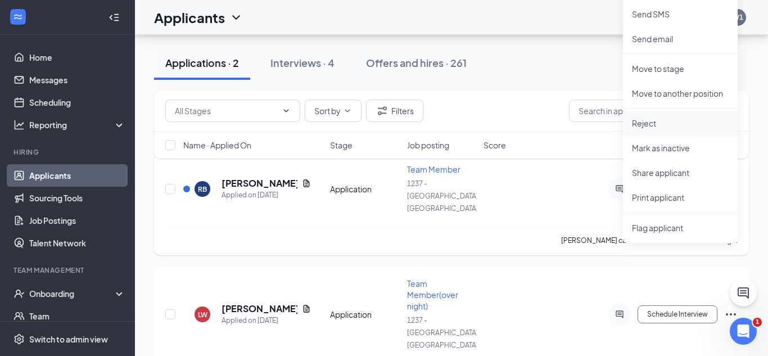
click at [656, 123] on p "Reject" at bounding box center [680, 123] width 97 height 11
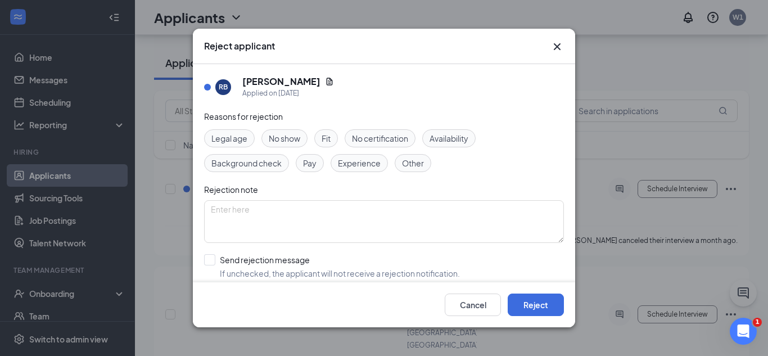
click at [410, 167] on span "Other" at bounding box center [413, 163] width 22 height 12
click at [540, 309] on button "Reject" at bounding box center [536, 304] width 56 height 22
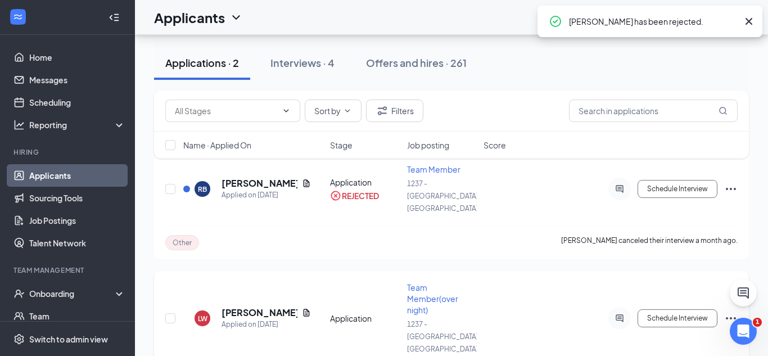
scroll to position [0, 0]
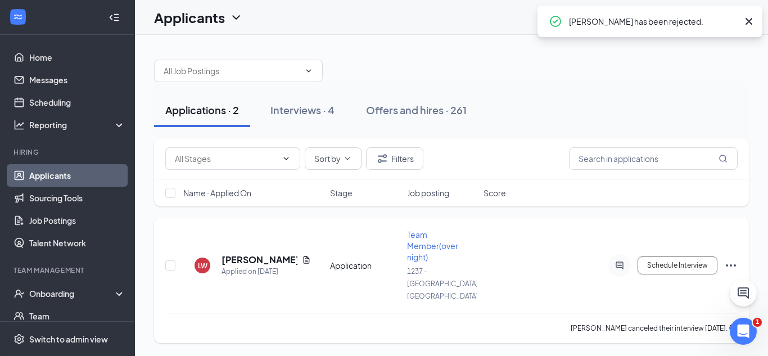
click at [729, 259] on icon "Ellipses" at bounding box center [730, 265] width 13 height 13
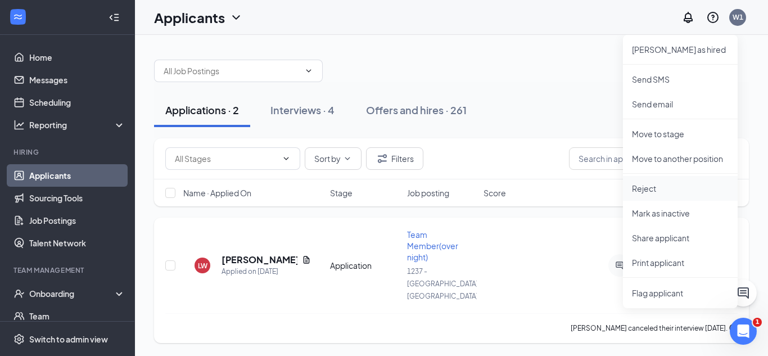
click at [650, 188] on p "Reject" at bounding box center [680, 188] width 97 height 11
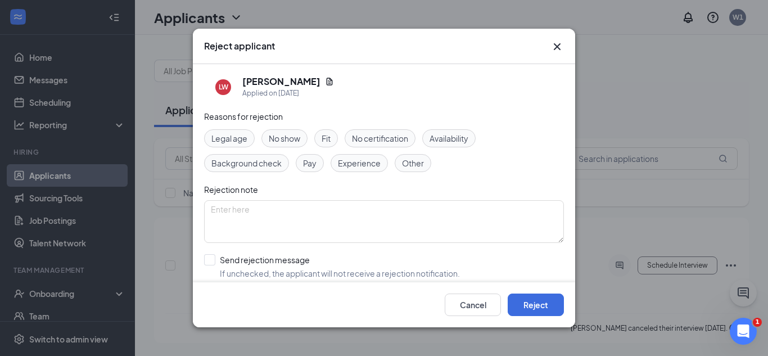
click at [413, 160] on span "Other" at bounding box center [413, 163] width 22 height 12
click at [516, 300] on button "Reject" at bounding box center [536, 304] width 56 height 22
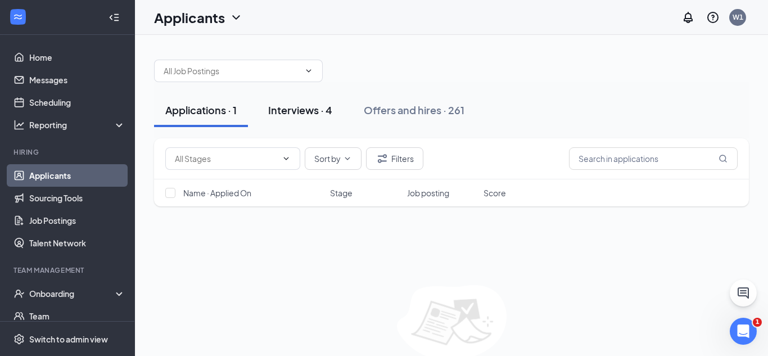
click at [302, 107] on div "Interviews · 4" at bounding box center [300, 110] width 64 height 14
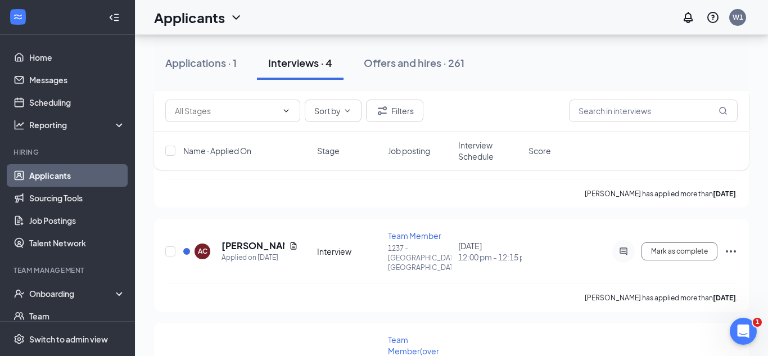
scroll to position [229, 0]
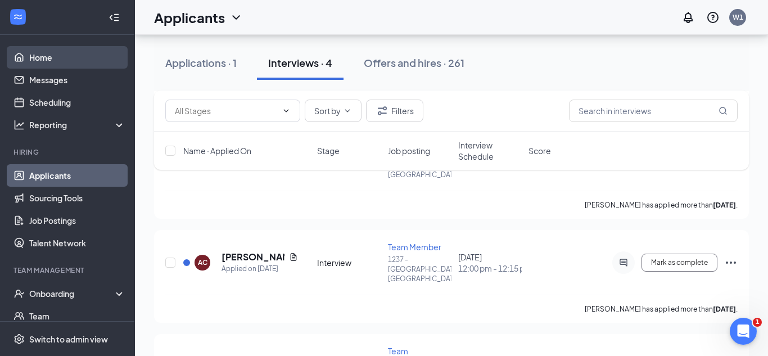
click at [44, 58] on link "Home" at bounding box center [77, 57] width 96 height 22
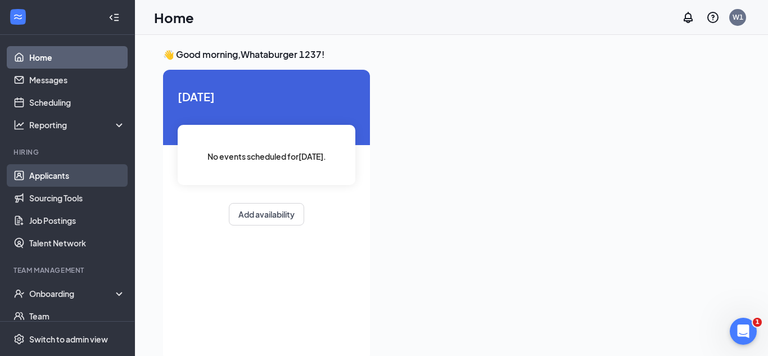
click at [56, 180] on link "Applicants" at bounding box center [77, 175] width 96 height 22
